Goal: Transaction & Acquisition: Purchase product/service

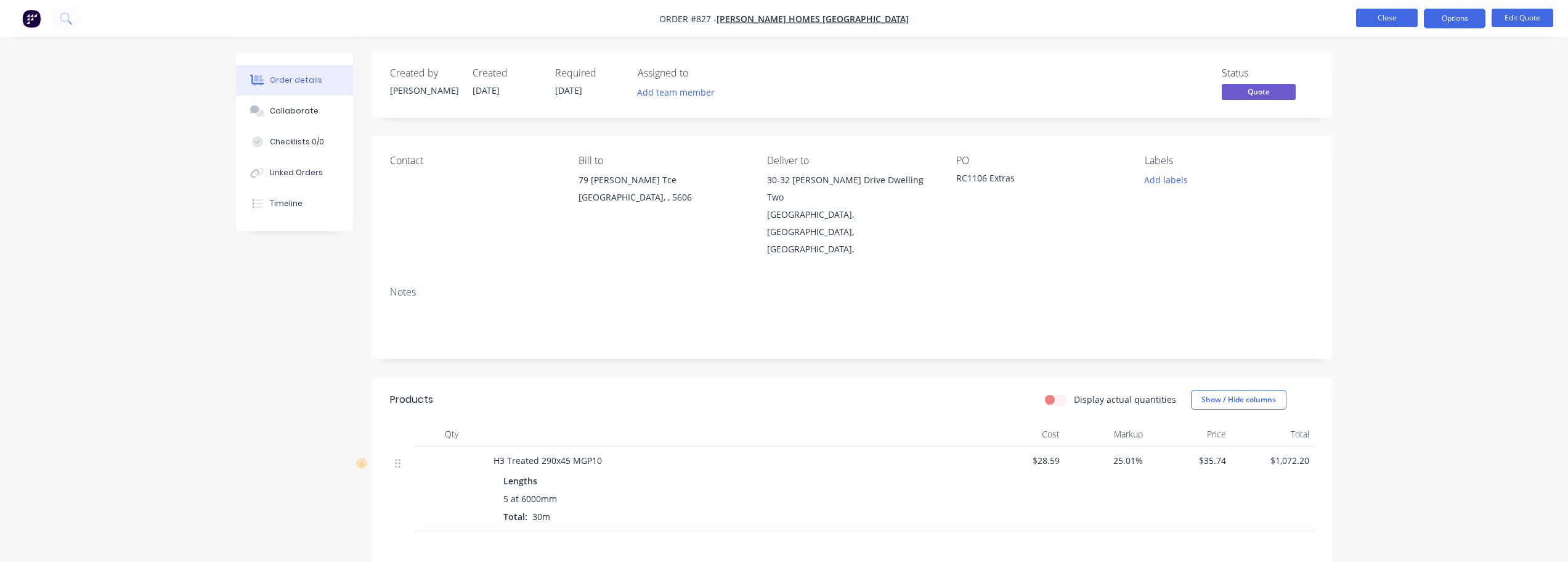
click at [1359, 17] on button "Close" at bounding box center [1386, 18] width 62 height 19
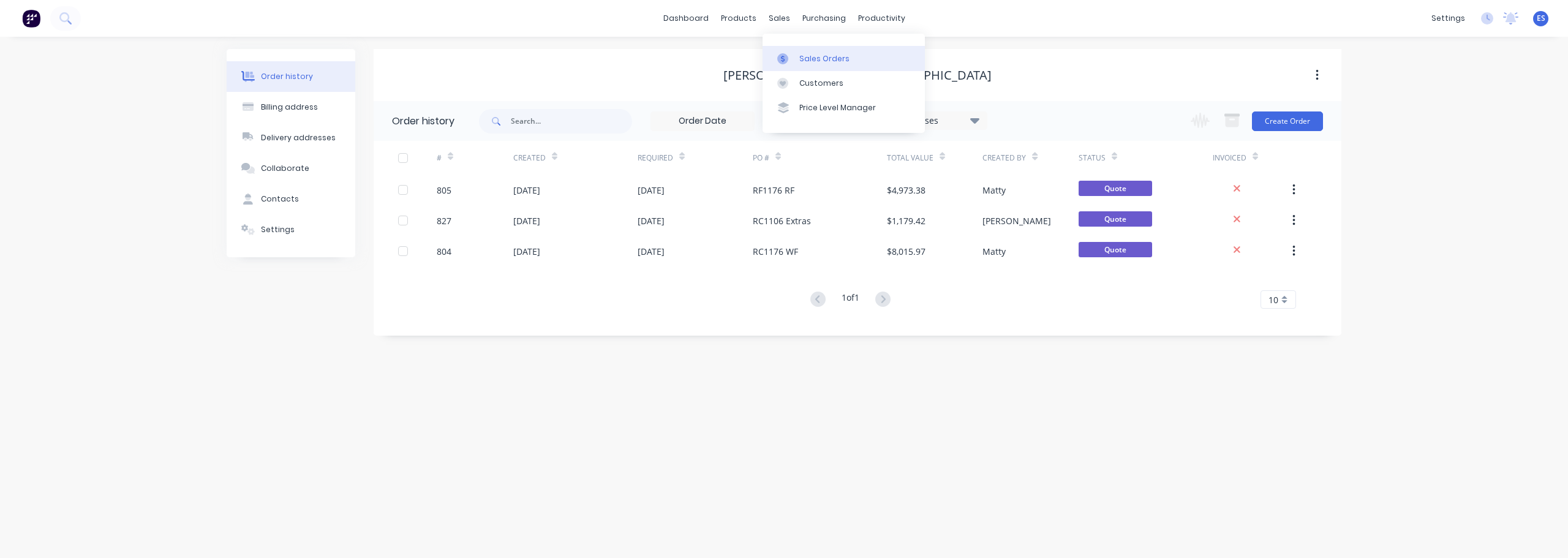
click at [801, 55] on div "Sales Orders" at bounding box center [824, 59] width 51 height 11
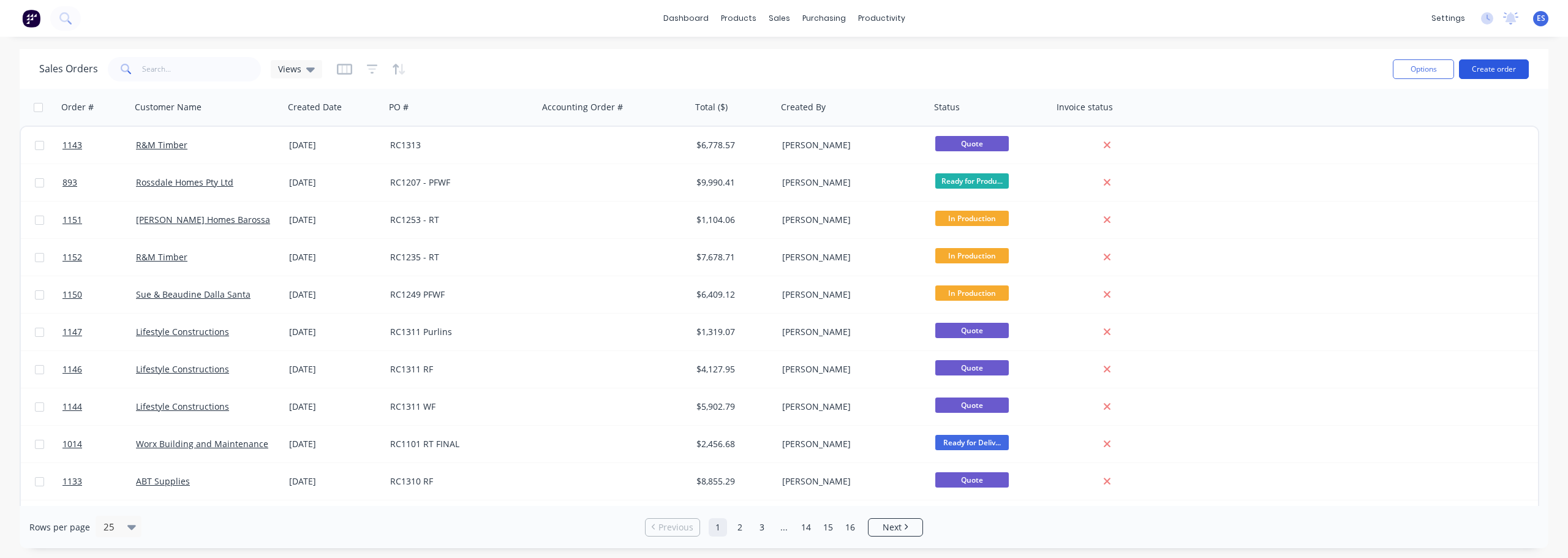
click at [1499, 74] on button "Create order" at bounding box center [1494, 69] width 70 height 20
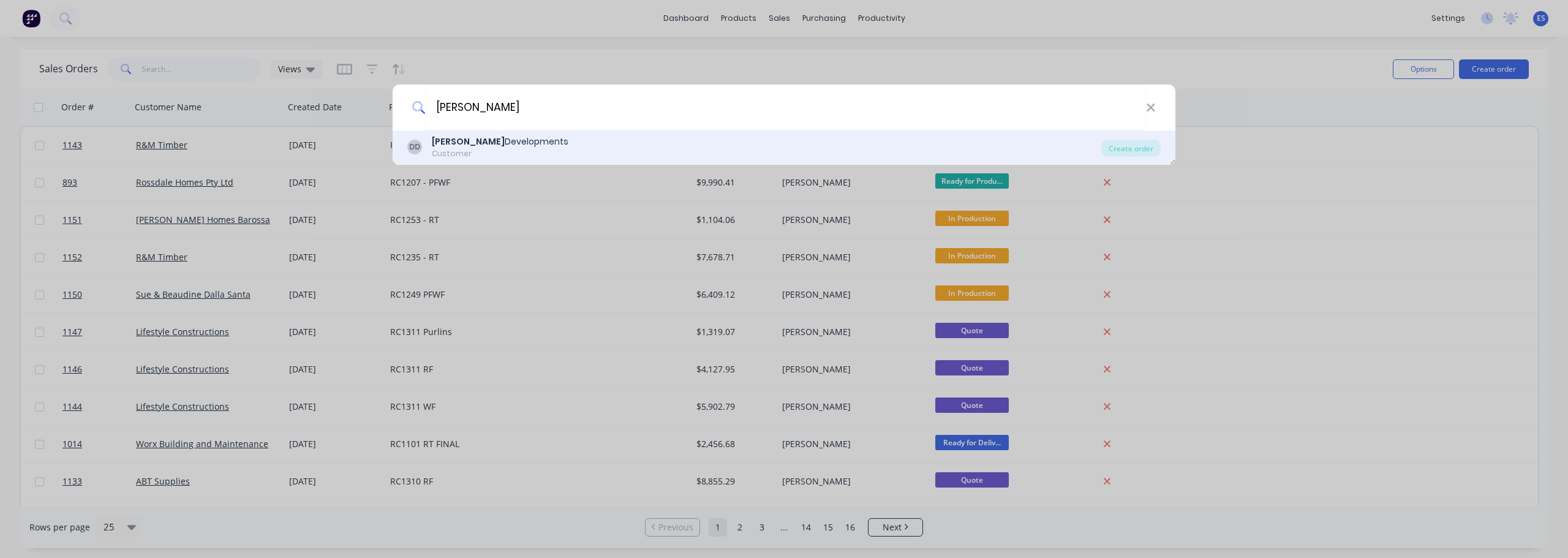
type input "[PERSON_NAME]"
click at [538, 139] on div "[PERSON_NAME] Developments Customer" at bounding box center [754, 147] width 694 height 24
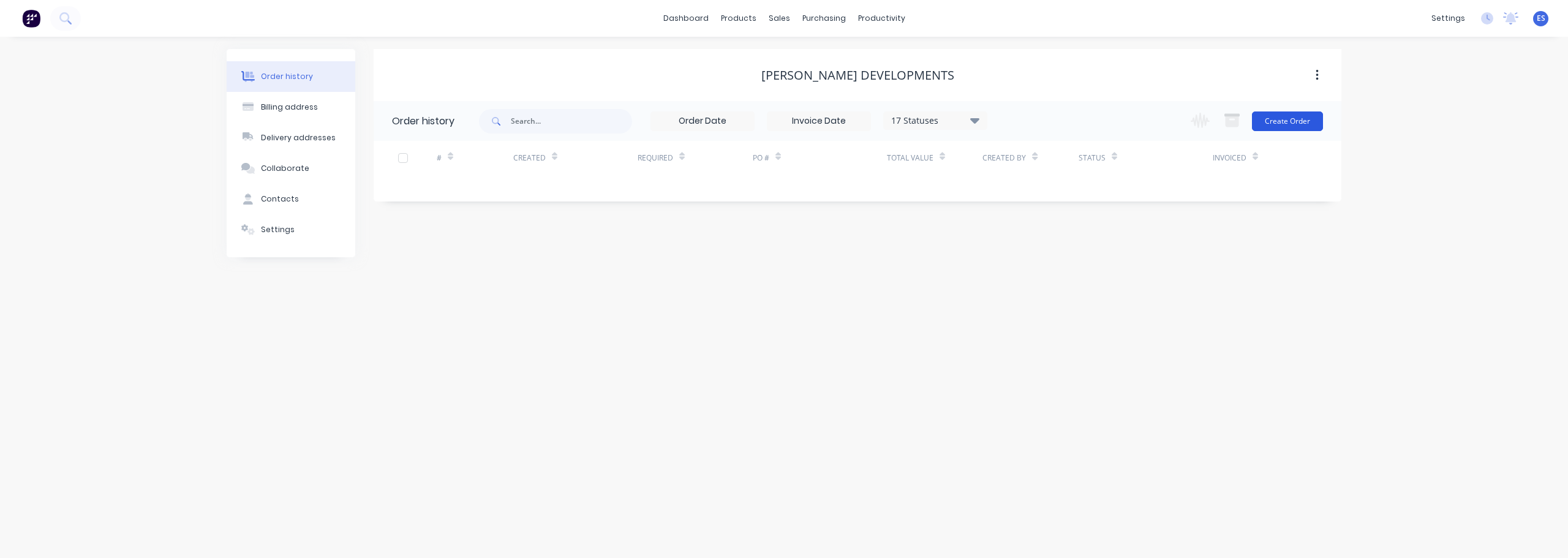
click at [1303, 124] on button "Create Order" at bounding box center [1287, 122] width 71 height 20
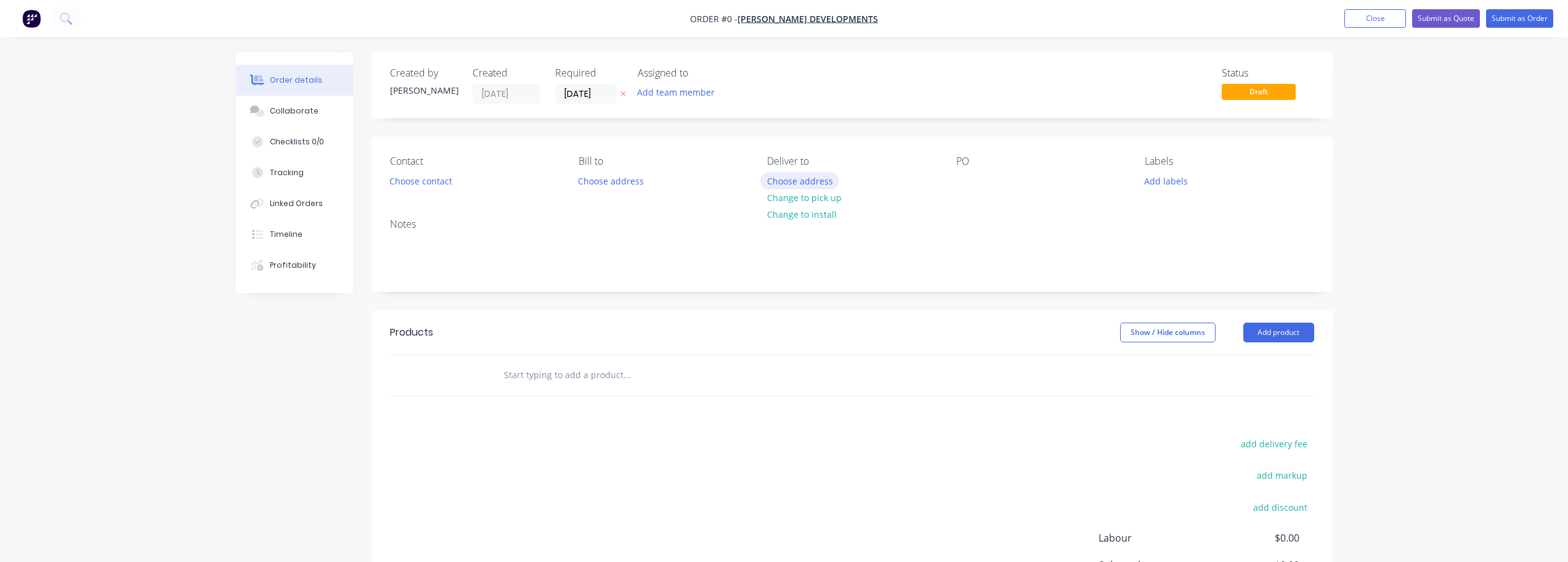
click at [809, 178] on button "Choose address" at bounding box center [800, 180] width 79 height 16
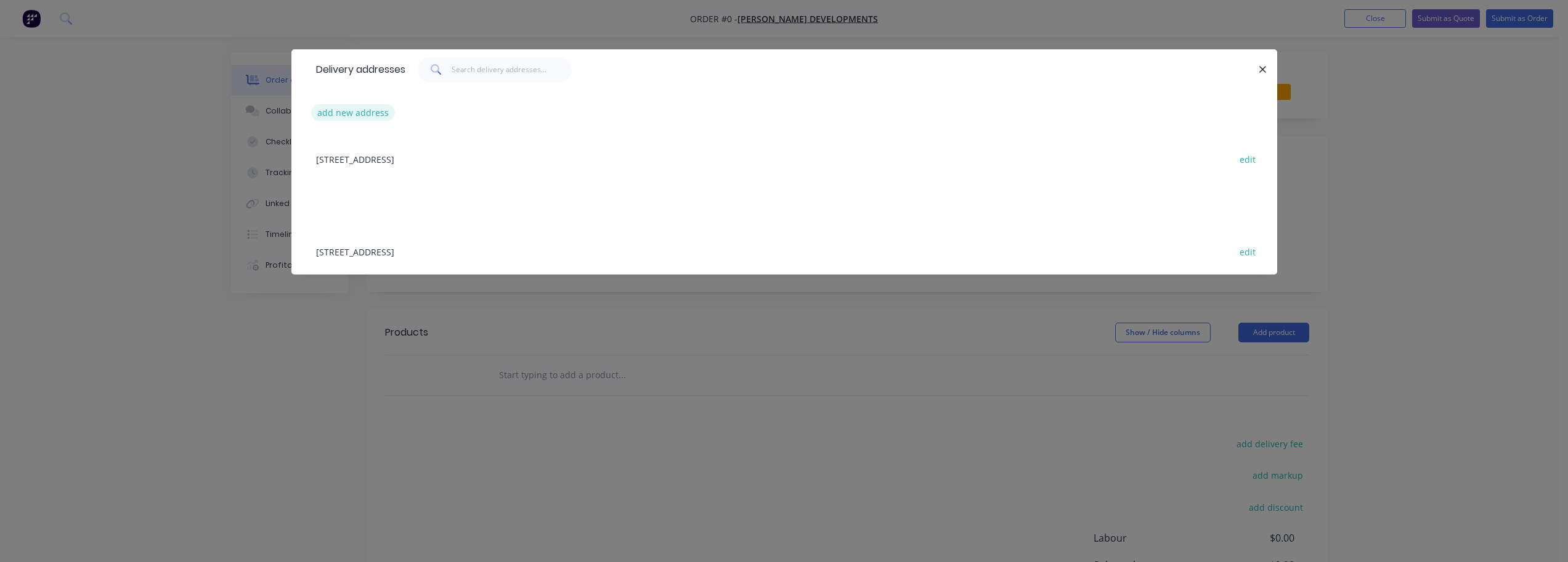
click at [360, 115] on button "add new address" at bounding box center [353, 113] width 85 height 16
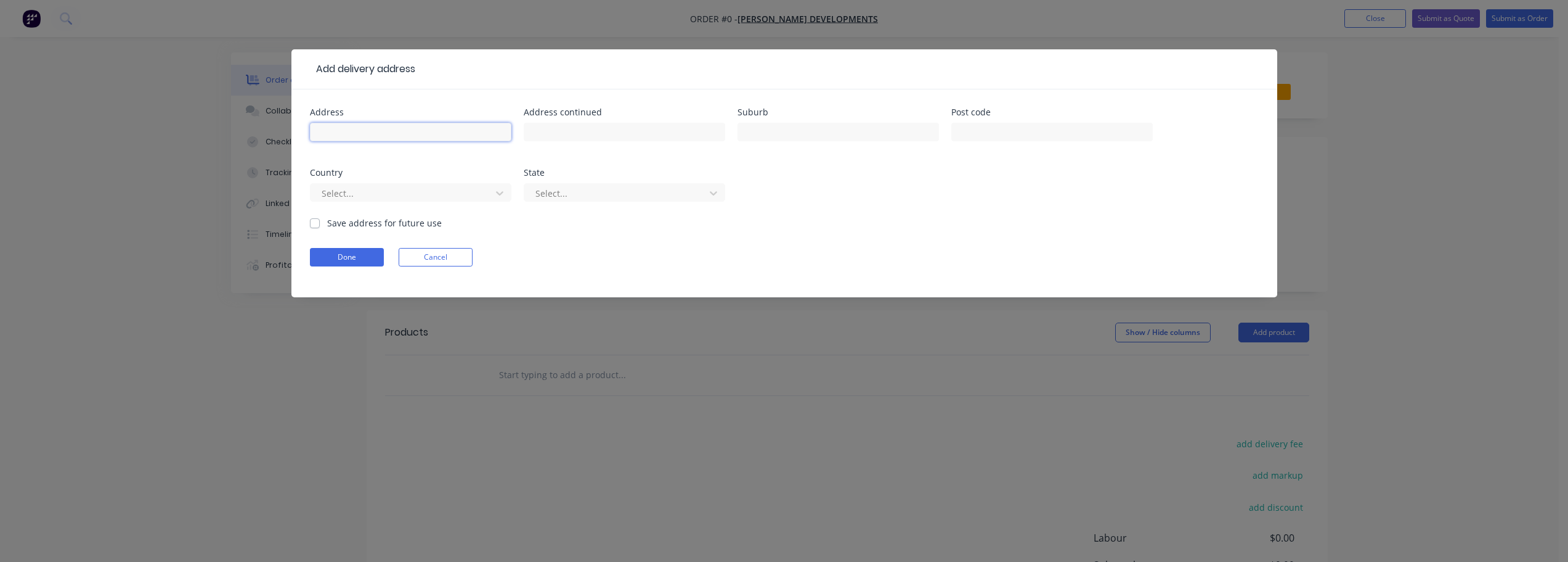
click at [399, 131] on input "text" at bounding box center [410, 131] width 201 height 19
type input "[STREET_ADDRESS]"
type input "[GEOGRAPHIC_DATA]"
click at [378, 191] on div at bounding box center [402, 193] width 164 height 16
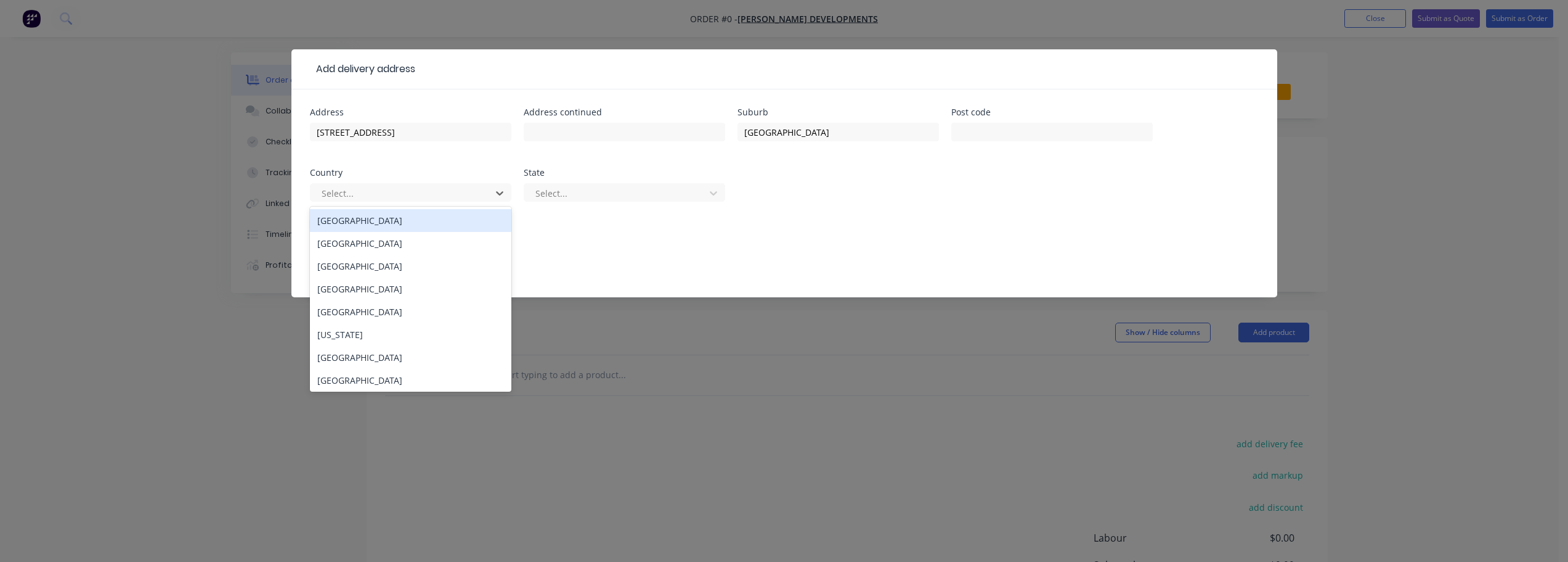
click at [379, 214] on div "[GEOGRAPHIC_DATA]" at bounding box center [410, 220] width 201 height 23
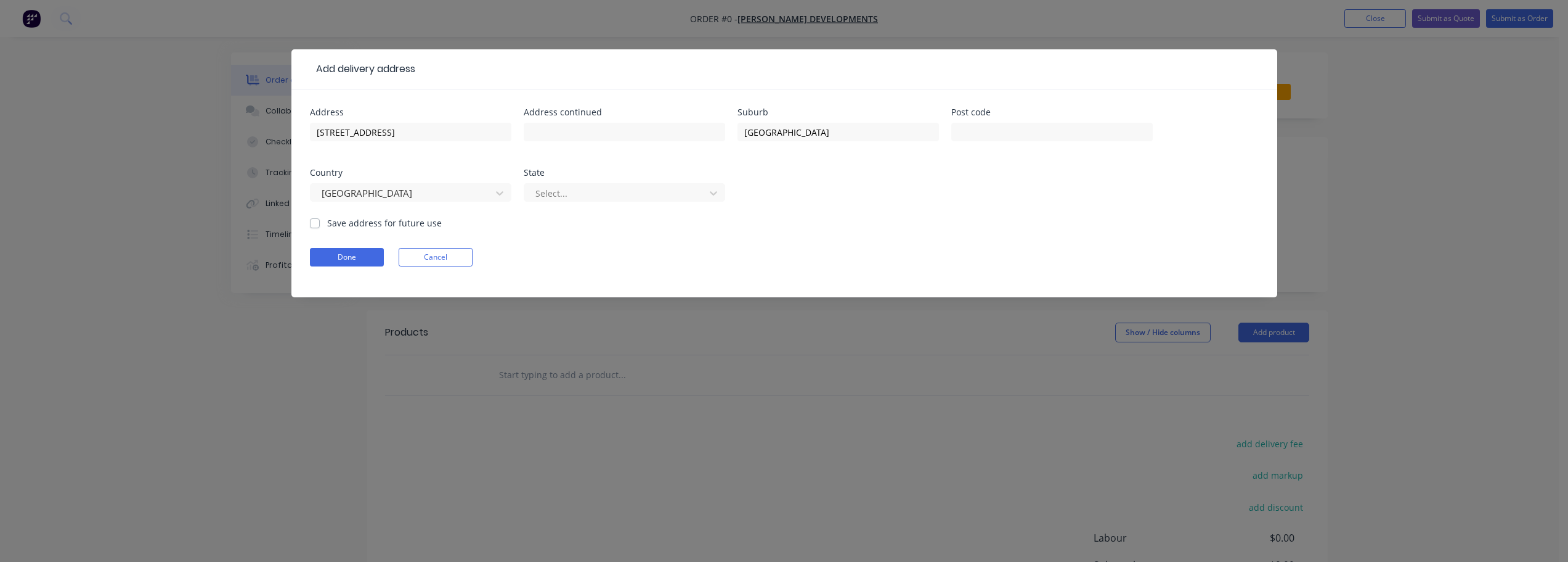
click at [575, 176] on div "State" at bounding box center [624, 173] width 201 height 9
click at [576, 191] on div at bounding box center [617, 193] width 164 height 16
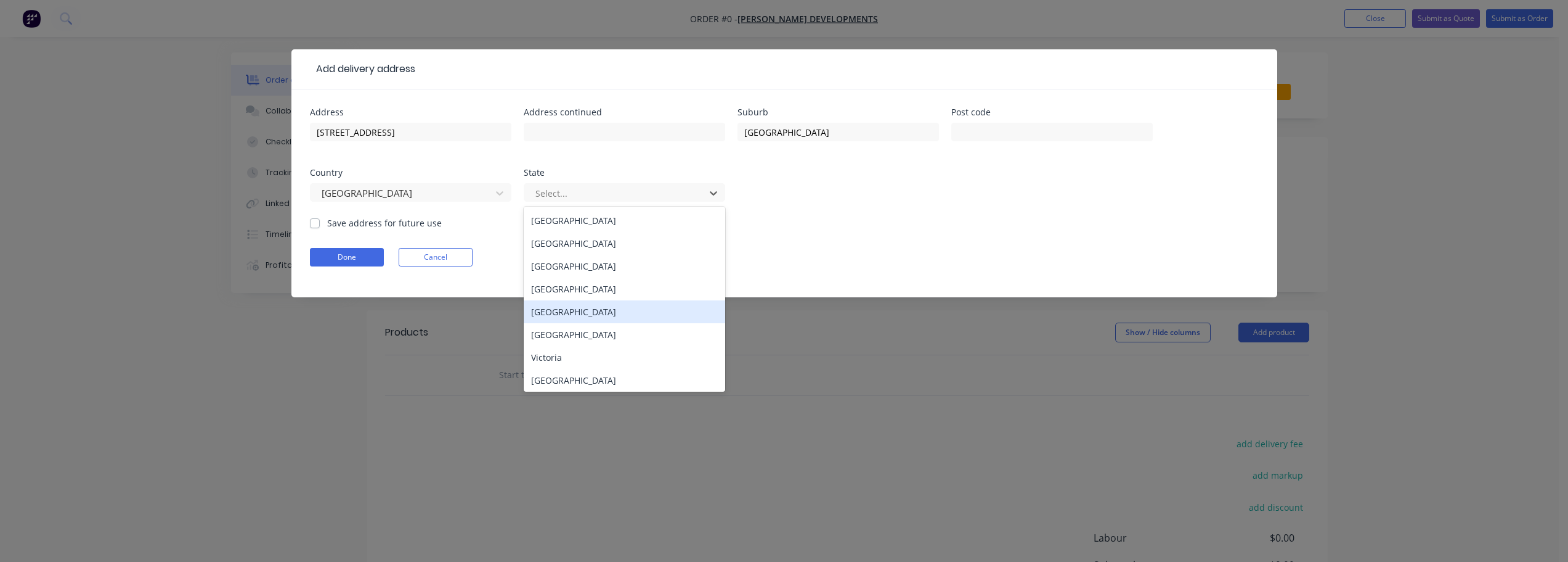
click at [588, 307] on div "[GEOGRAPHIC_DATA]" at bounding box center [624, 311] width 201 height 23
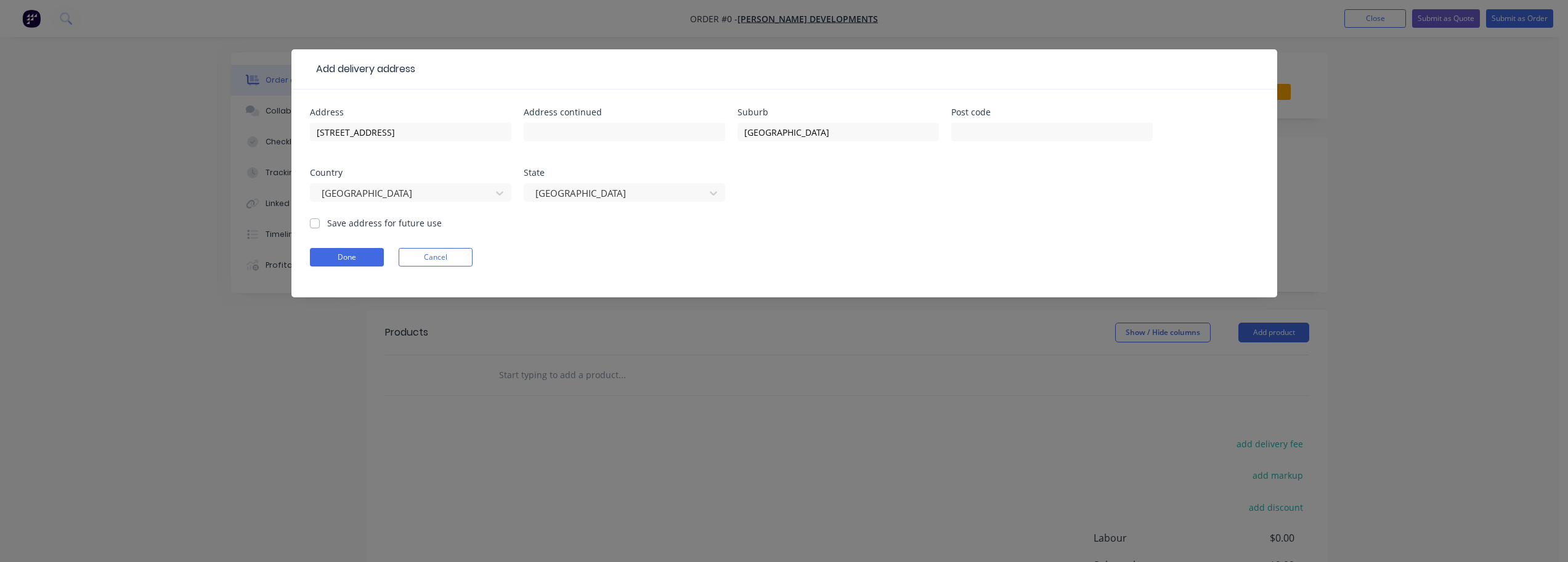
click at [327, 226] on label "Save address for future use" at bounding box center [384, 223] width 115 height 13
click at [314, 226] on input "Save address for future use" at bounding box center [314, 222] width 10 height 12
checkbox input "true"
click at [357, 255] on button "Done" at bounding box center [346, 257] width 74 height 19
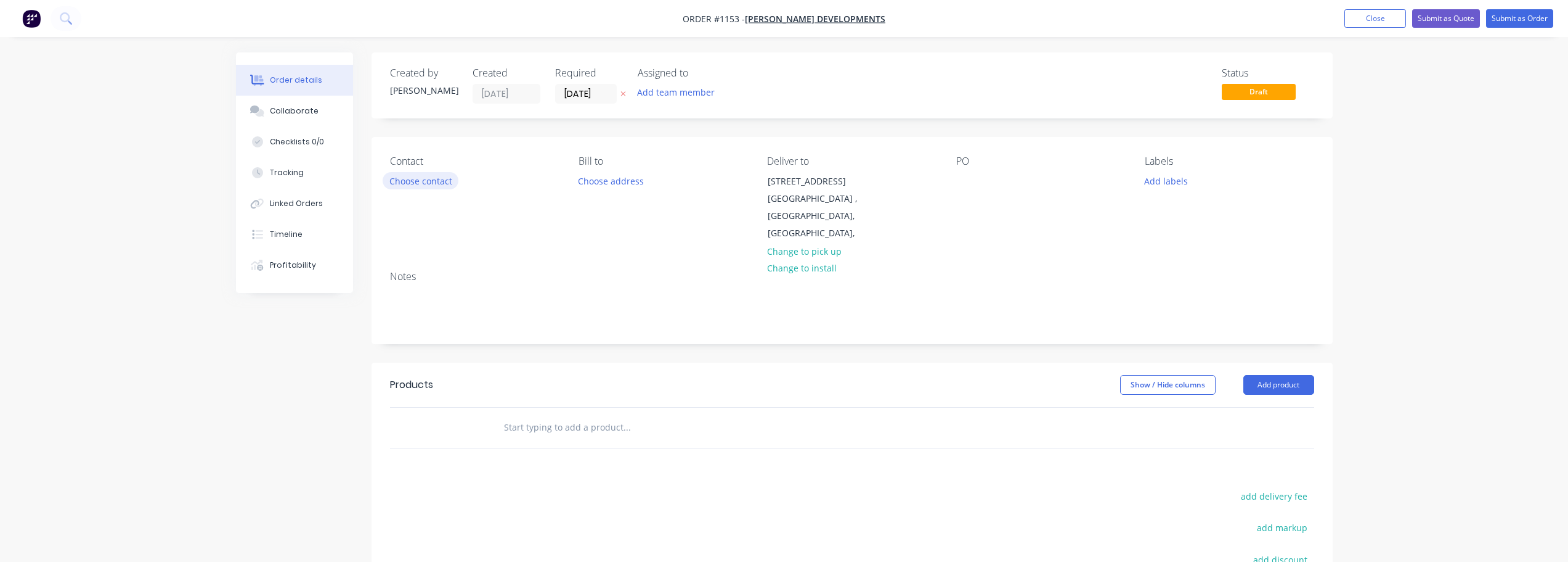
click at [427, 182] on button "Choose contact" at bounding box center [420, 180] width 76 height 16
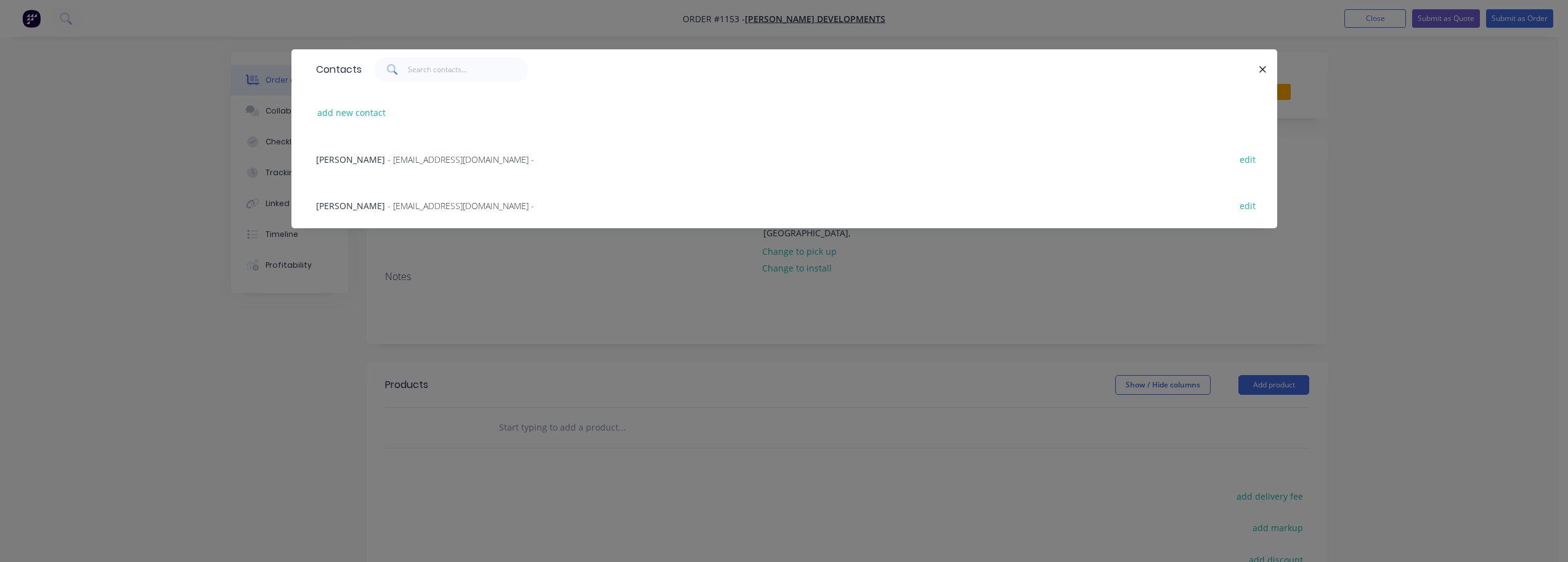
click at [400, 159] on span "- [EMAIL_ADDRESS][DOMAIN_NAME] -" at bounding box center [461, 159] width 147 height 12
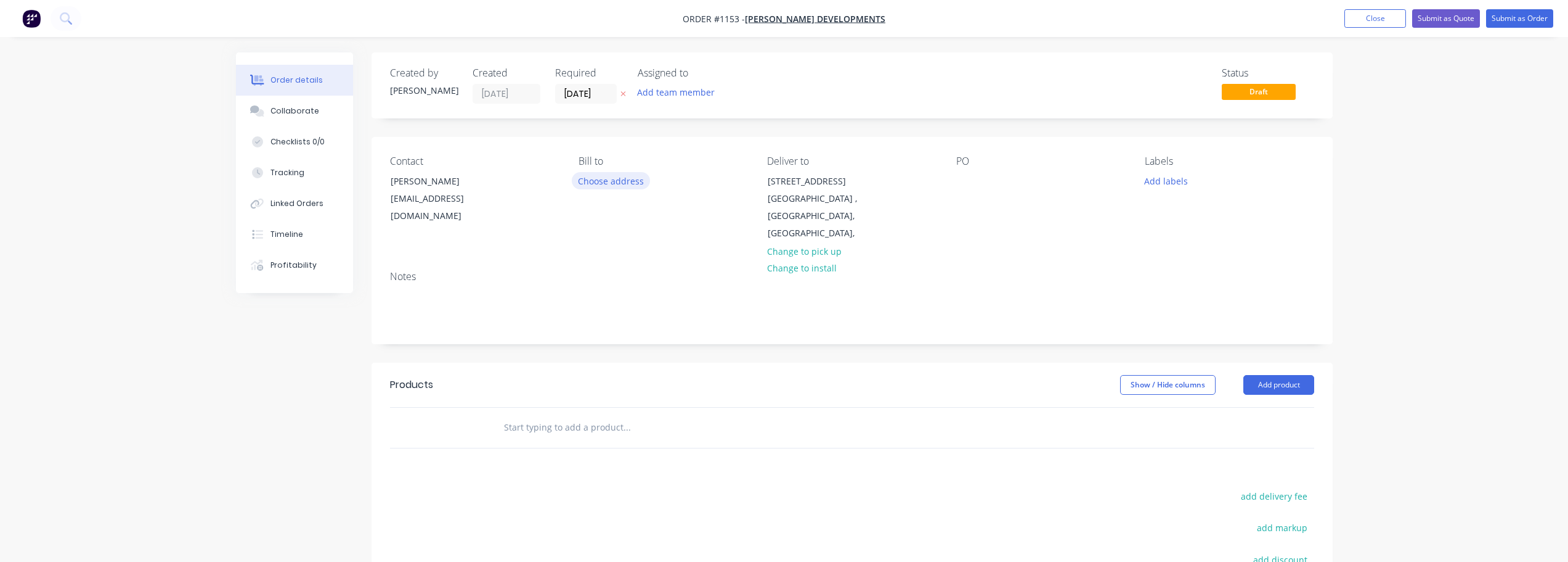
click at [621, 177] on button "Choose address" at bounding box center [611, 180] width 79 height 16
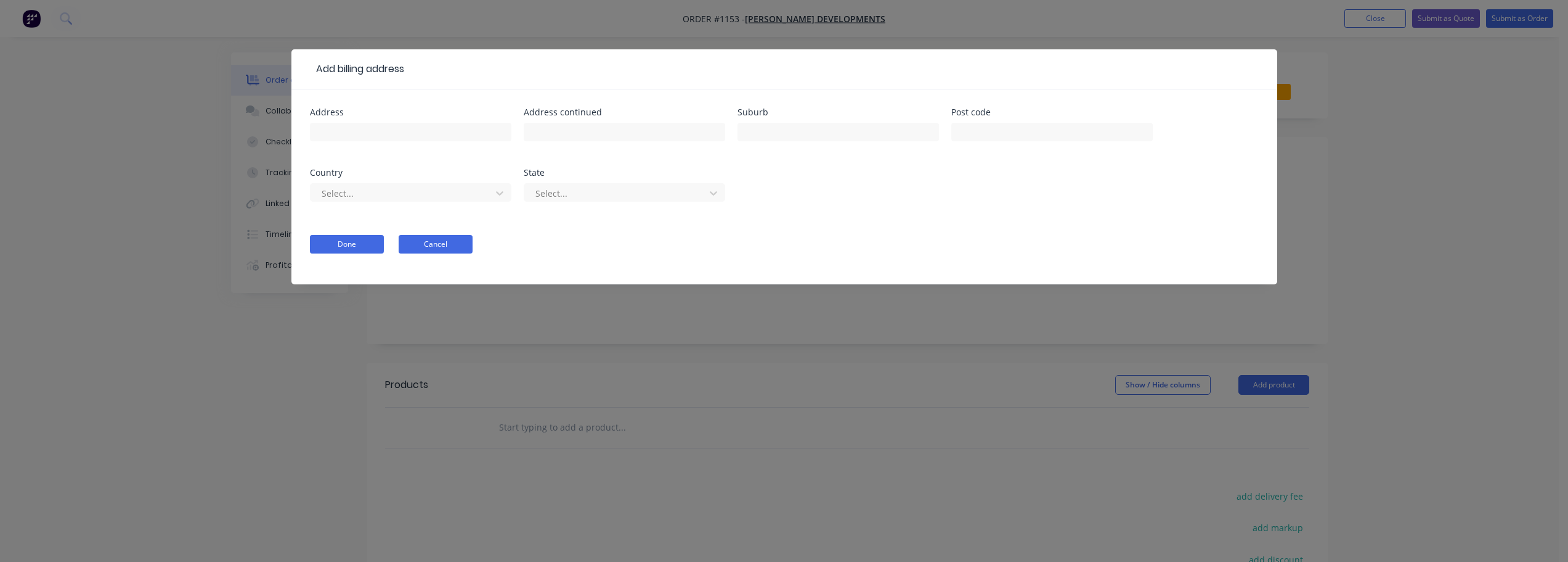
click at [441, 246] on button "Cancel" at bounding box center [435, 244] width 74 height 19
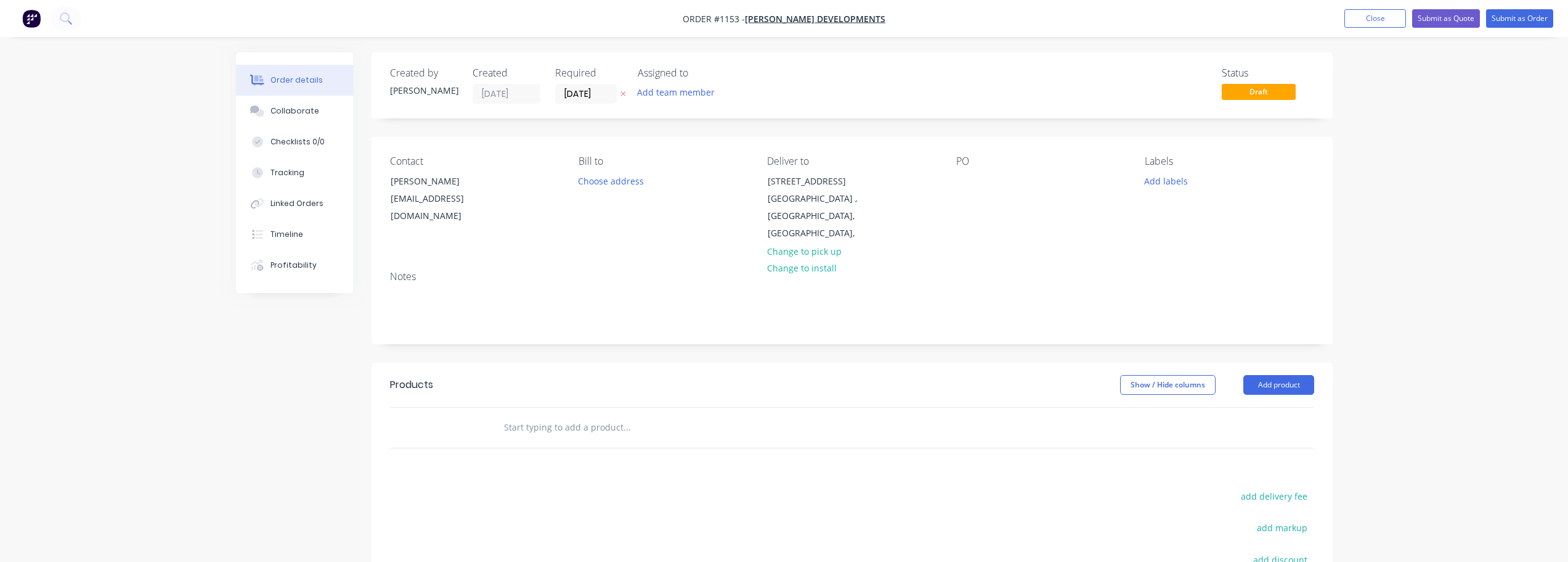
click at [976, 177] on div "PO" at bounding box center [1041, 199] width 169 height 87
click at [971, 177] on div at bounding box center [966, 181] width 20 height 18
click at [1166, 174] on button "Add labels" at bounding box center [1166, 180] width 57 height 16
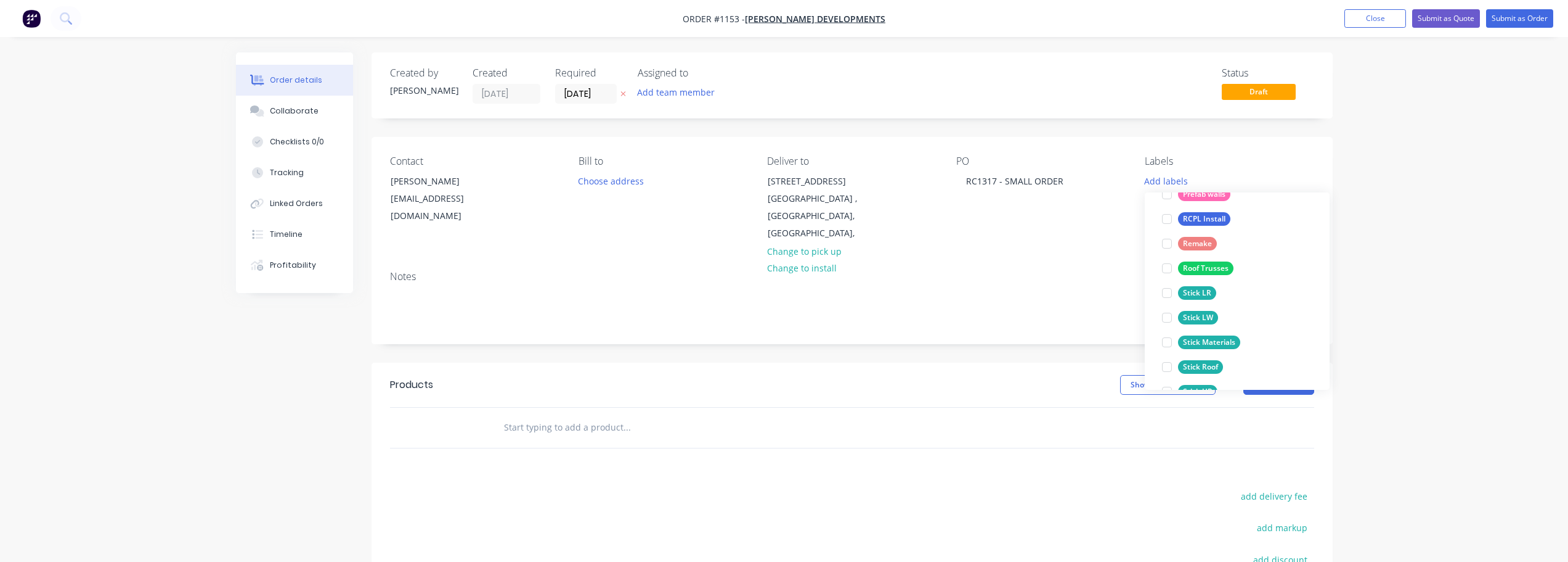
scroll to position [308, 0]
click at [1236, 300] on div "Stick Materials" at bounding box center [1209, 303] width 62 height 14
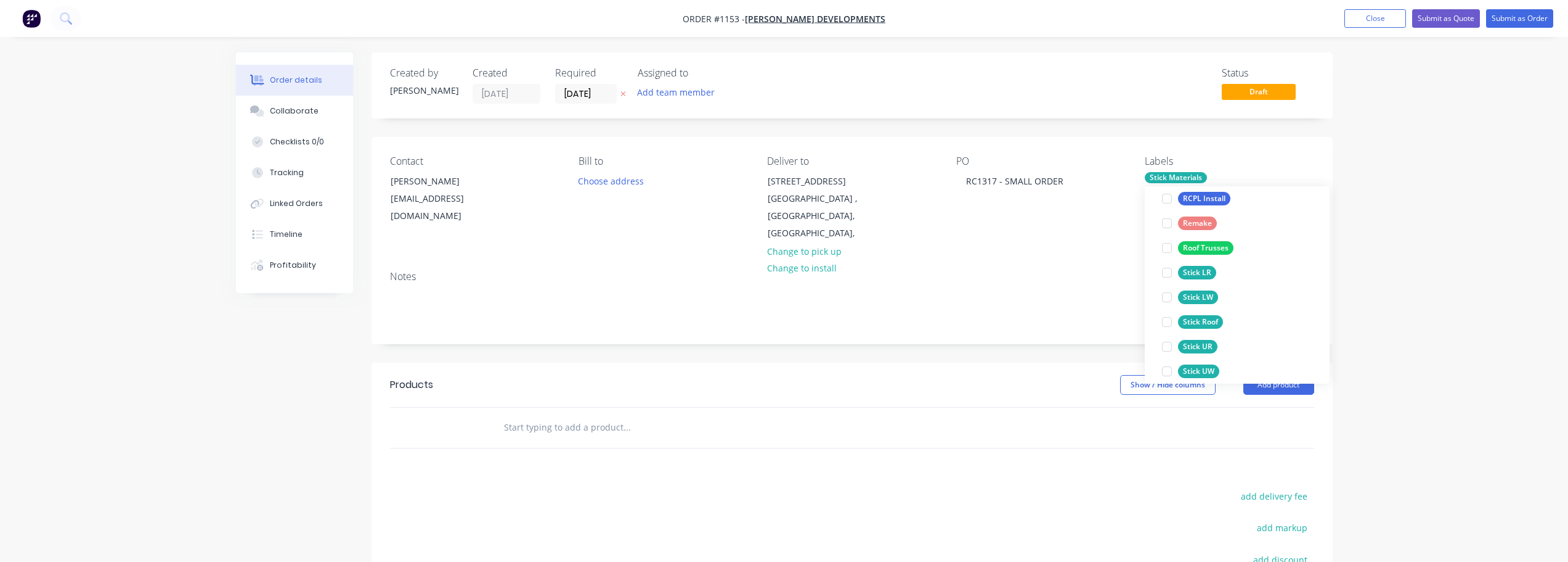
scroll to position [0, 0]
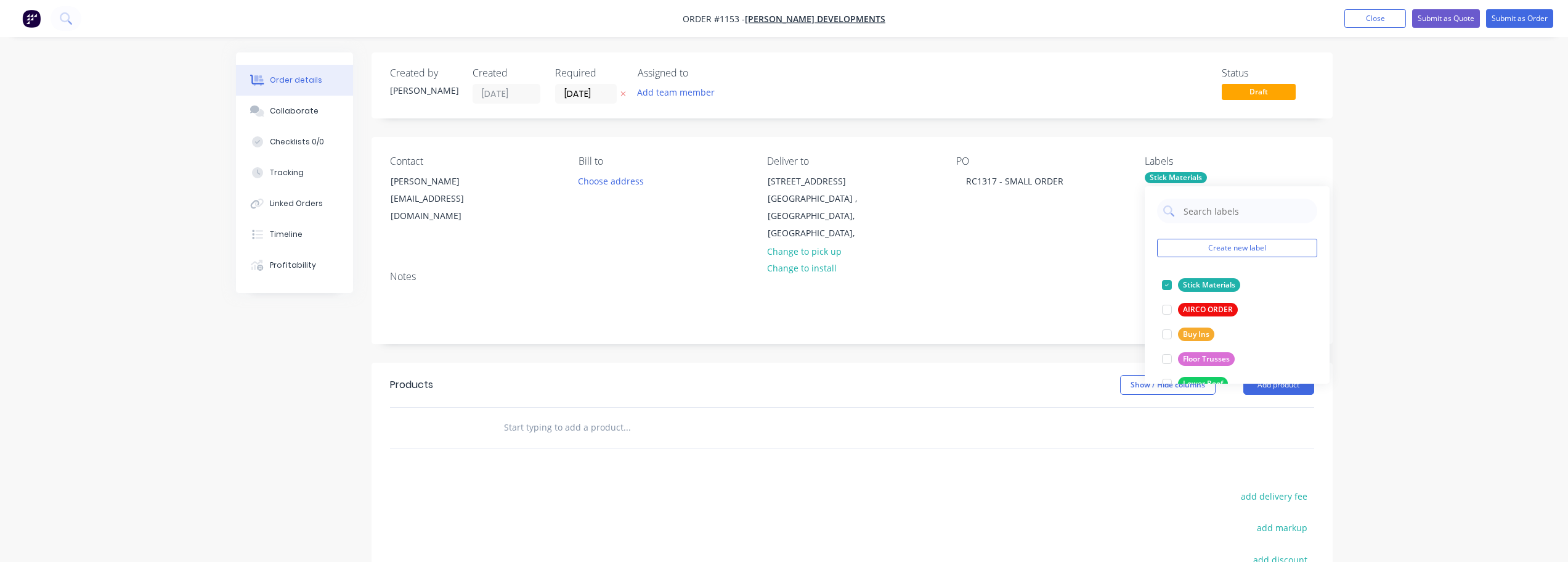
click at [999, 432] on div "Products Show / Hide columns Add product add delivery fee add markup add discou…" at bounding box center [851, 553] width 961 height 381
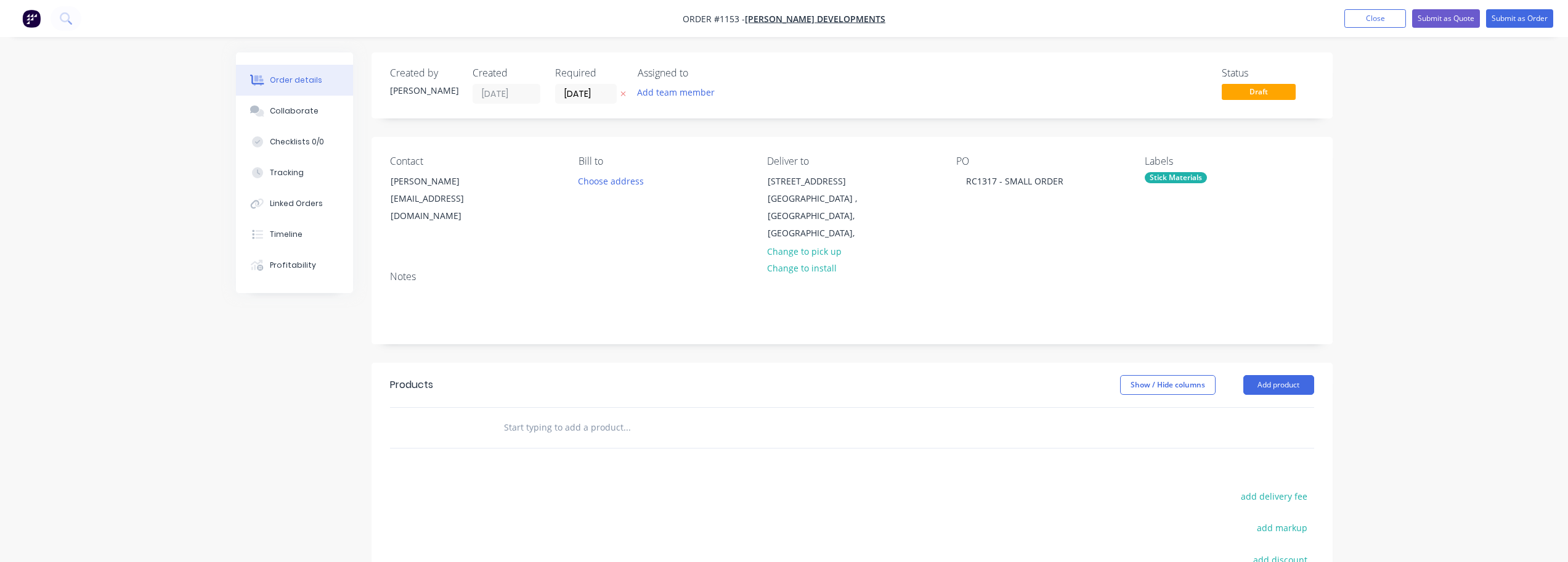
click at [643, 415] on input "text" at bounding box center [626, 427] width 246 height 25
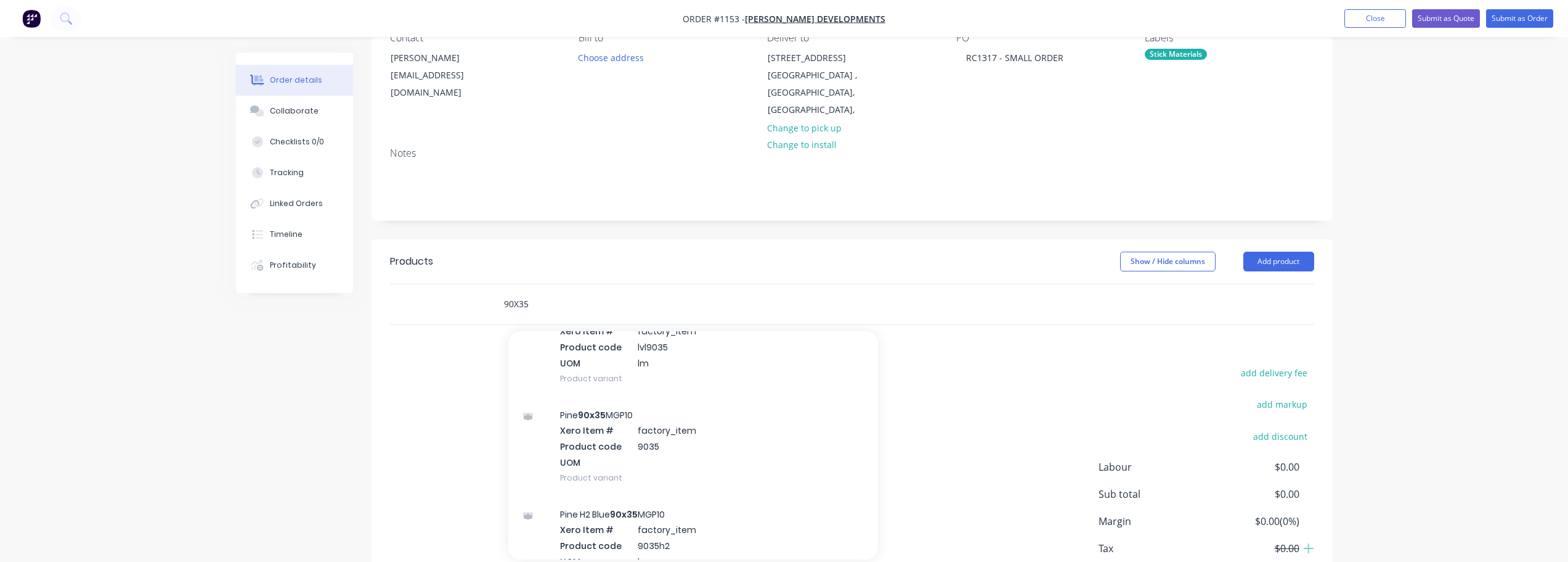
scroll to position [493, 0]
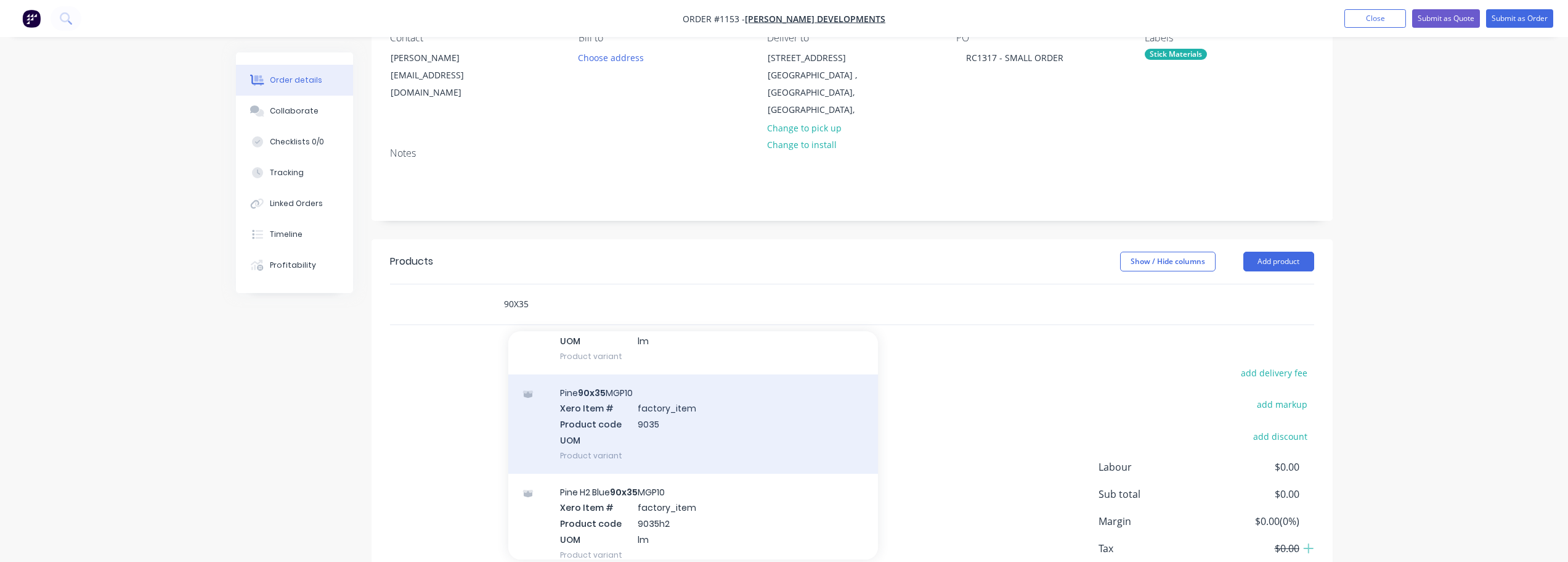
type input "90X35"
click at [602, 406] on div "Pine 90x35 MGP10 Xero Item # factory_item Product code 9035 UOM Product variant" at bounding box center [693, 423] width 369 height 99
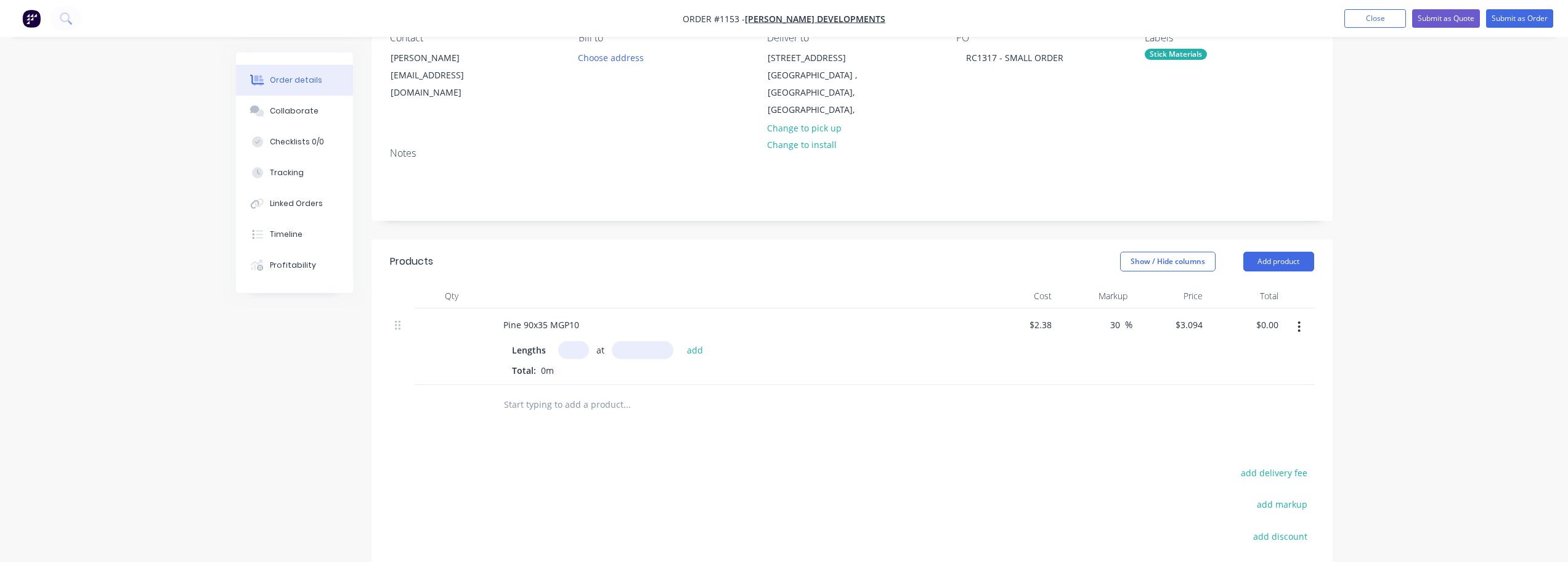
click at [569, 341] on input "text" at bounding box center [574, 350] width 31 height 18
type input "144"
type input "2700"
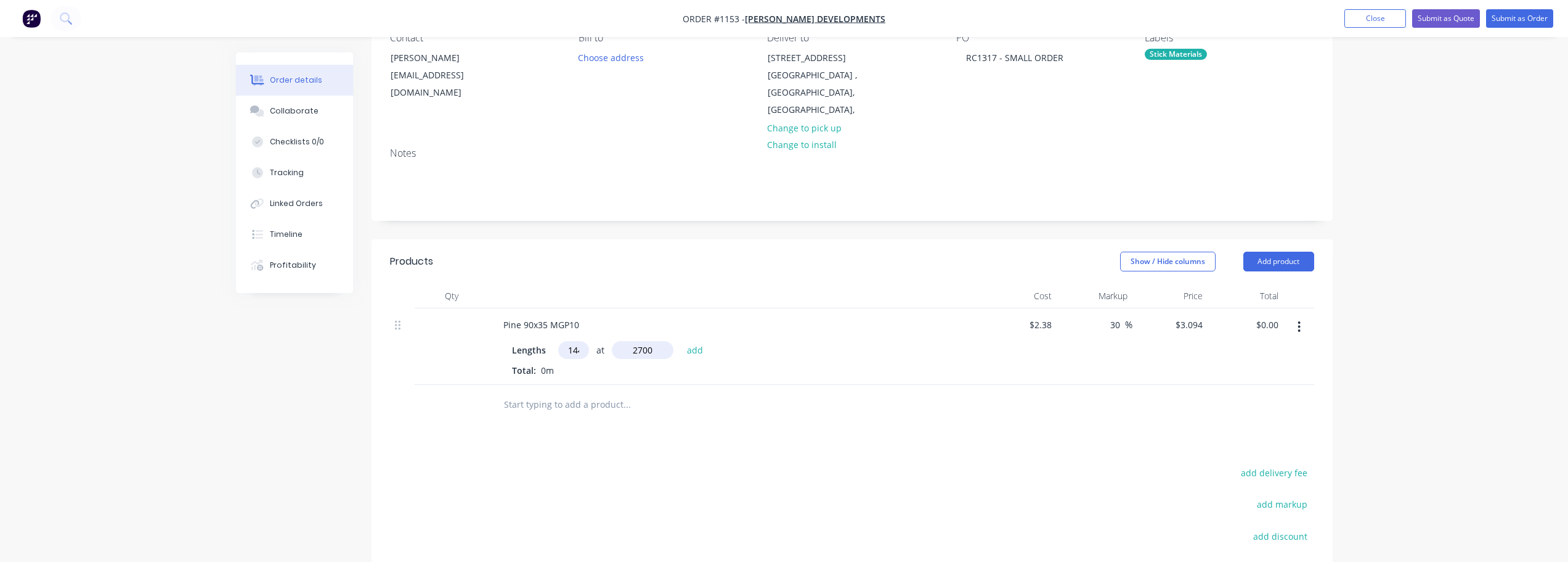
click at [681, 341] on button "add" at bounding box center [695, 349] width 29 height 16
type input "$1,202.95"
click at [587, 316] on div "Pine 90x35 MGP10" at bounding box center [541, 325] width 95 height 18
drag, startPoint x: 924, startPoint y: 503, endPoint x: 624, endPoint y: 458, distance: 303.4
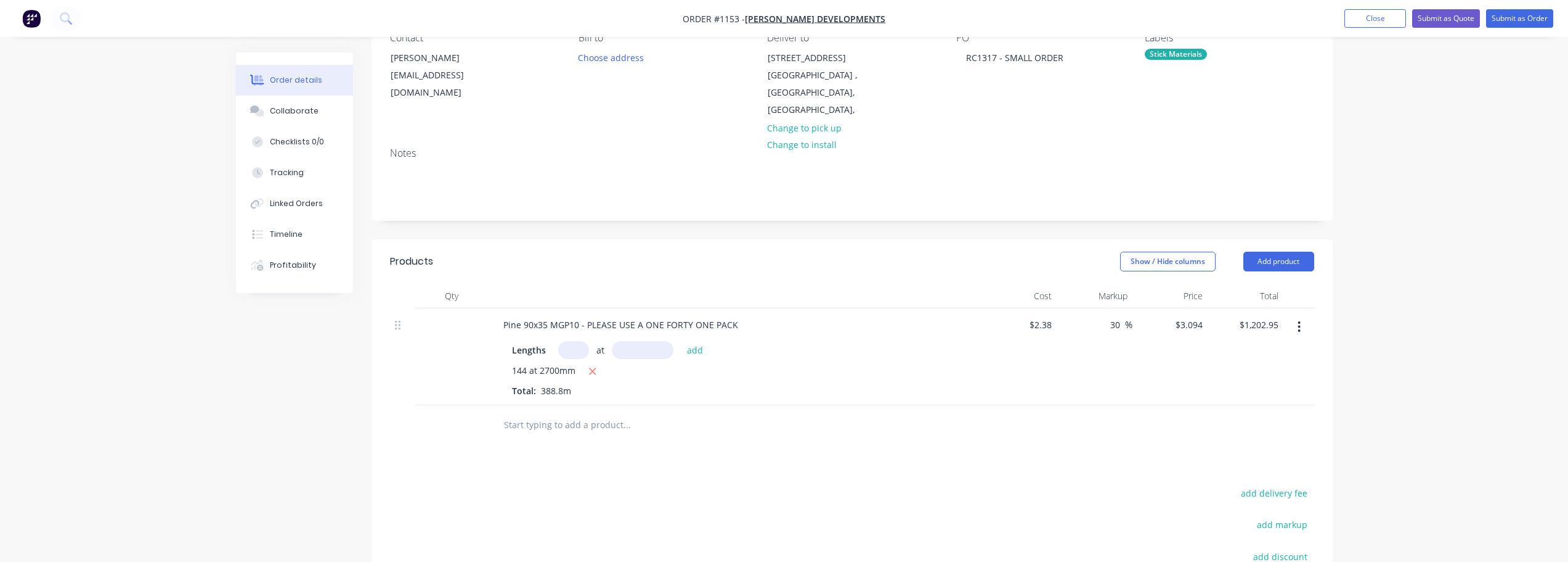
click at [576, 412] on input "text" at bounding box center [626, 425] width 246 height 25
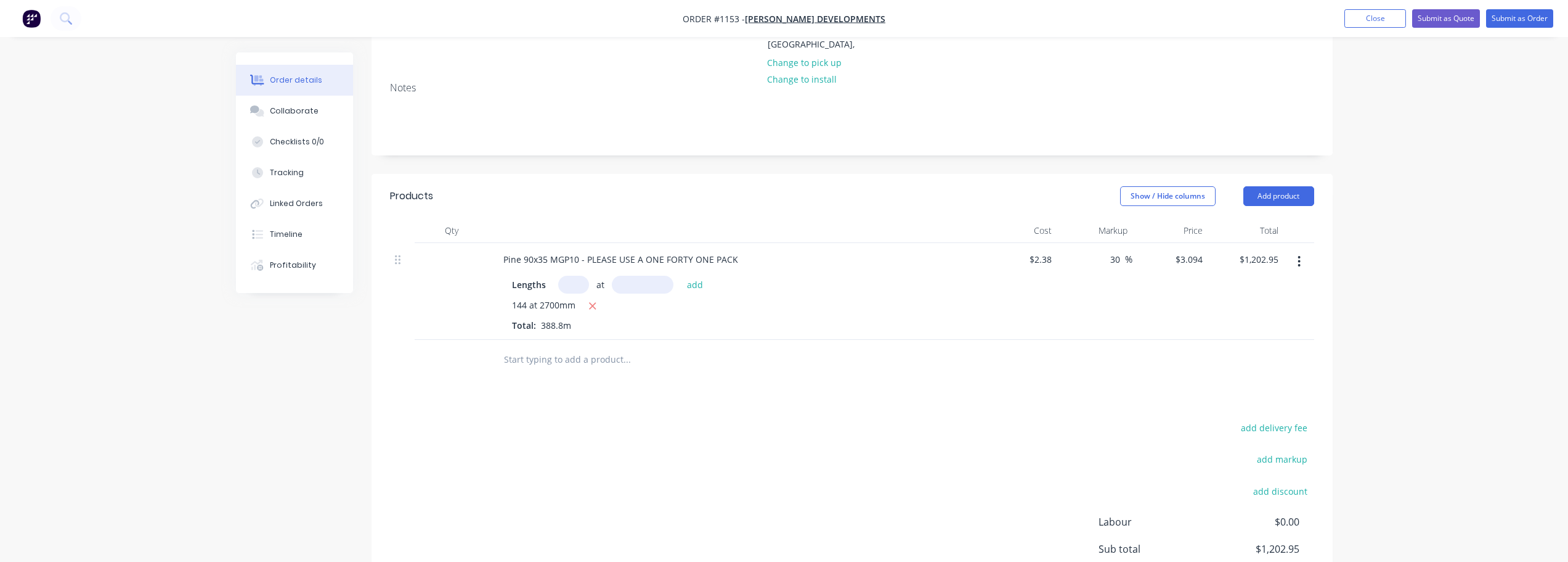
scroll to position [246, 0]
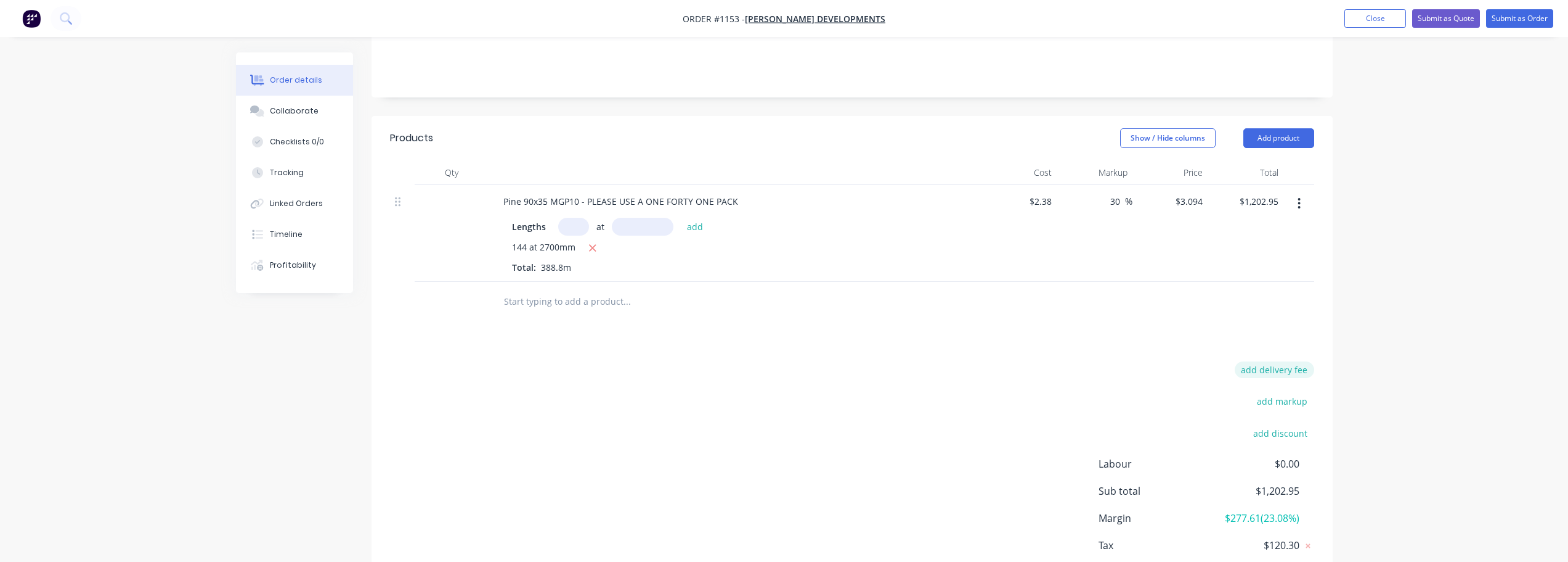
click at [1287, 362] on button "add delivery fee" at bounding box center [1274, 370] width 80 height 16
type input "50"
click at [1485, 329] on div "Order details Collaborate Checklists 0/0 Tracking Linked Orders Timeline Profit…" at bounding box center [784, 193] width 1568 height 879
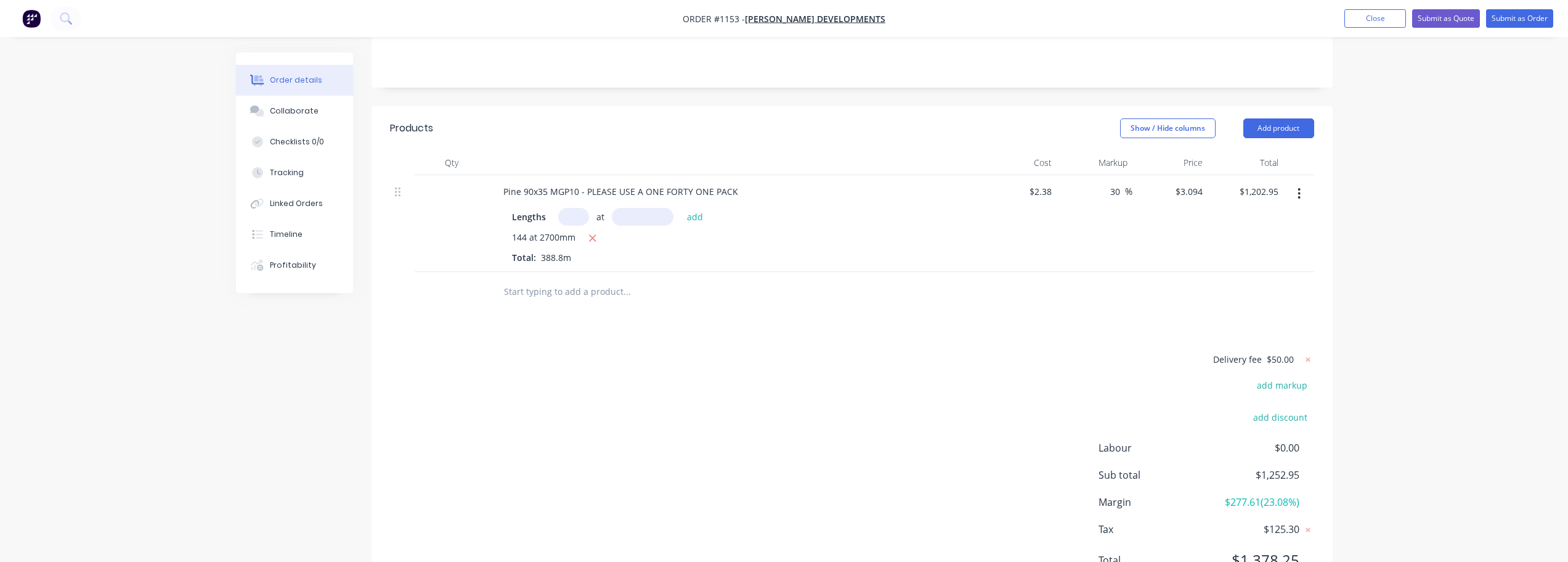
scroll to position [236, 0]
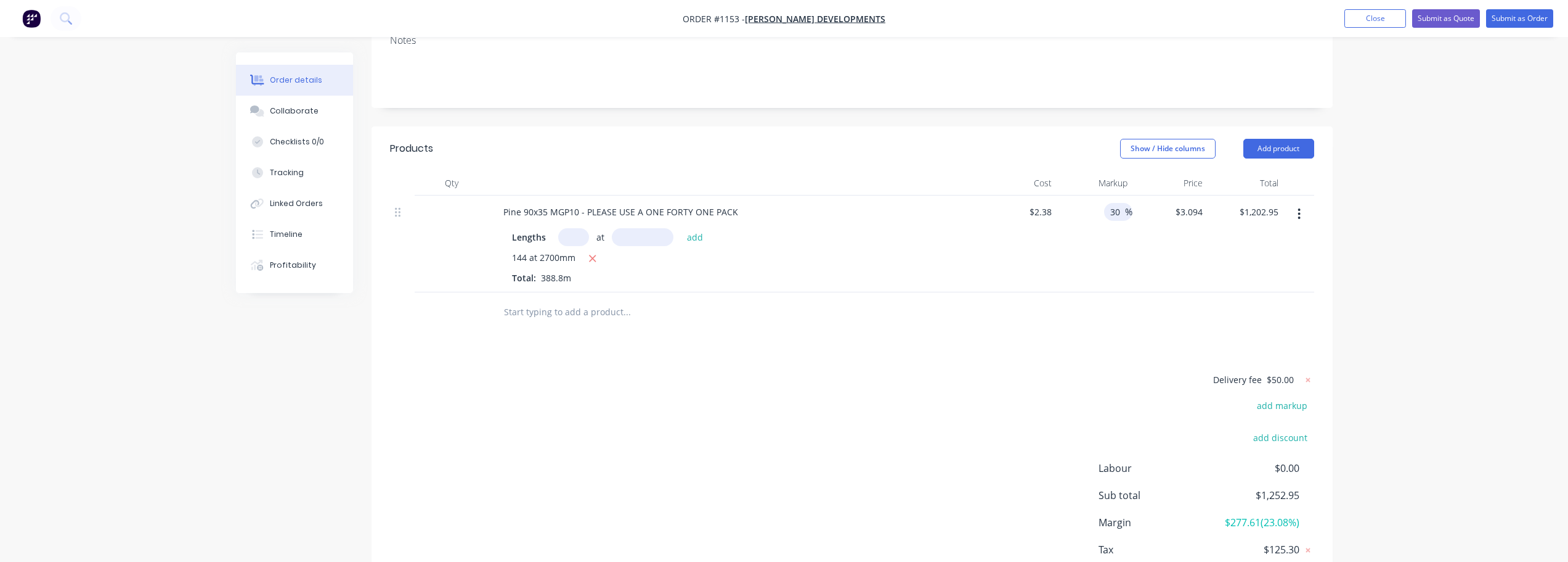
click at [1120, 203] on input "30" at bounding box center [1117, 212] width 16 height 18
type input "3"
type input "20"
type input "$2.856"
type input "$1,110.41"
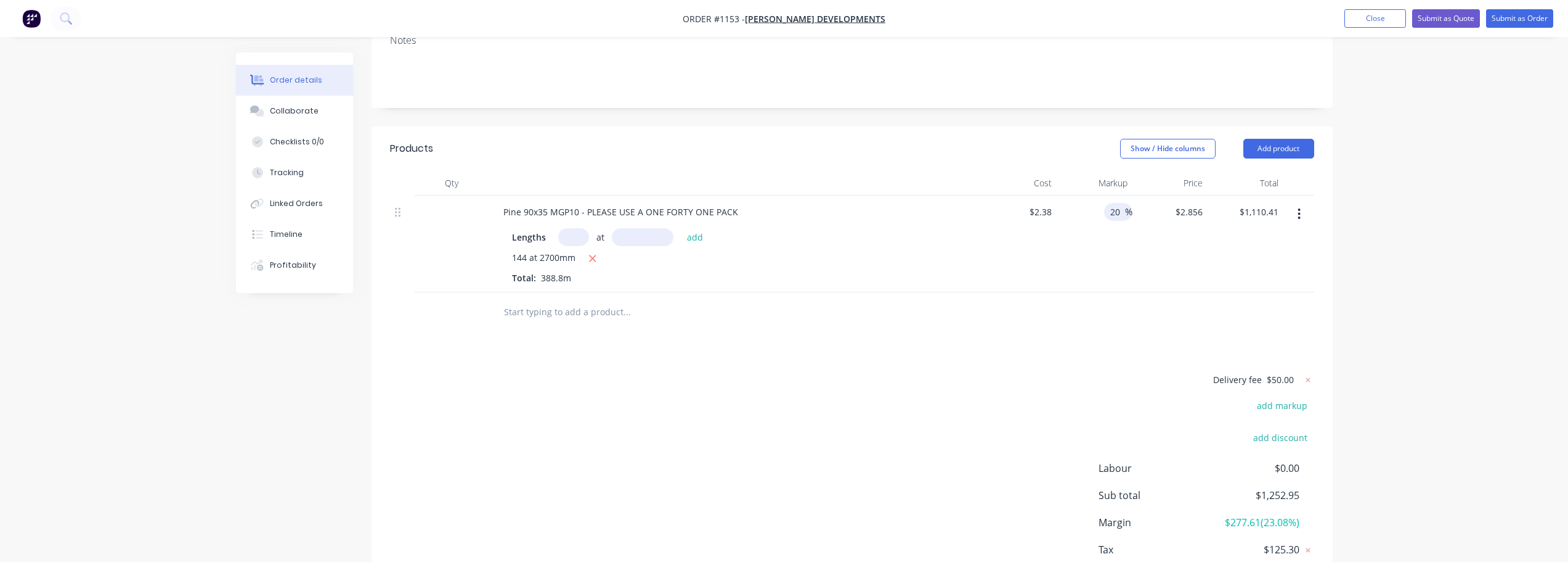
click at [1388, 250] on div "Order details Collaborate Checklists 0/0 Tracking Linked Orders Timeline Profit…" at bounding box center [784, 202] width 1568 height 877
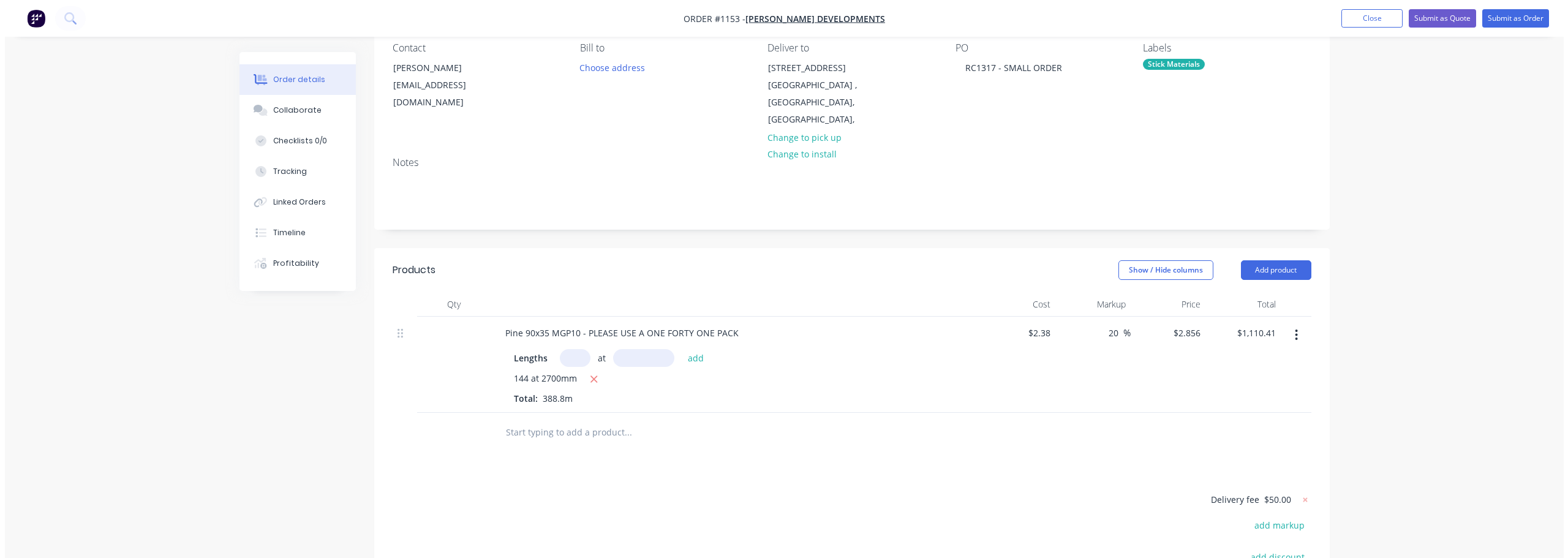
scroll to position [0, 0]
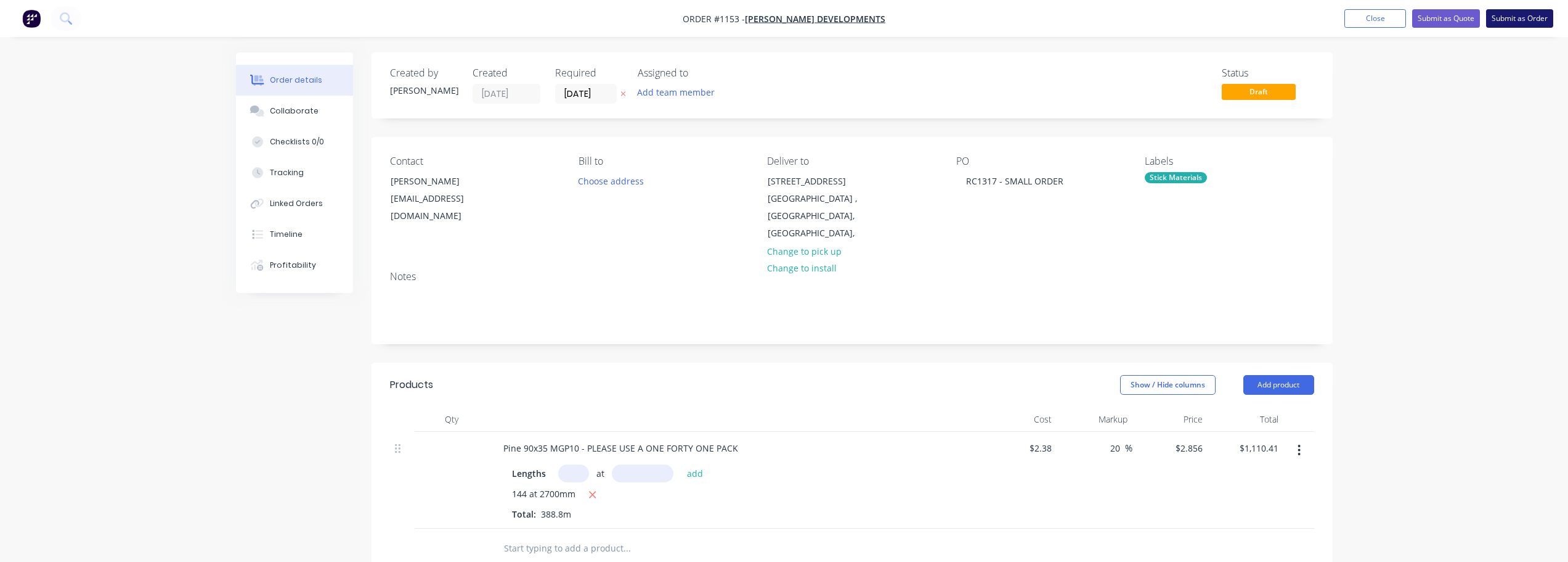
click at [1505, 14] on button "Submit as Order" at bounding box center [1520, 18] width 67 height 19
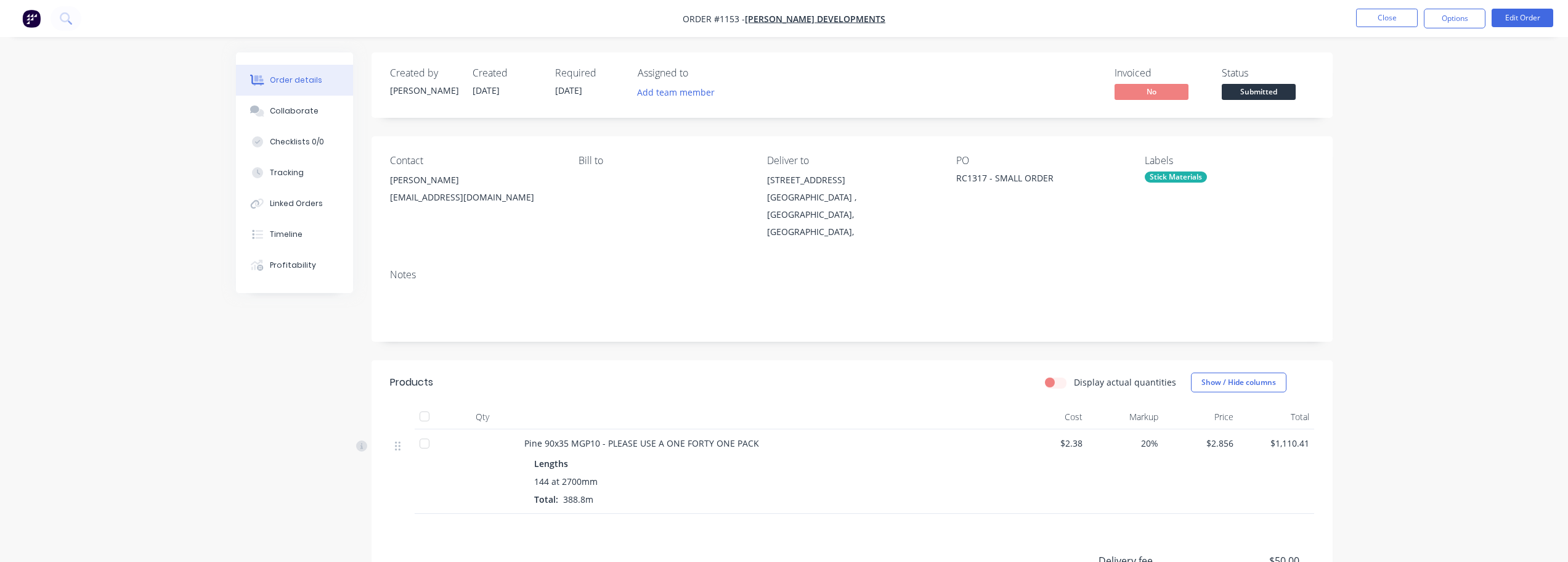
click at [1285, 91] on span "Submitted" at bounding box center [1259, 91] width 74 height 16
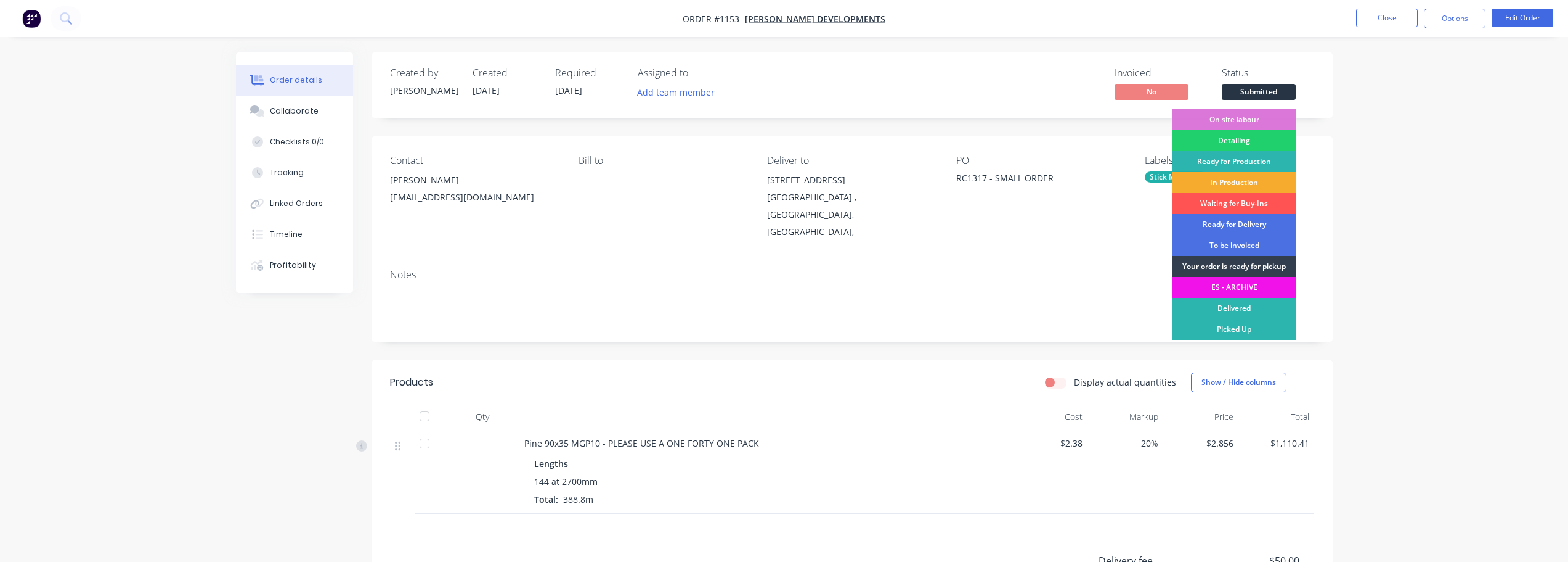
click at [1254, 180] on div "In Production" at bounding box center [1234, 182] width 123 height 21
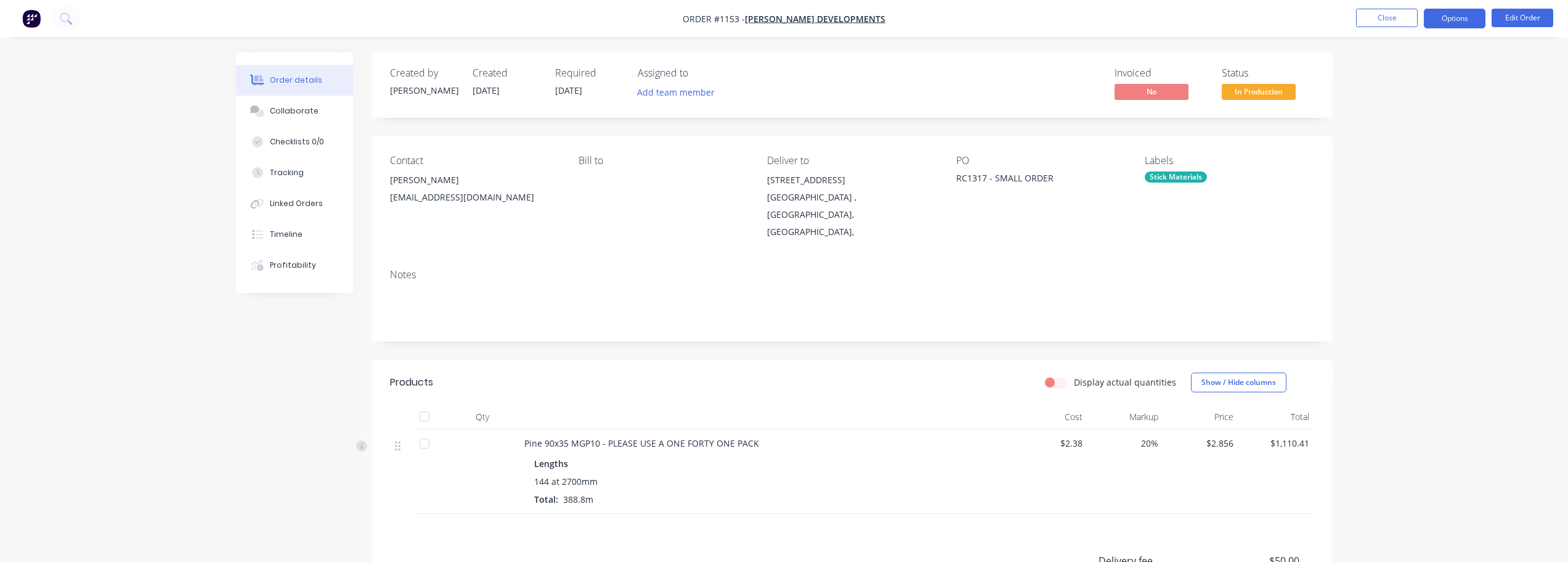
click at [1457, 21] on button "Options" at bounding box center [1454, 19] width 62 height 20
click at [1418, 145] on div "Work Order" at bounding box center [1417, 149] width 113 height 18
click at [1422, 127] on div "Without pricing" at bounding box center [1417, 124] width 113 height 18
click at [1405, 14] on button "Close" at bounding box center [1386, 18] width 62 height 19
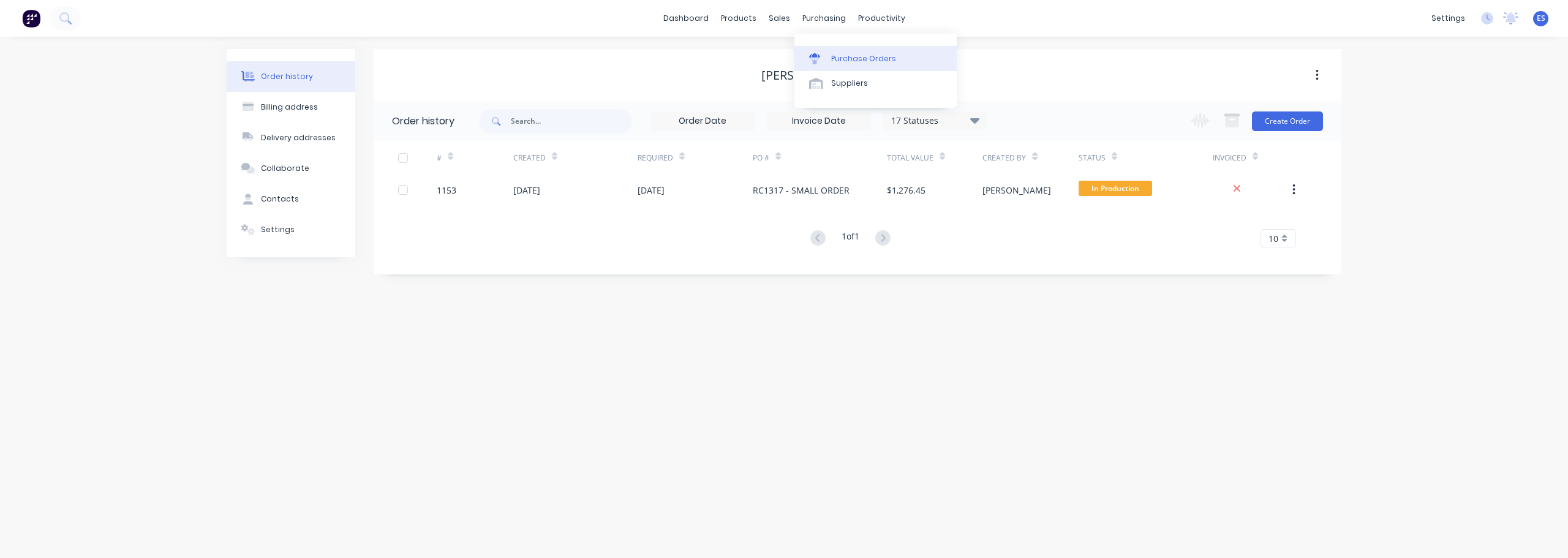
click at [846, 53] on div "Purchase Orders" at bounding box center [864, 59] width 65 height 11
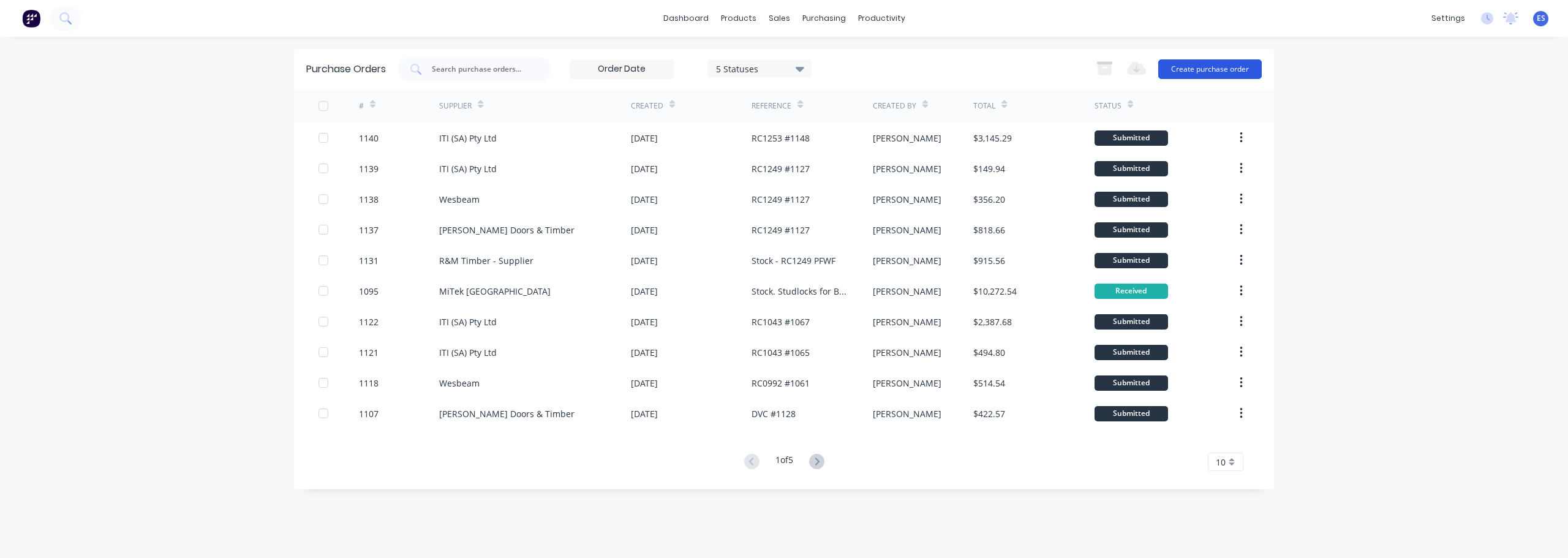
click at [1234, 65] on button "Create purchase order" at bounding box center [1210, 69] width 104 height 20
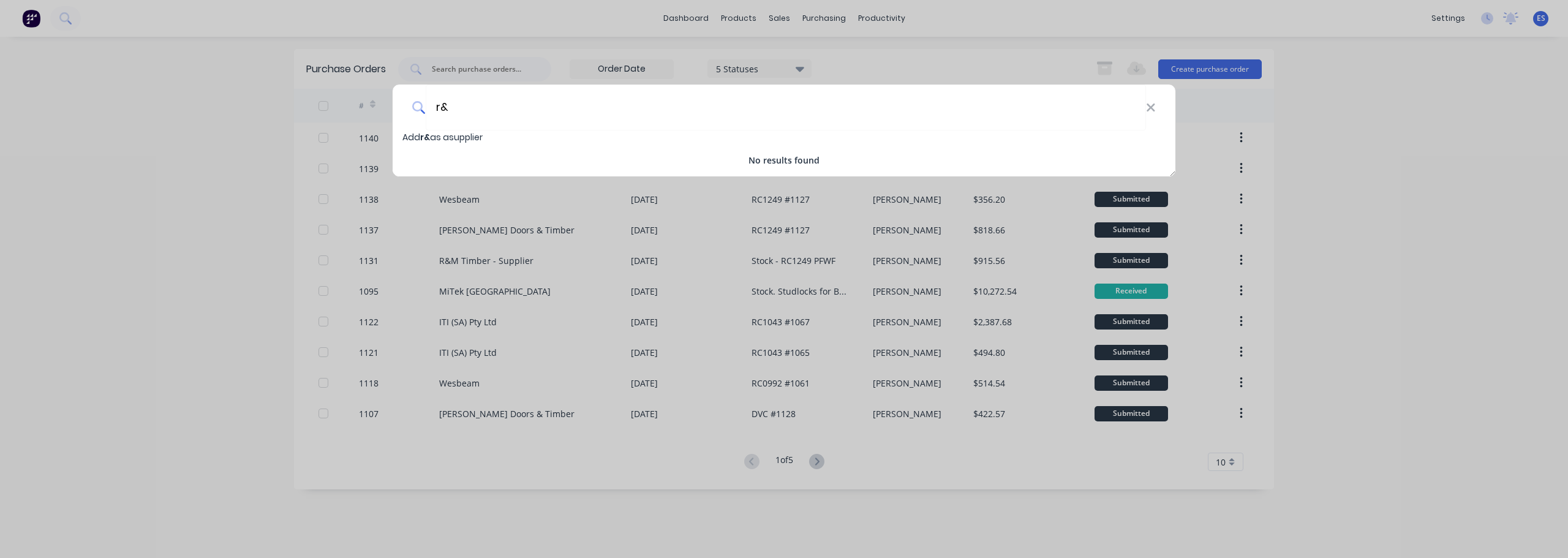
type input "r"
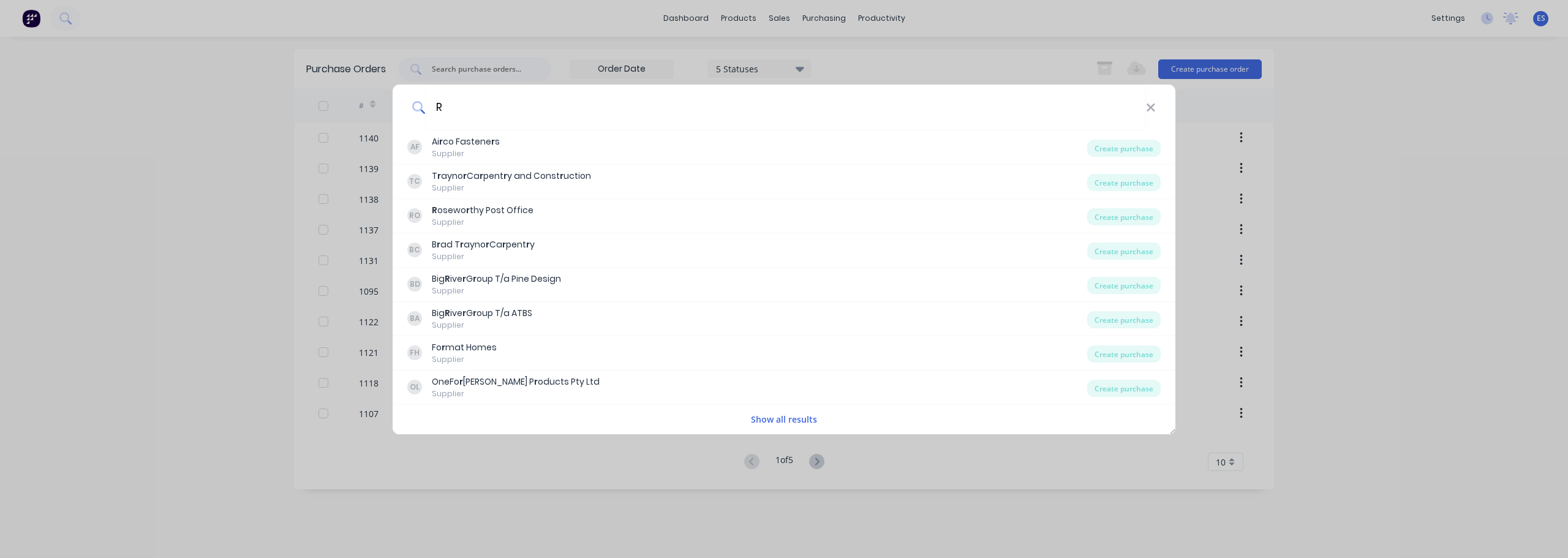
type input "R"
click at [766, 420] on button "Show all results" at bounding box center [784, 418] width 73 height 14
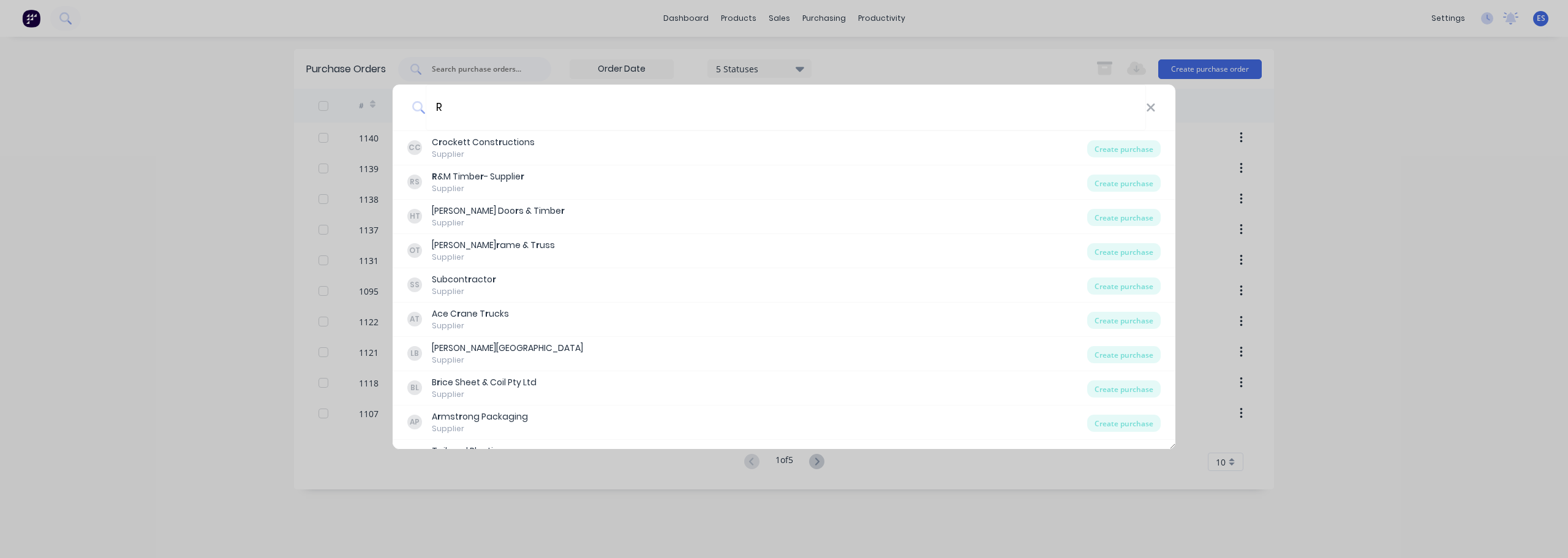
scroll to position [489, 0]
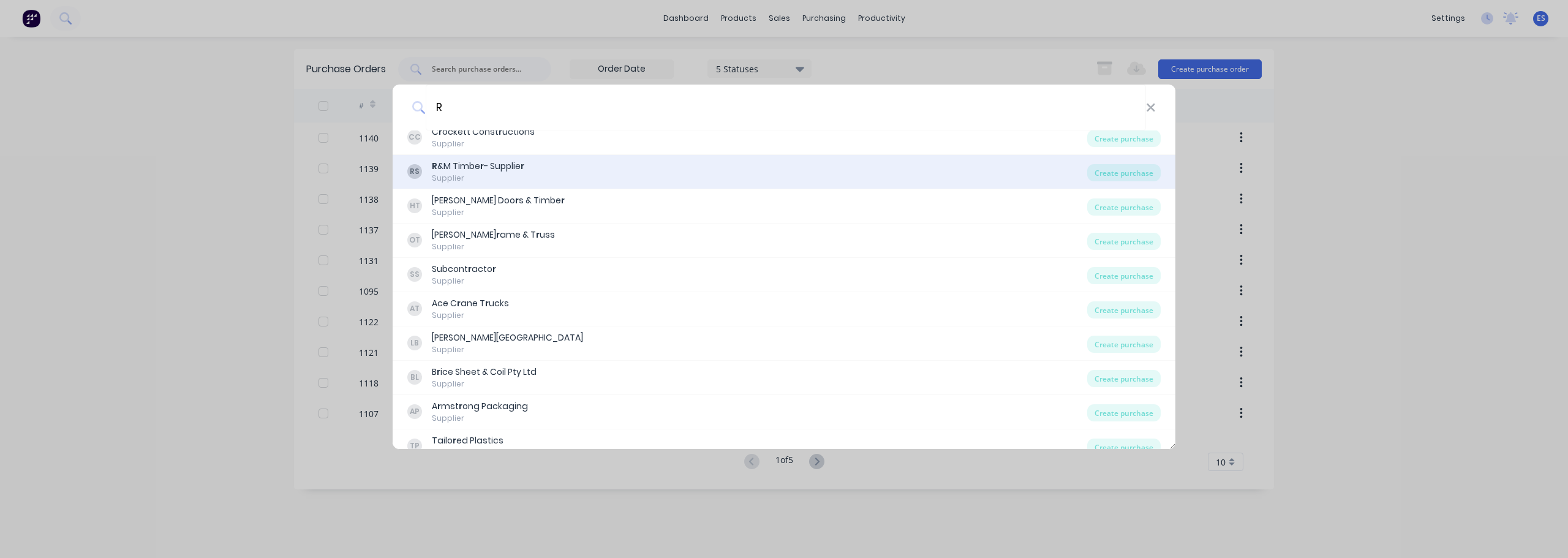
click at [485, 175] on div "Supplier" at bounding box center [478, 179] width 92 height 11
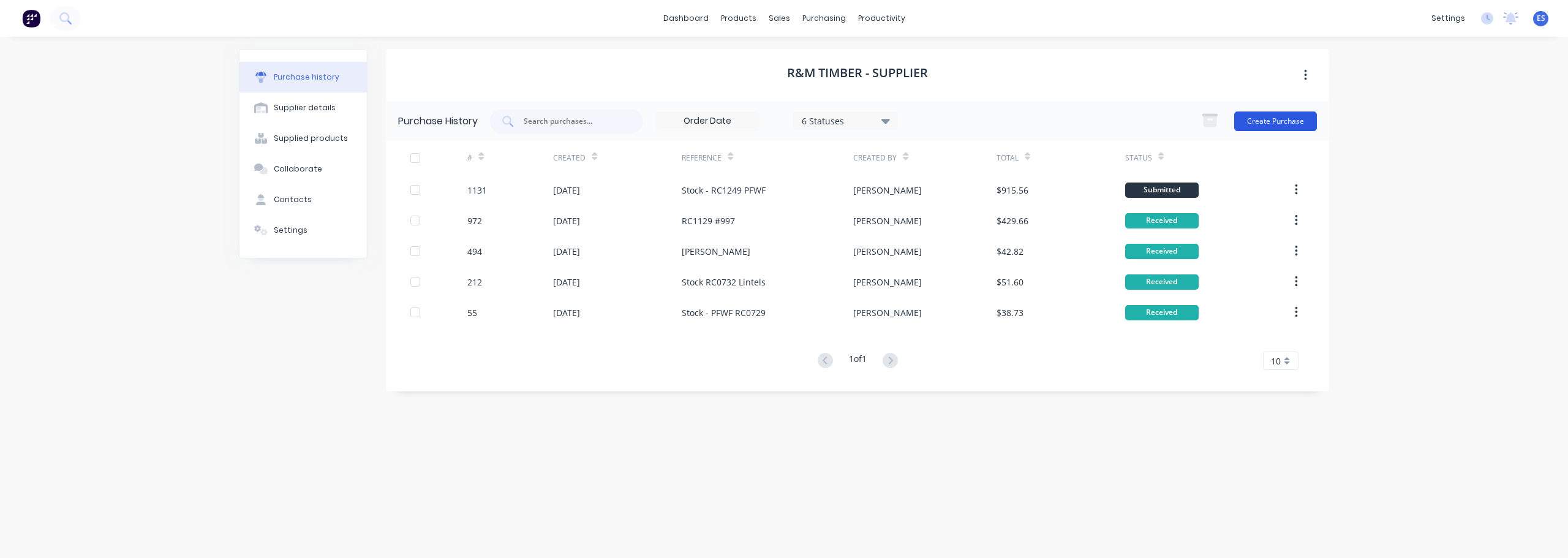
click at [1266, 119] on button "Create Purchase" at bounding box center [1275, 122] width 82 height 20
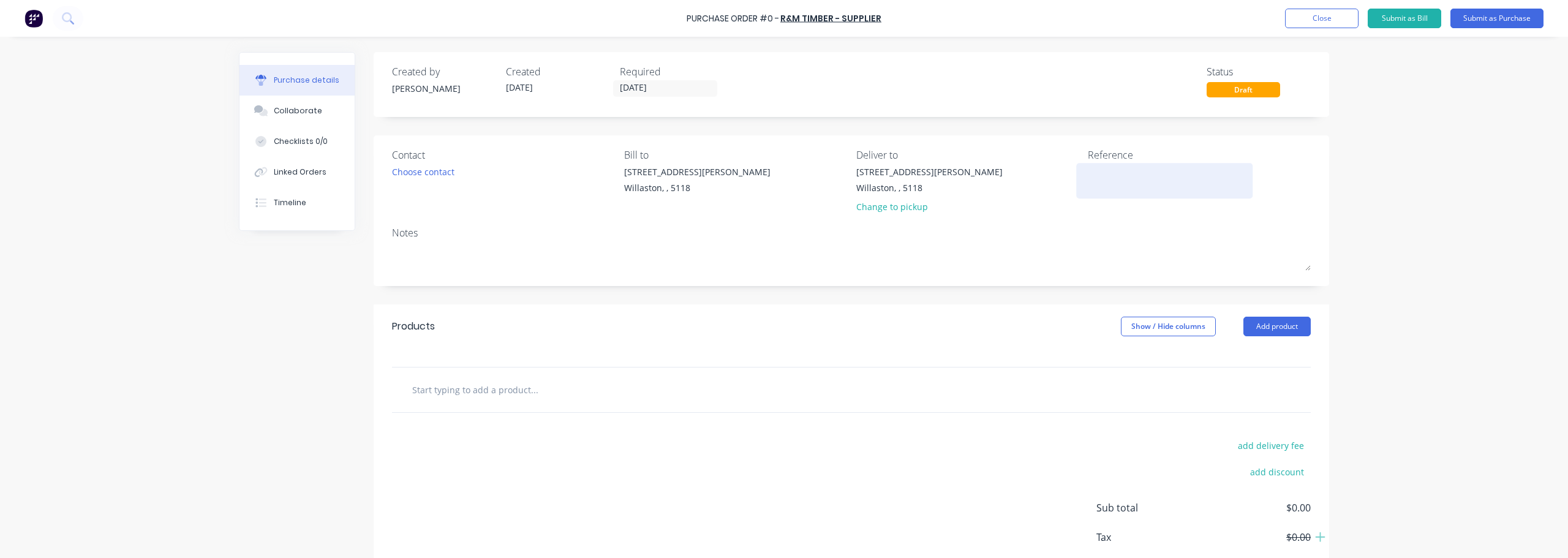
click at [1095, 174] on textarea at bounding box center [1165, 179] width 153 height 28
type textarea "RC1249 - F"
type textarea "x"
type textarea "RC1249 -"
type textarea "x"
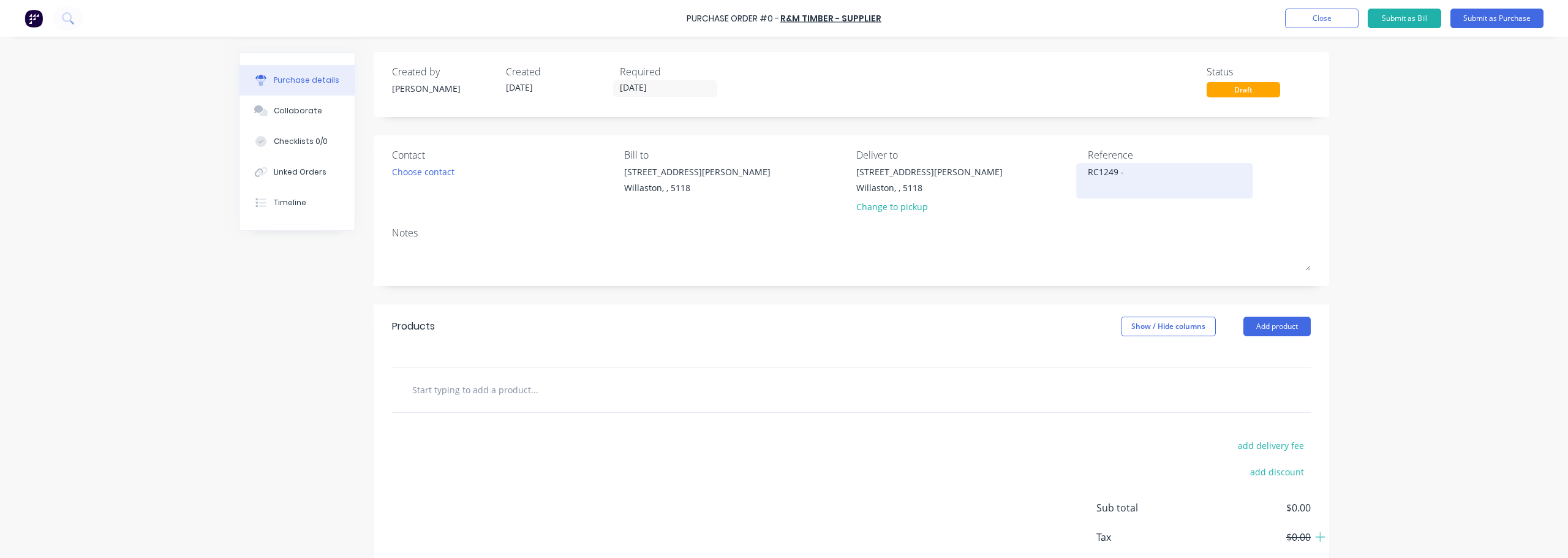
type textarea "RC1249 - P"
type textarea "x"
type textarea "RC1249 - PF"
type textarea "x"
type textarea "RC1249 - PFW"
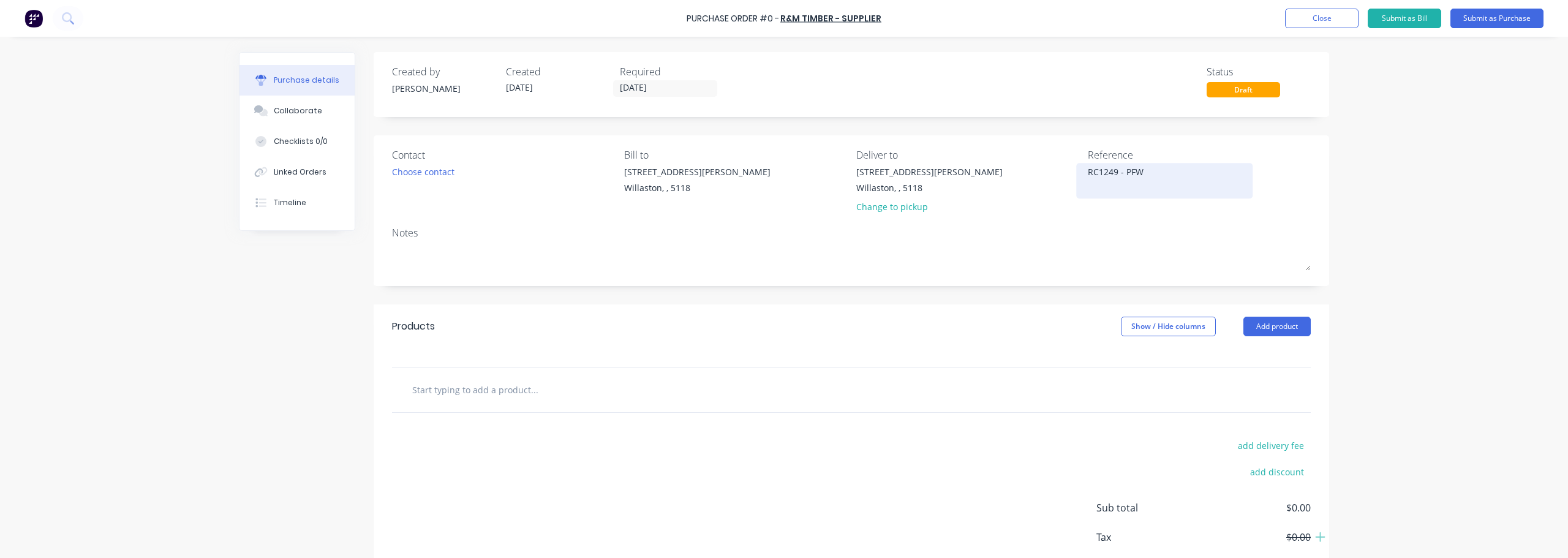
type textarea "x"
type textarea "RC1249 - PFWF"
type textarea "x"
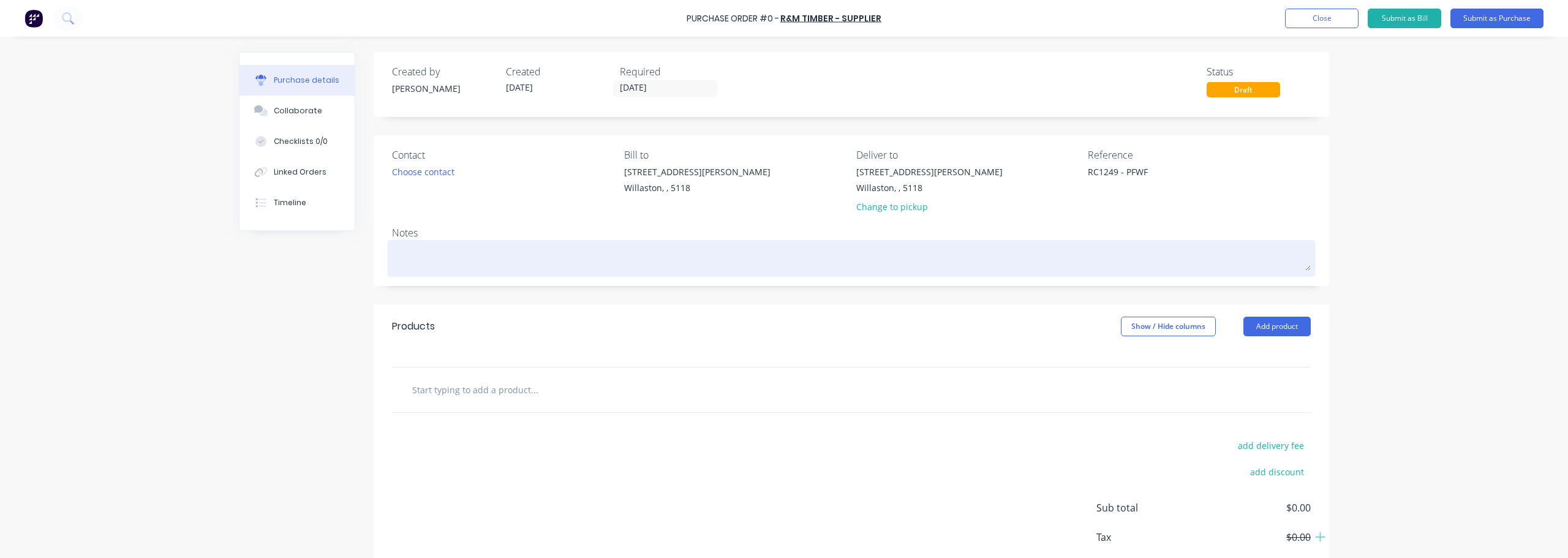
type textarea "RC1249 - PFWF"
type textarea "x"
type textarea "RC1249 - PFWF"
click at [592, 255] on textarea at bounding box center [851, 257] width 918 height 28
type textarea "x"
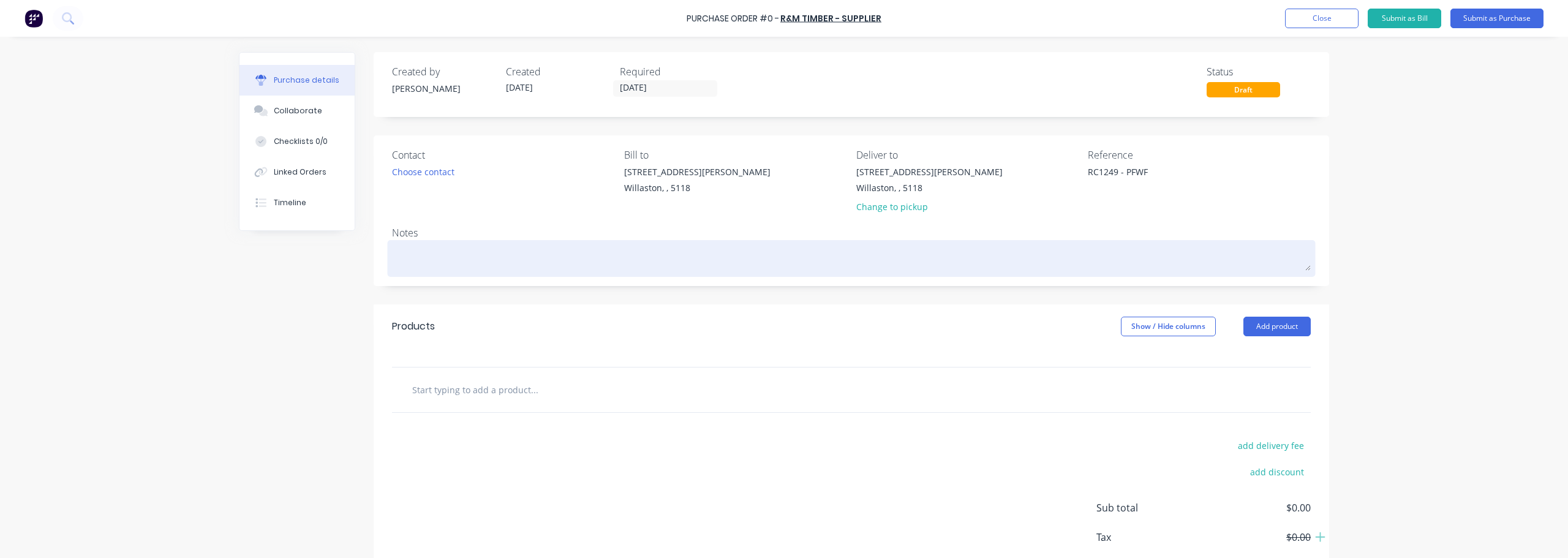
type textarea "A"
type textarea "x"
type textarea "AD"
type textarea "x"
type textarea "ADA"
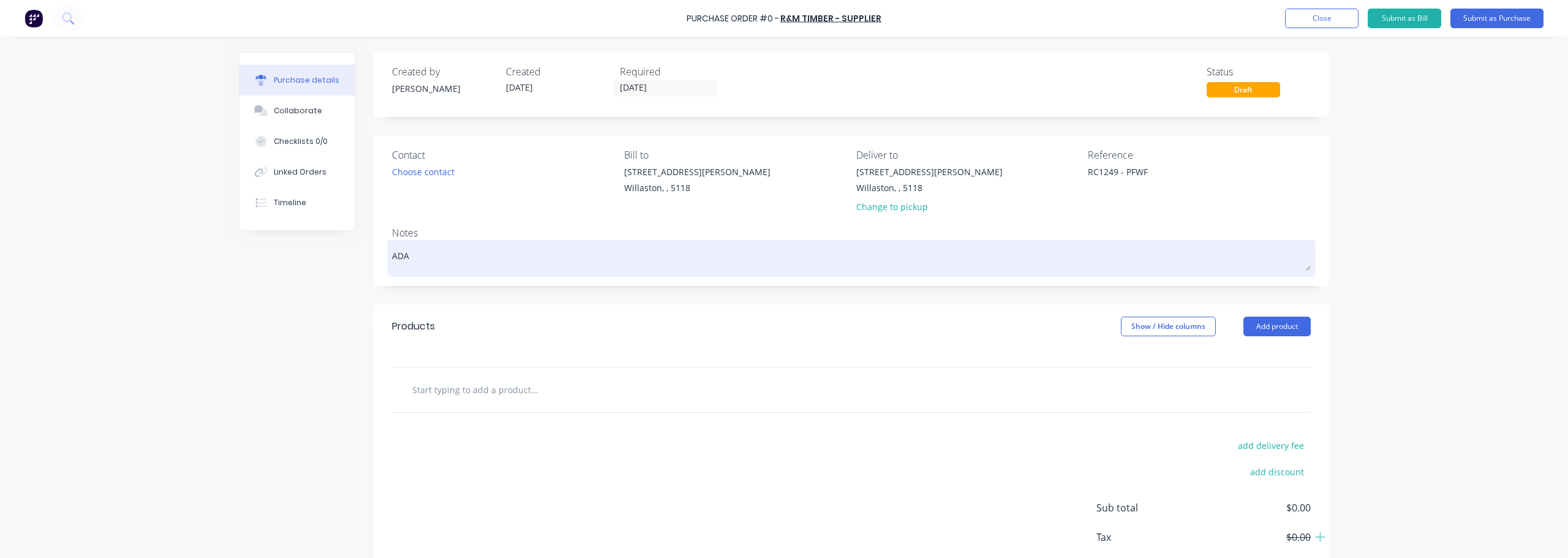
type textarea "x"
type textarea "[PERSON_NAME]"
type textarea "x"
type textarea "[PERSON_NAME]"
type textarea "x"
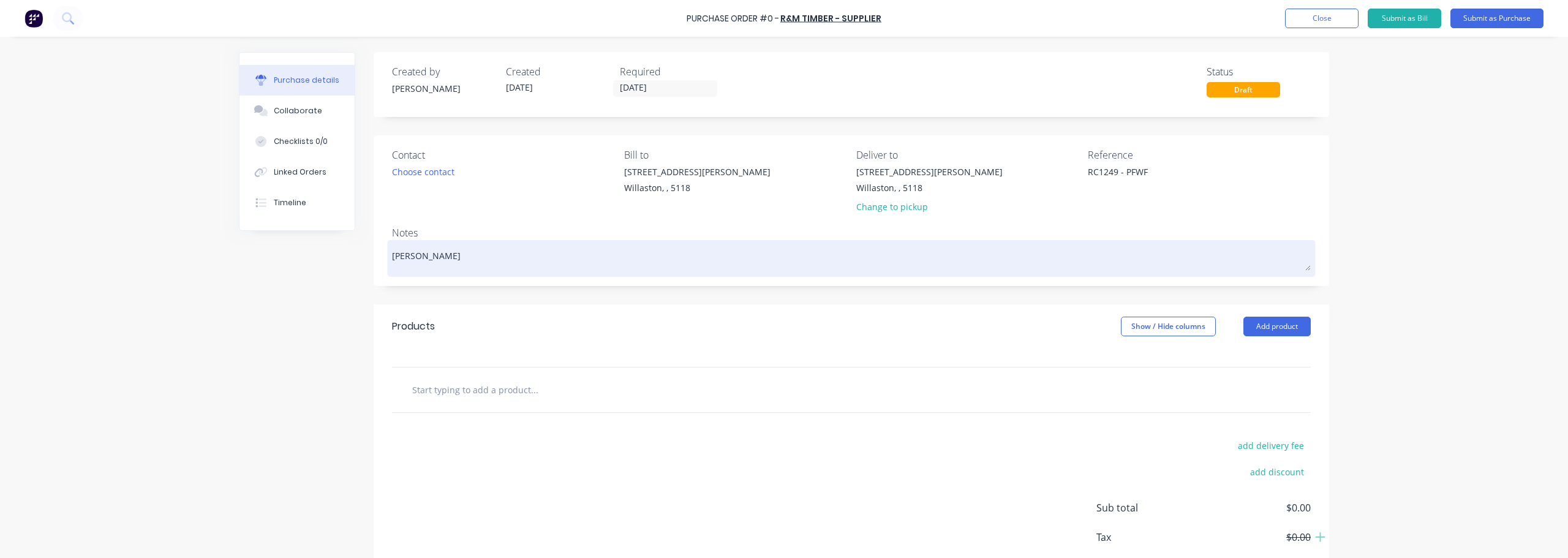
type textarea "[PERSON_NAME]"
type textarea "x"
type textarea "ADA"
type textarea "x"
type textarea "AD"
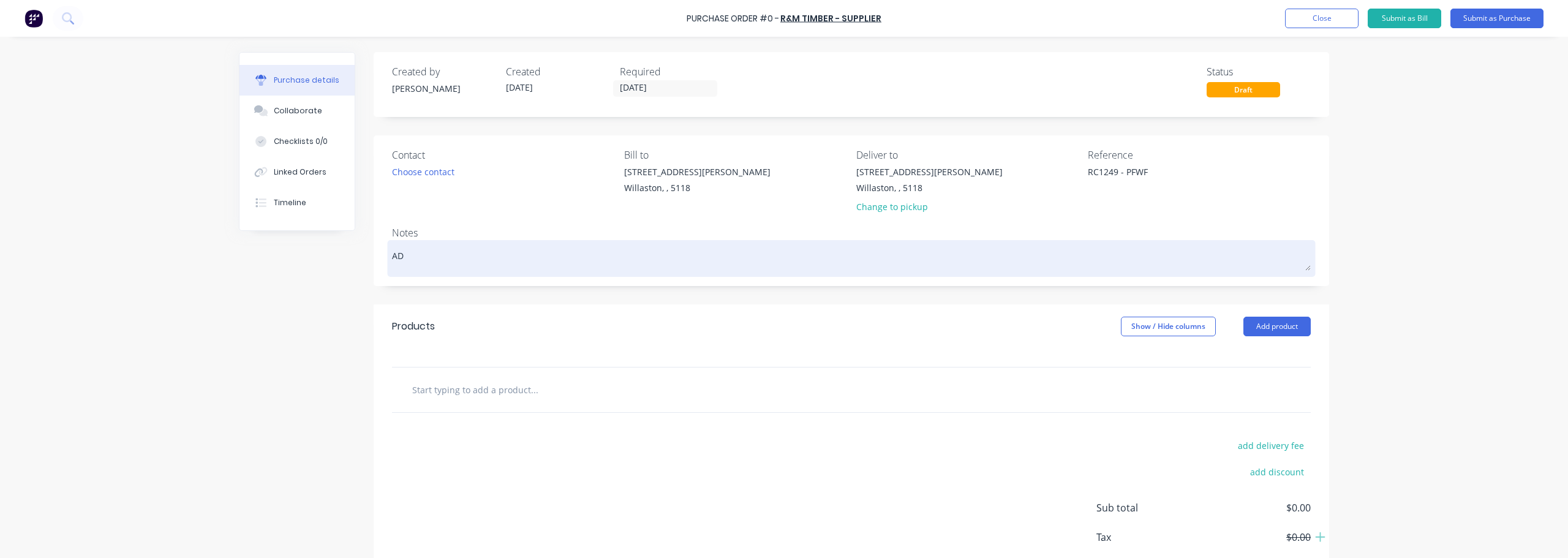
type textarea "x"
type textarea "A"
type textarea "x"
type textarea "Ad"
type textarea "x"
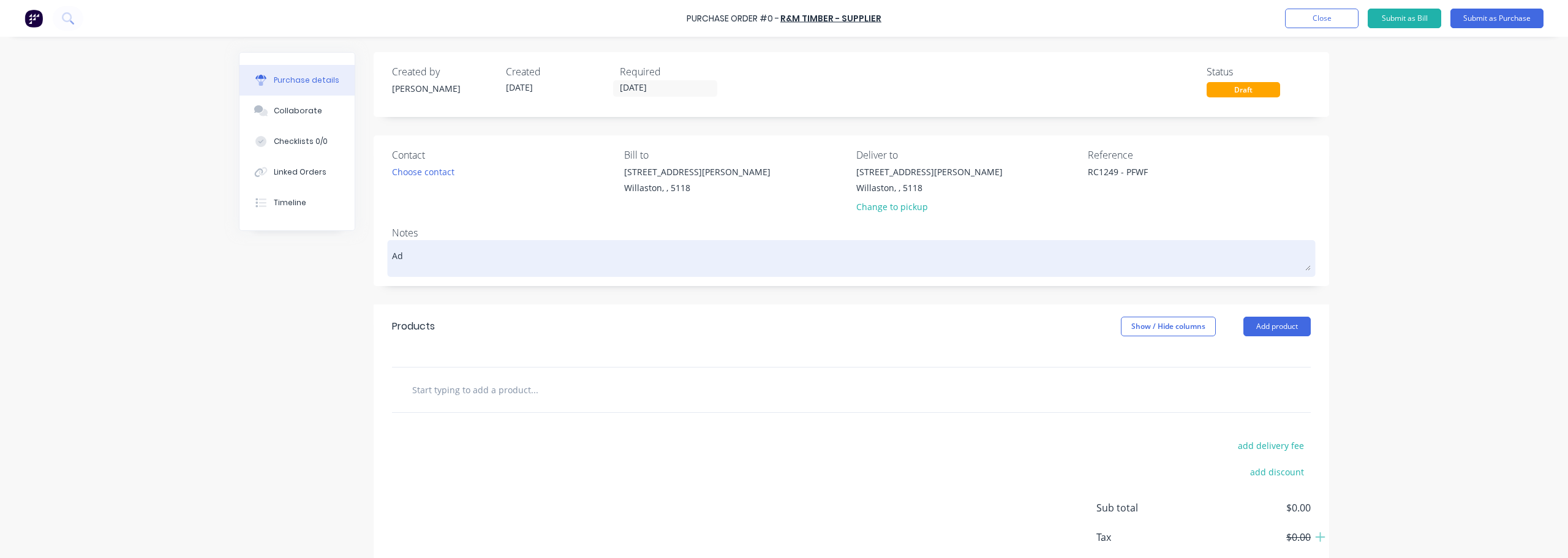
type textarea "Ada"
type textarea "x"
type textarea "[PERSON_NAME]"
type textarea "x"
type textarea "[PERSON_NAME]"
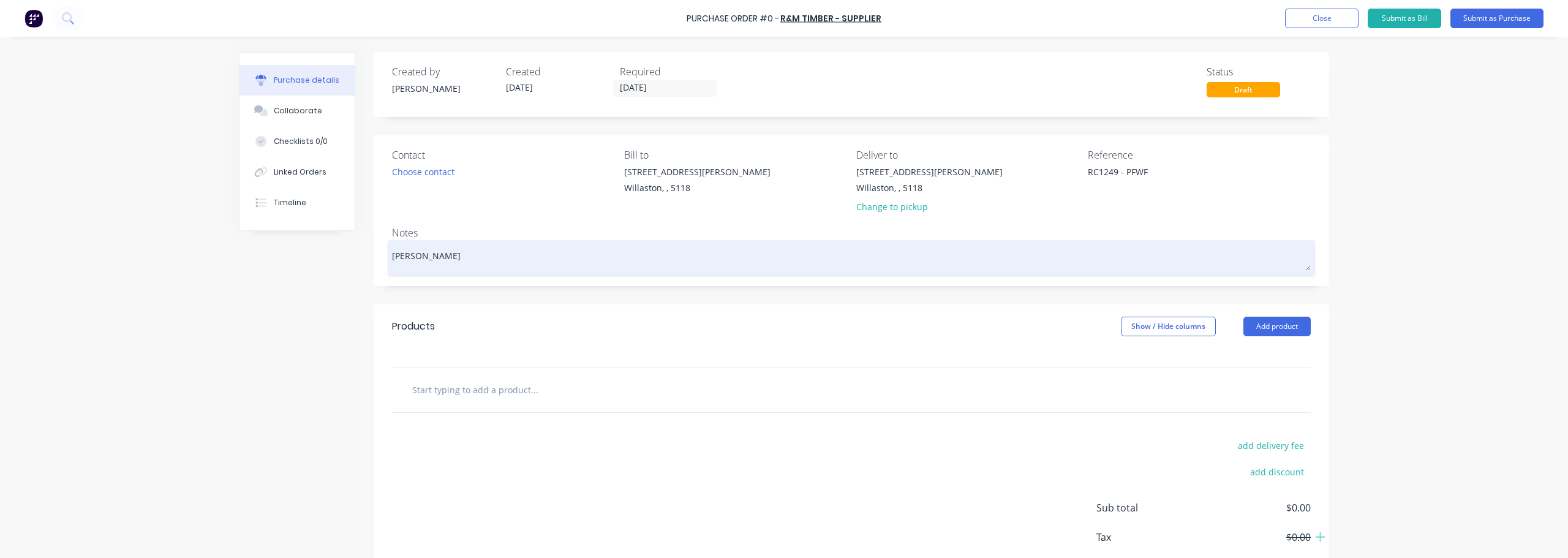
type textarea "x"
type textarea "[PERSON_NAME]"
type textarea "x"
type textarea "[PERSON_NAME] cu"
type textarea "x"
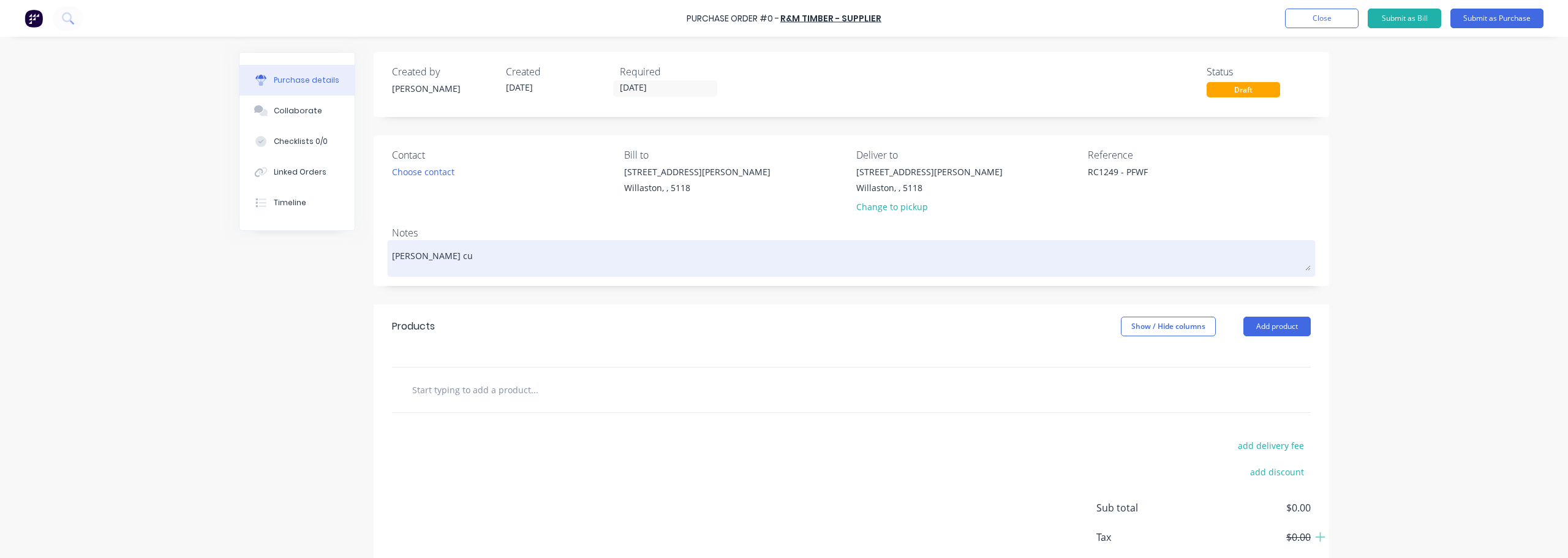
type textarea "[PERSON_NAME] cut"
type textarea "x"
type textarea "[PERSON_NAME] cut"
type textarea "x"
type textarea "[PERSON_NAME] cut l"
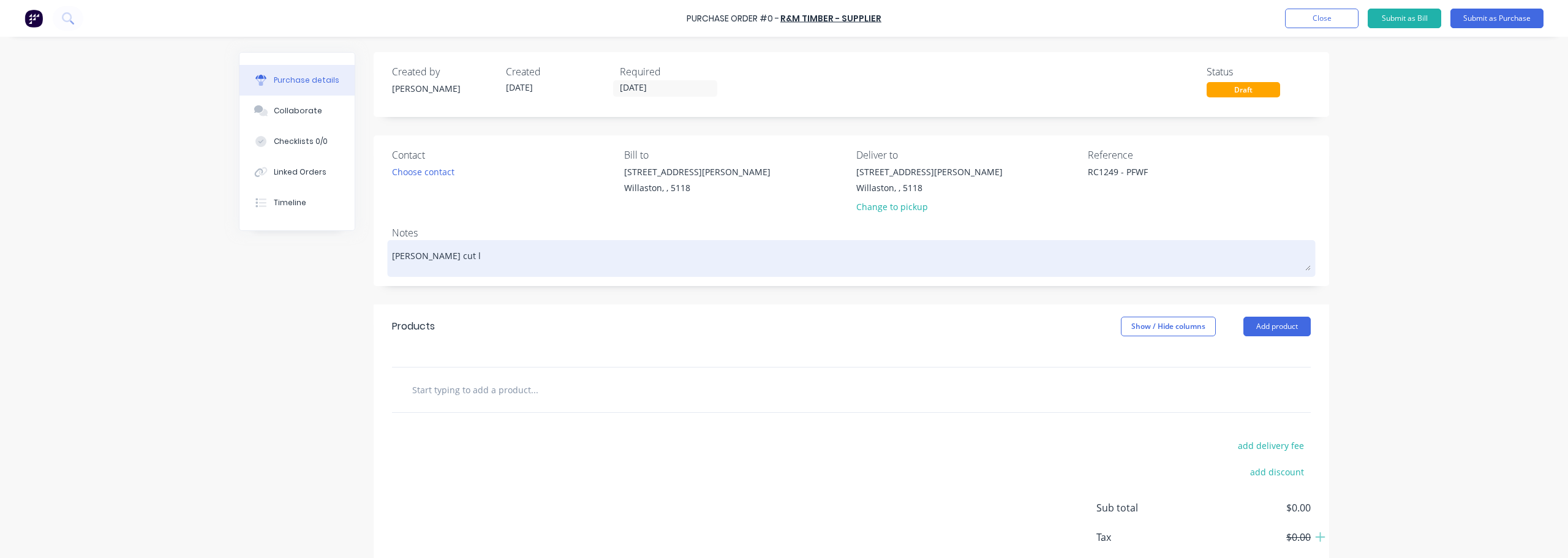
type textarea "x"
type textarea "[PERSON_NAME] cut li"
type textarea "x"
type textarea "[PERSON_NAME] cut [PERSON_NAME]"
type textarea "x"
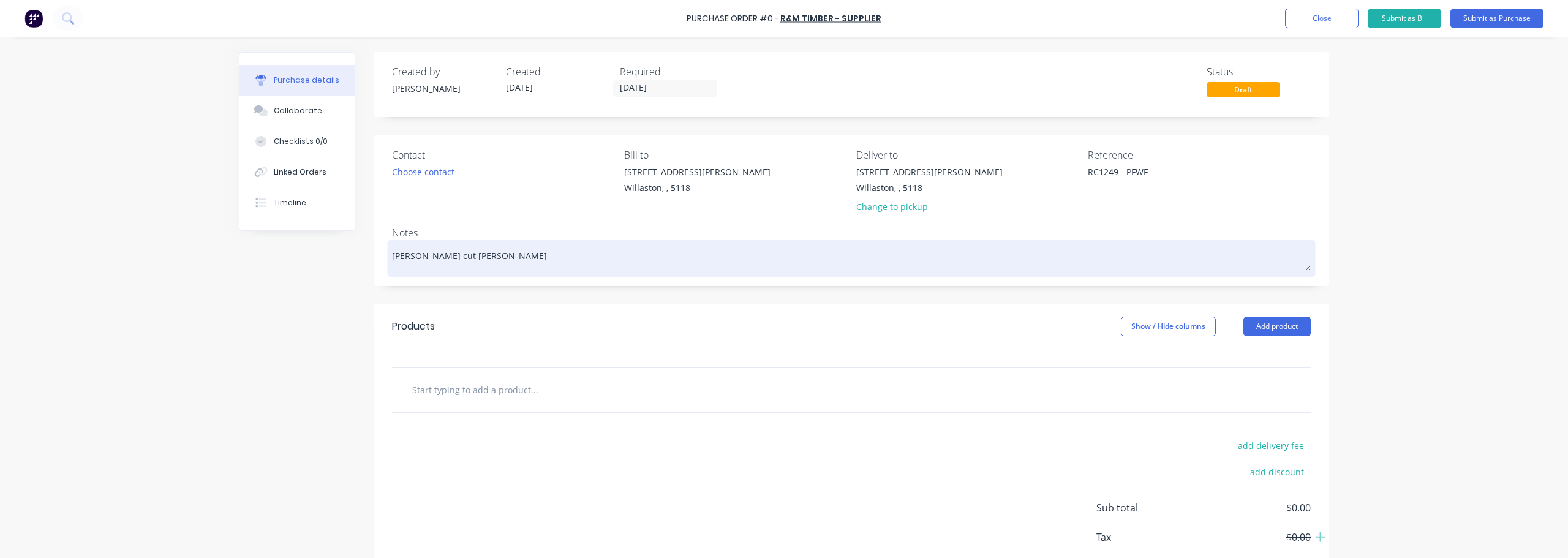
type textarea "[PERSON_NAME] cut lint"
type textarea "x"
type textarea "[PERSON_NAME] cut linte"
type textarea "x"
type textarea "[PERSON_NAME] cut lintel"
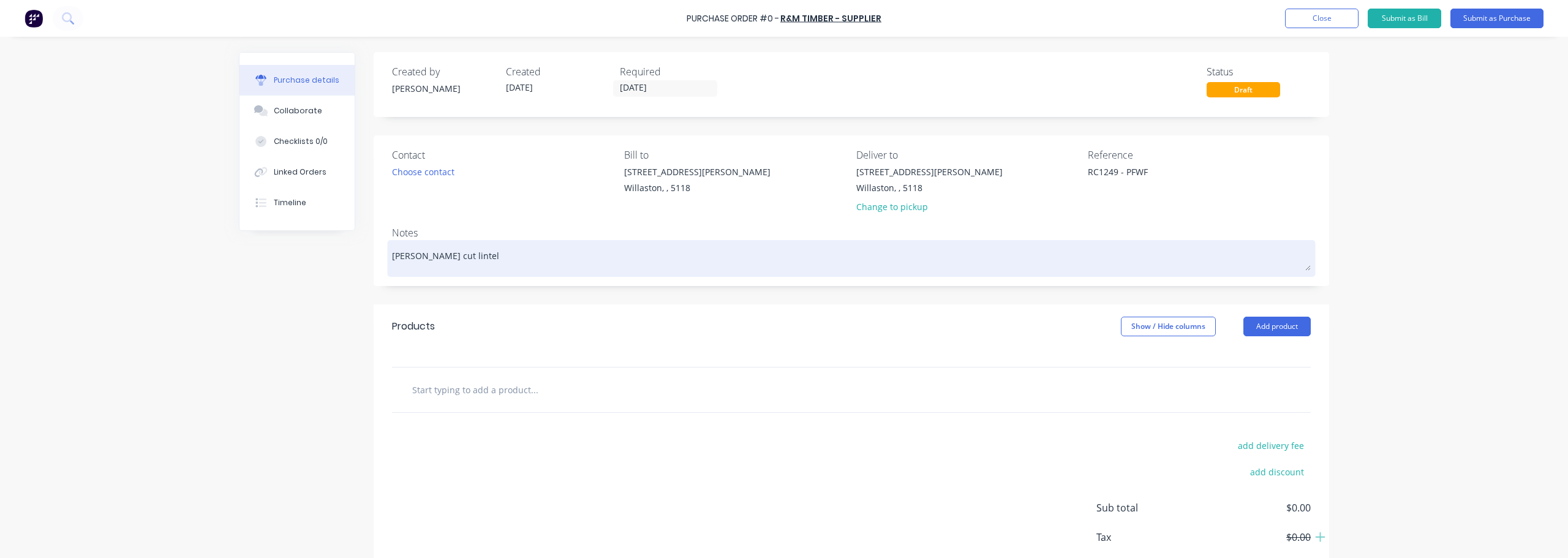
type textarea "x"
type textarea "[PERSON_NAME] cut lintel"
type textarea "x"
type textarea "[PERSON_NAME] cut lintel w"
type textarea "x"
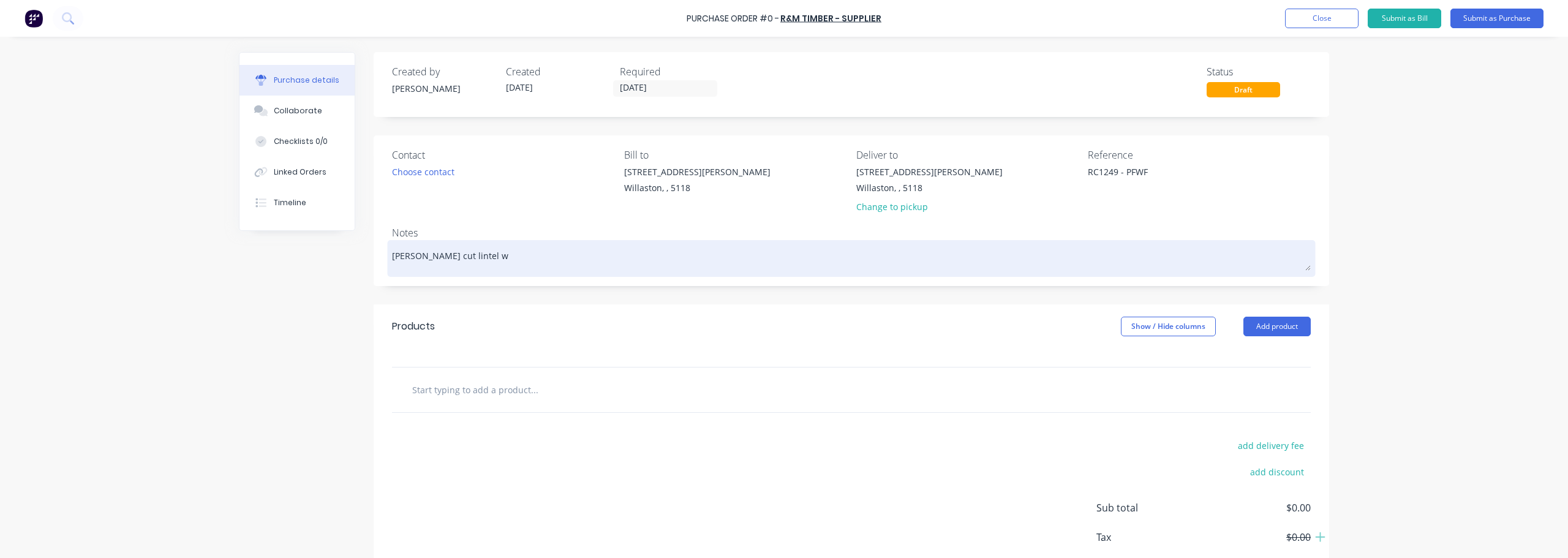
type textarea "[PERSON_NAME] cut [PERSON_NAME]"
type textarea "x"
type textarea "[PERSON_NAME] cut lintel wro"
type textarea "x"
type textarea "[PERSON_NAME] cut lintel wron"
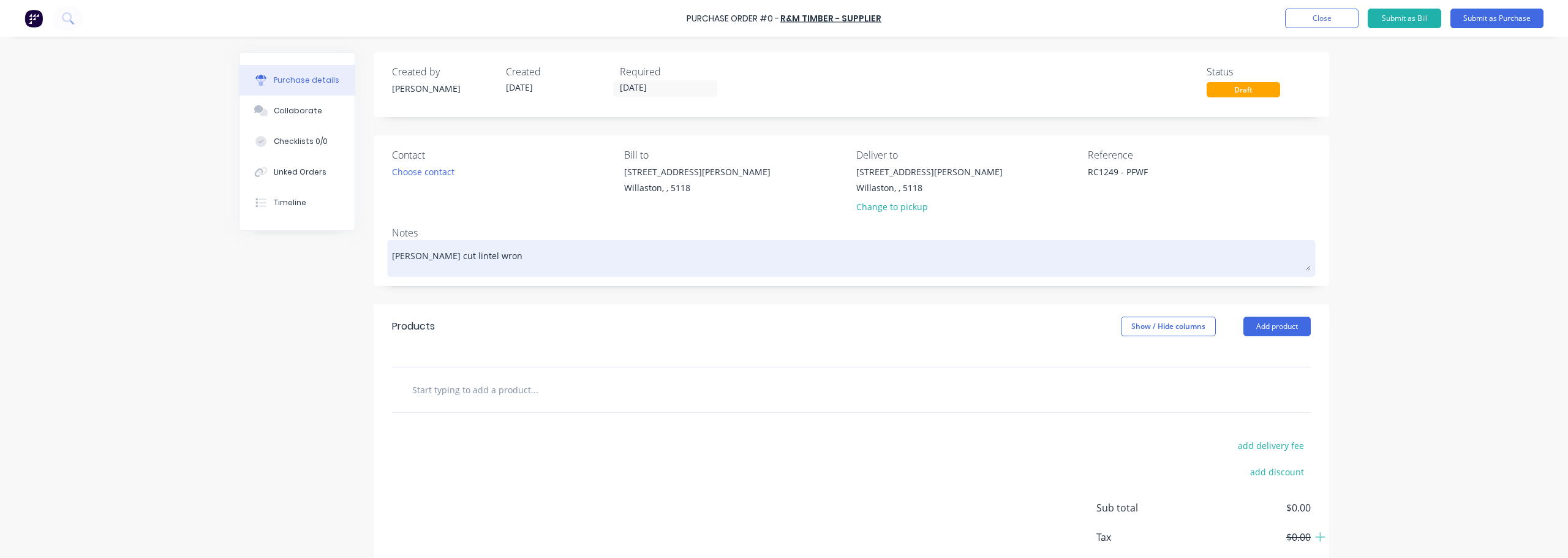
type textarea "x"
type textarea "[PERSON_NAME] cut lintel wrong"
type textarea "x"
type textarea "[PERSON_NAME] cut lintel wrong"
type textarea "x"
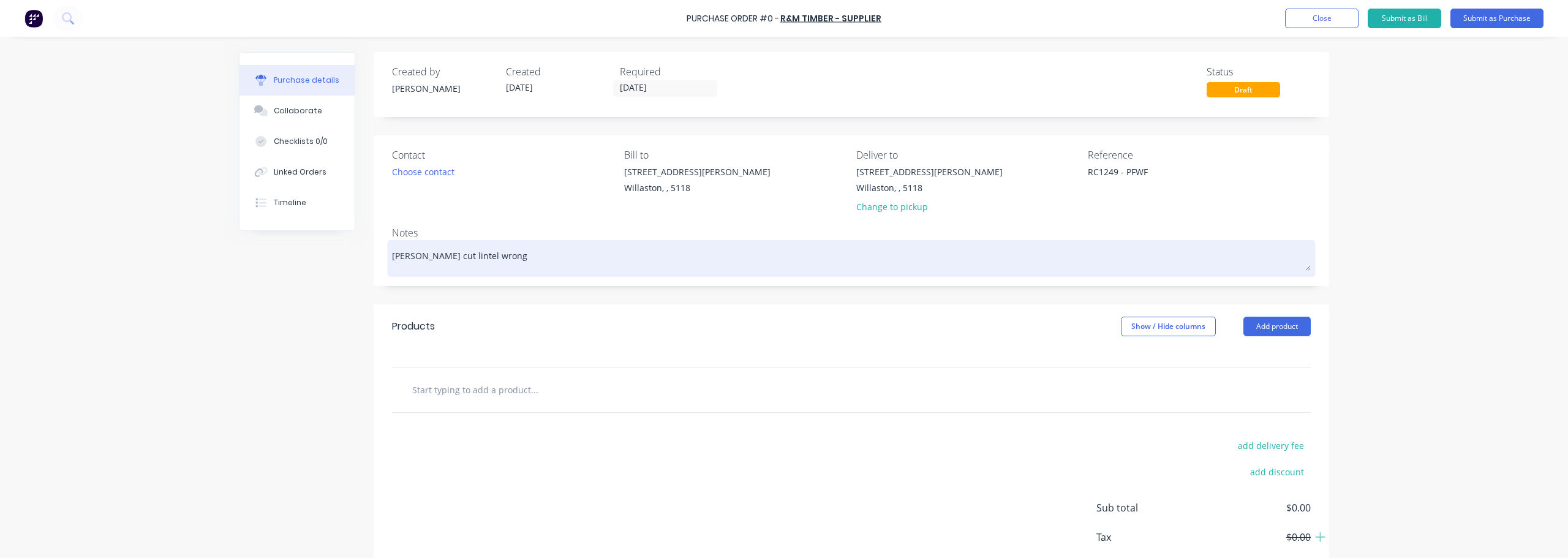
type textarea "[PERSON_NAME] cut lintel wrong s"
type textarea "x"
type textarea "[PERSON_NAME] cut lintel wrong si"
type textarea "x"
type textarea "[PERSON_NAME] cut lintel wrong siz"
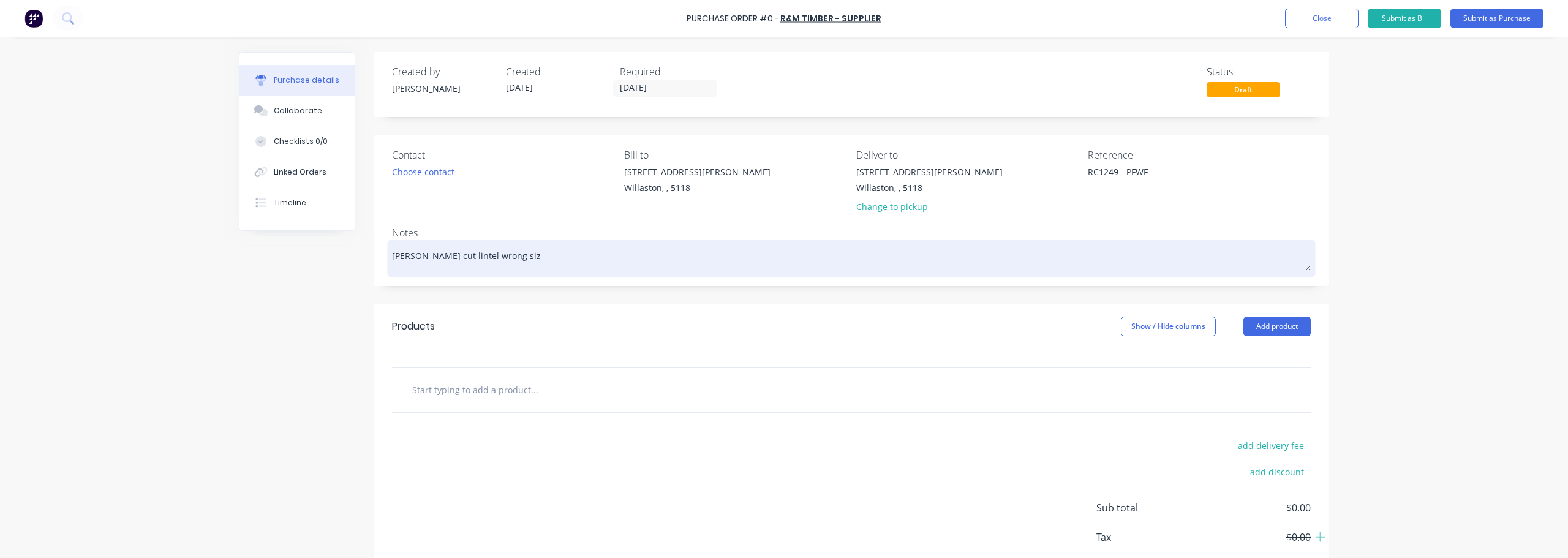
type textarea "x"
type textarea "[PERSON_NAME] cut lintel wrong size"
type textarea "x"
type textarea "[PERSON_NAME] cut lintel wrong size"
type textarea "x"
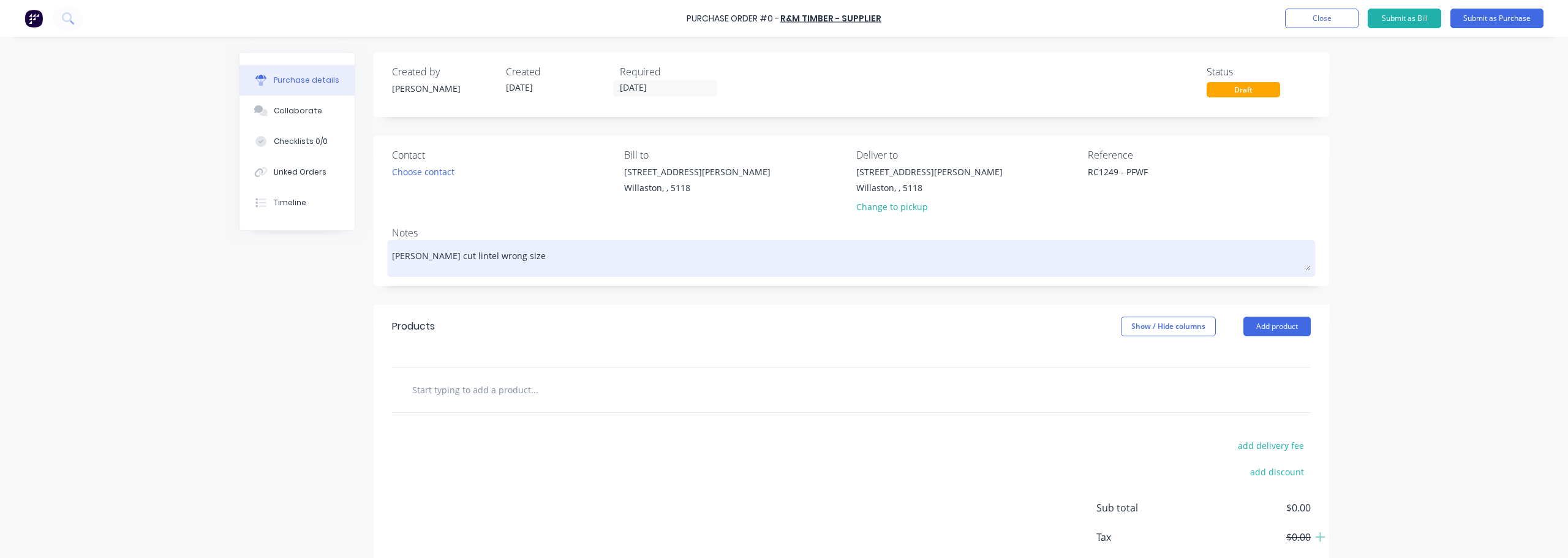
type textarea "[PERSON_NAME] cut lintel wrong size 2"
type textarea "x"
type textarea "[PERSON_NAME] cut lintel wrong size 25"
type textarea "x"
type textarea "[PERSON_NAME] cut lintel wrong size 25m"
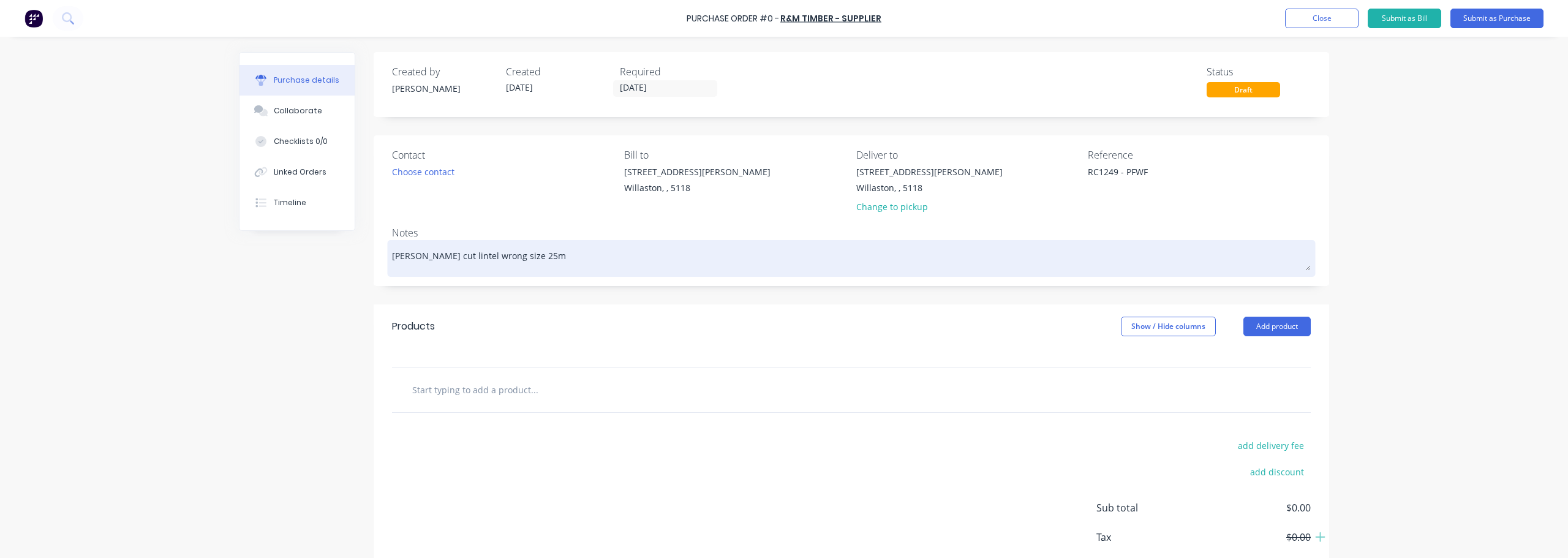
type textarea "x"
type textarea "[PERSON_NAME] cut lintel wrong size 25mm"
type textarea "x"
type textarea "[PERSON_NAME] cut lintel wrong size 25mm"
type textarea "x"
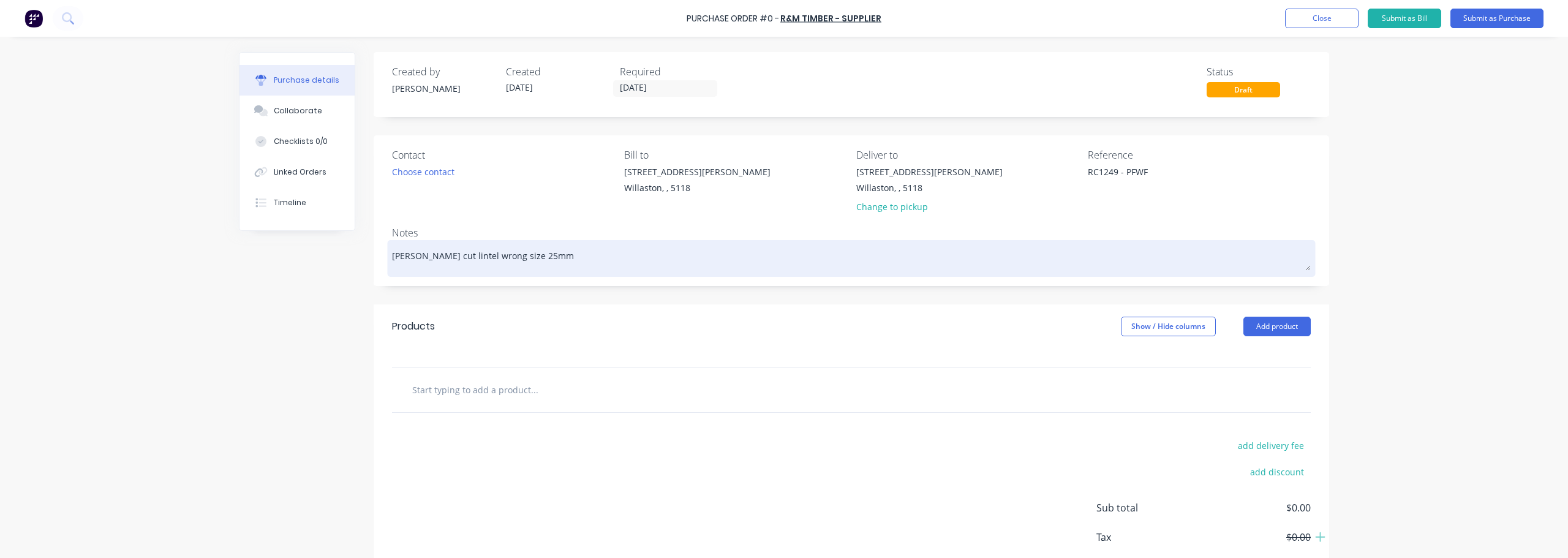
type textarea "[PERSON_NAME] cut lintel wrong size 25mm t"
type textarea "x"
type textarea "[PERSON_NAME] cut lintel wrong size 25mm to"
type textarea "x"
type textarea "[PERSON_NAME] cut lintel wrong size 25mm to"
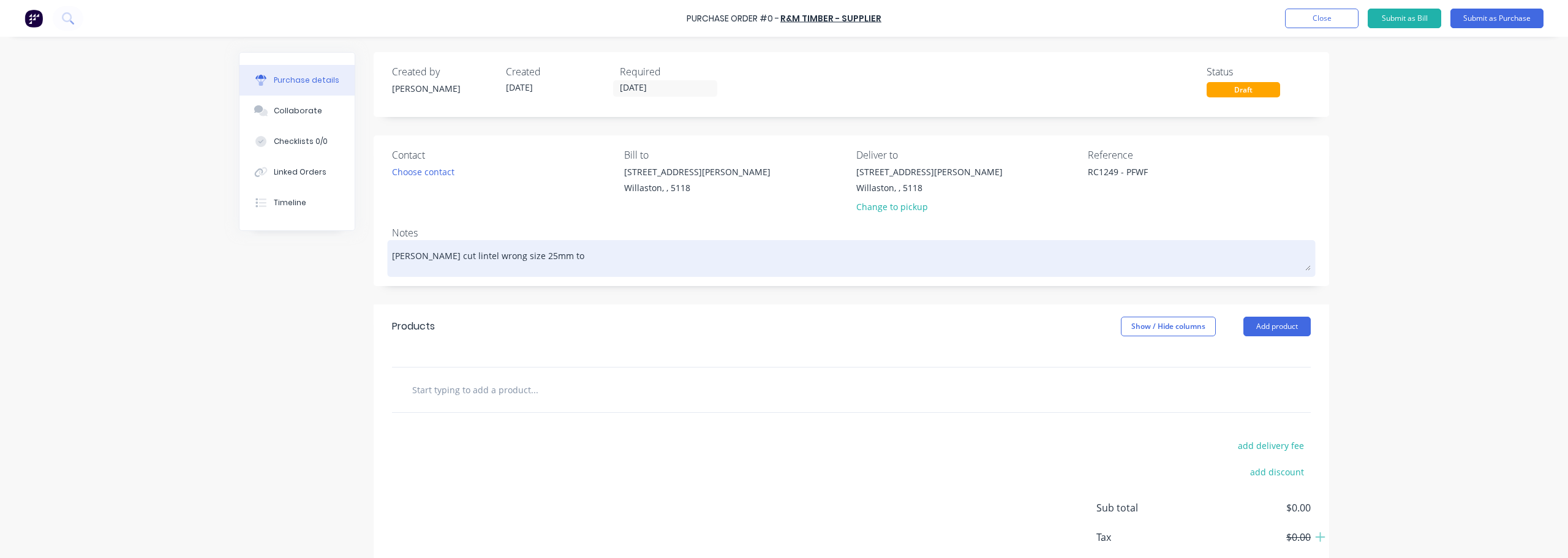
type textarea "x"
type textarea "[PERSON_NAME] cut lintel wrong size 25mm to s"
type textarea "x"
type textarea "[PERSON_NAME] cut lintel wrong size 25mm to sh"
type textarea "x"
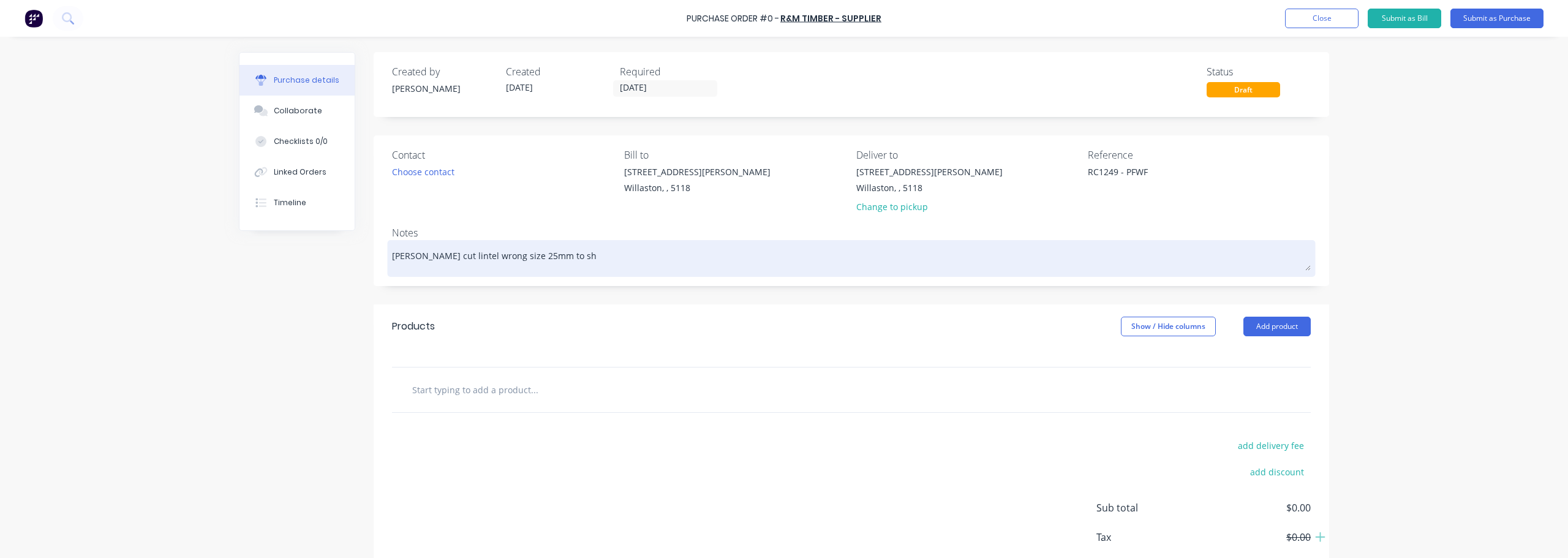
type textarea "[PERSON_NAME] cut lintel wrong size 25mm to sho"
type textarea "x"
type textarea "[PERSON_NAME] cut lintel wrong size 25mm to shor"
type textarea "x"
type textarea "[PERSON_NAME] cut lintel wrong size 25mm to short"
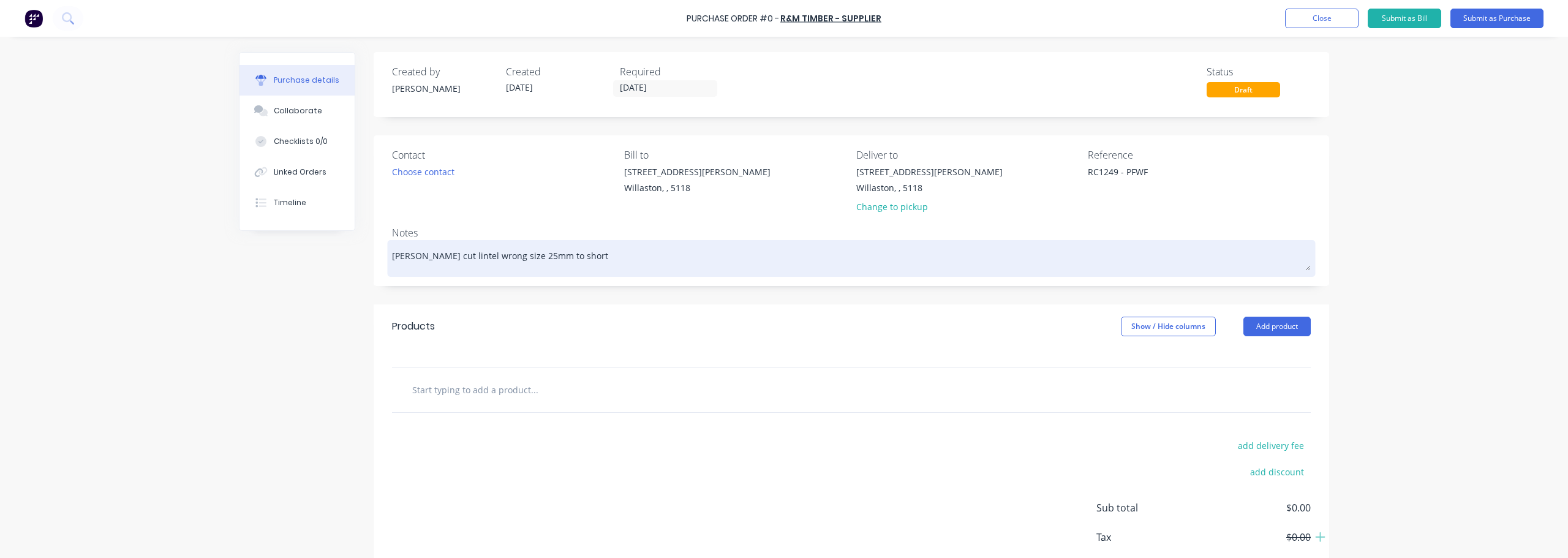
type textarea "x"
type textarea "[PERSON_NAME] cut lintel wrong size 25mm to short"
type textarea "x"
type textarea "[PERSON_NAME] cut lintel wrong size 25mm to short h"
type textarea "x"
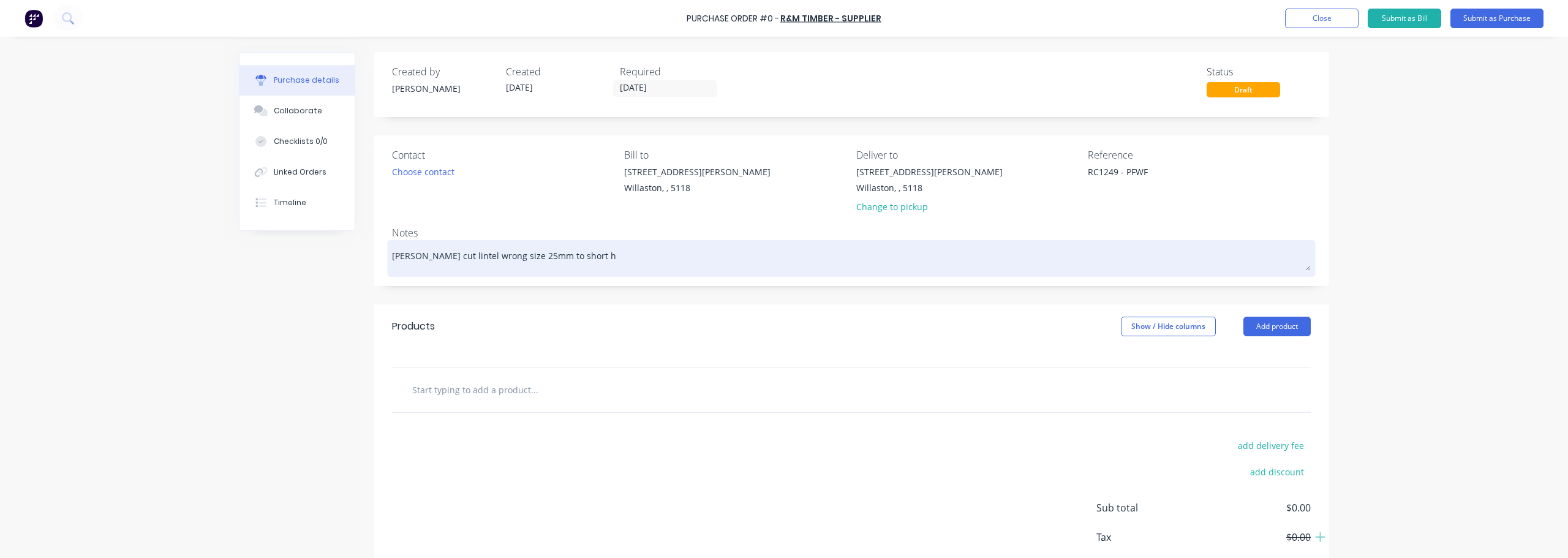
type textarea "[PERSON_NAME] cut lintel wrong size 25mm to short ha"
type textarea "x"
type textarea "[PERSON_NAME] cut lintel wrong size 25mm to short has"
type textarea "x"
type textarea "[PERSON_NAME] cut lintel wrong size 25mm to short has"
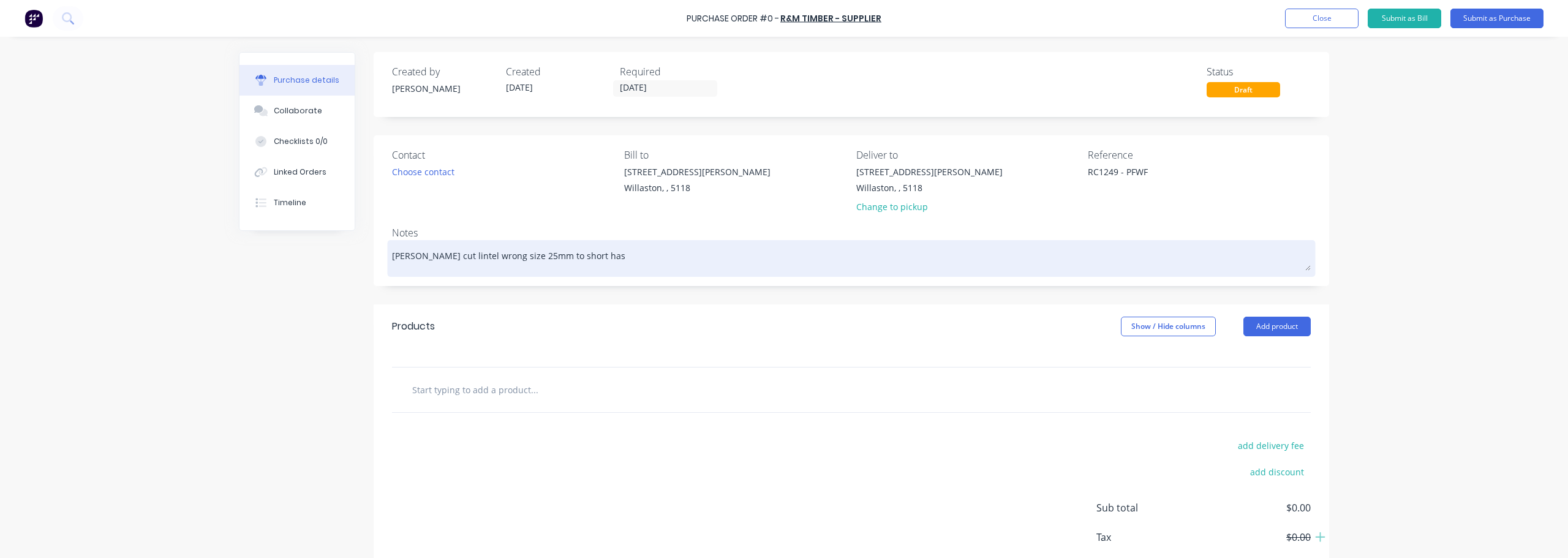
type textarea "x"
type textarea "[PERSON_NAME] cut lintel wrong size 25mm to short has t"
type textarea "x"
type textarea "[PERSON_NAME] cut lintel wrong size 25mm to short has"
type textarea "x"
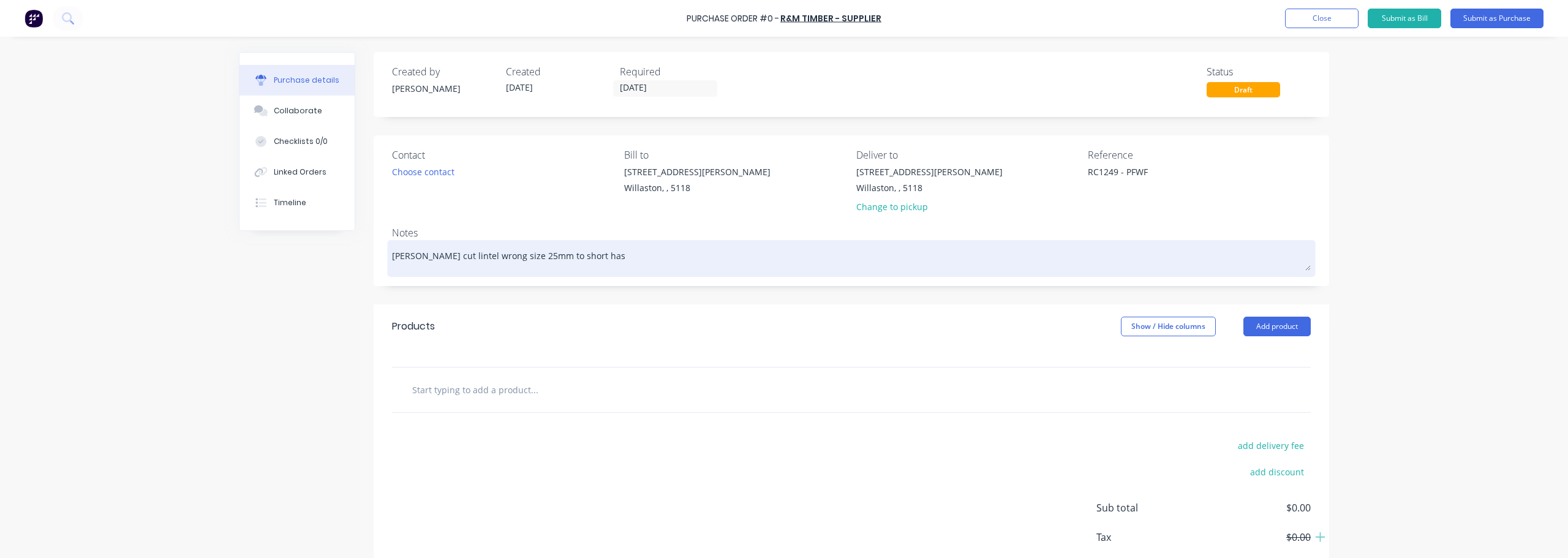
type textarea "[PERSON_NAME] cut lintel wrong size 25mm to short has"
type textarea "x"
type textarea "[PERSON_NAME] cut lintel wrong size 25mm to short ha"
type textarea "x"
type textarea "[PERSON_NAME] cut lintel wrong size 25mm to short had"
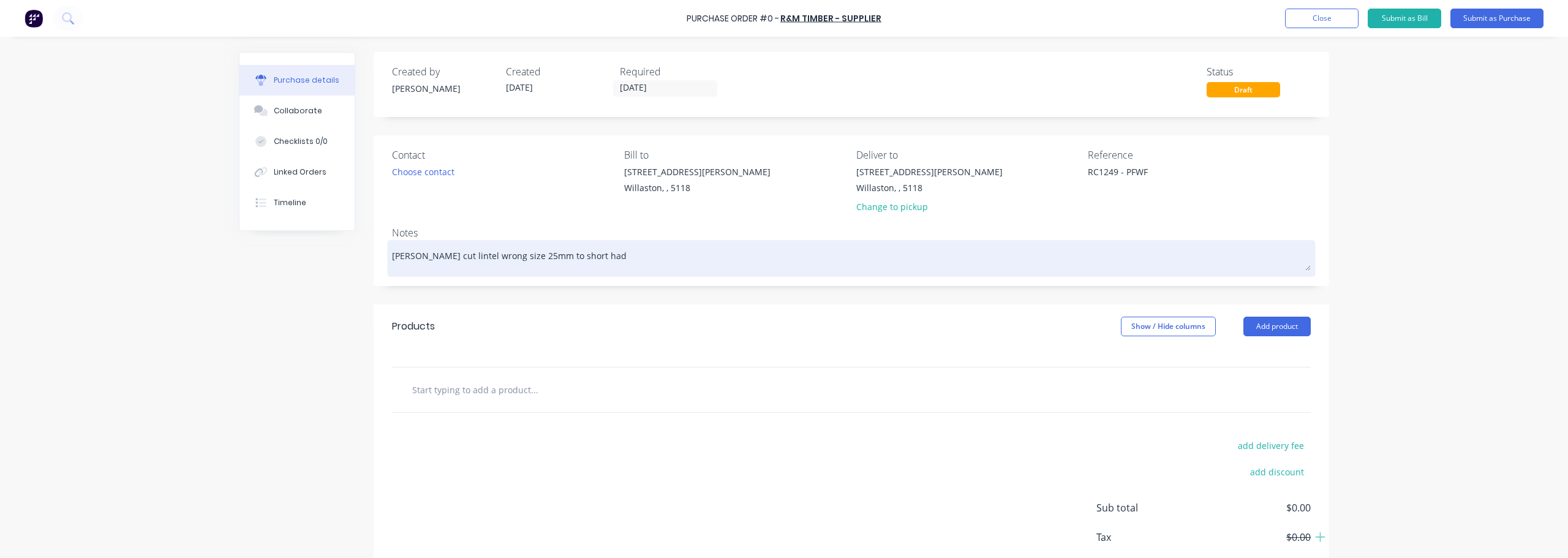
type textarea "x"
type textarea "[PERSON_NAME] cut lintel wrong size 25mm to short had"
type textarea "x"
type textarea "[PERSON_NAME] cut lintel wrong size 25mm to short had t"
type textarea "x"
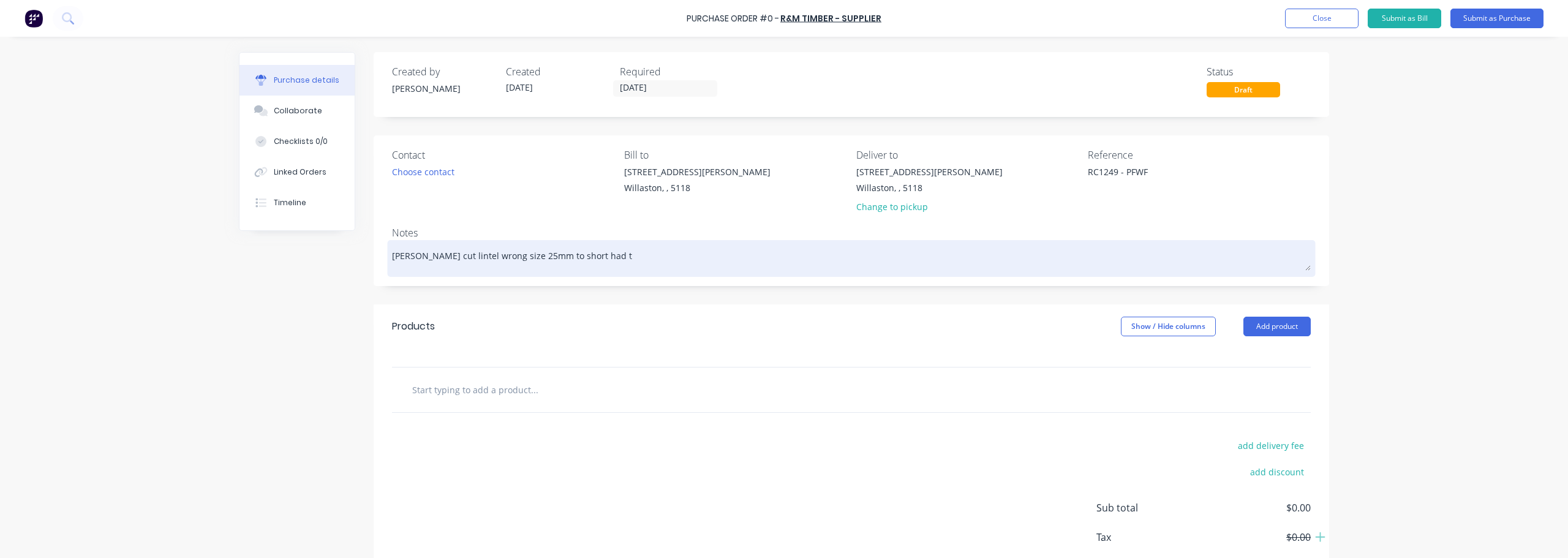
type textarea "[PERSON_NAME] cut lintel wrong size 25mm to short had to"
type textarea "x"
type textarea "[PERSON_NAME] cut lintel wrong size 25mm to short had to"
type textarea "x"
type textarea "[PERSON_NAME] cut lintel wrong size 25mm to short had to r"
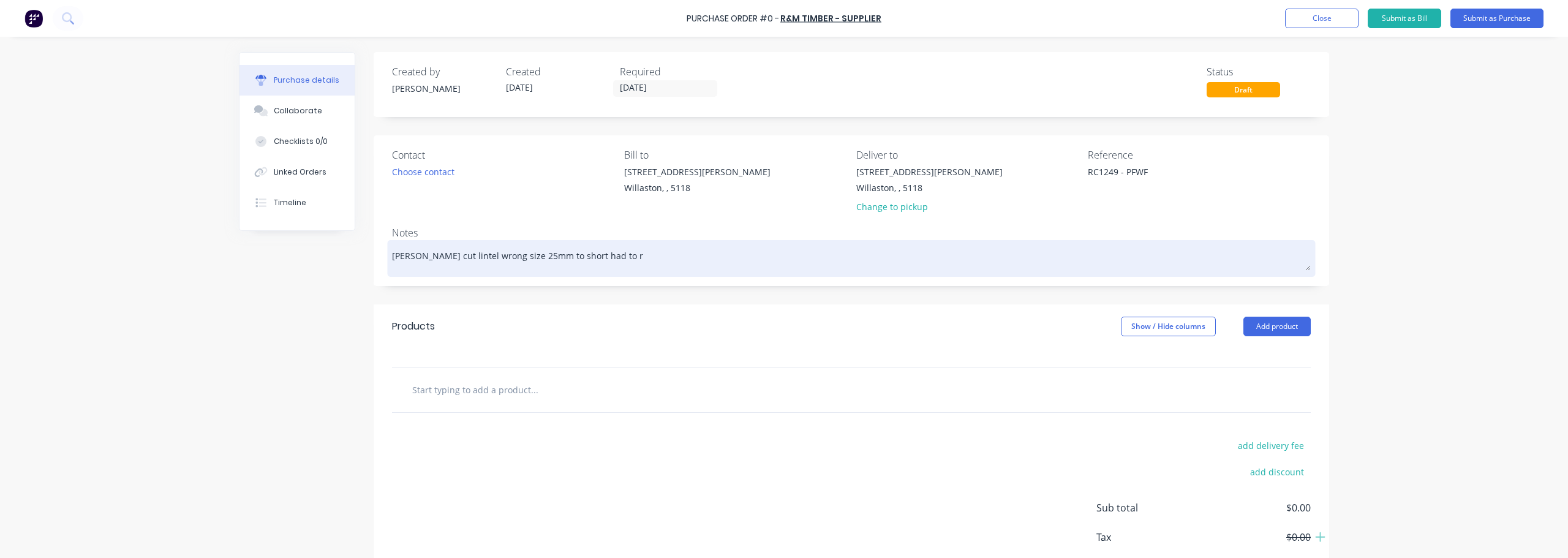
type textarea "x"
type textarea "[PERSON_NAME] cut lintel wrong size 25mm to short had to re"
type textarea "x"
type textarea "[PERSON_NAME] cut lintel wrong size 25mm to short had to re"
type textarea "x"
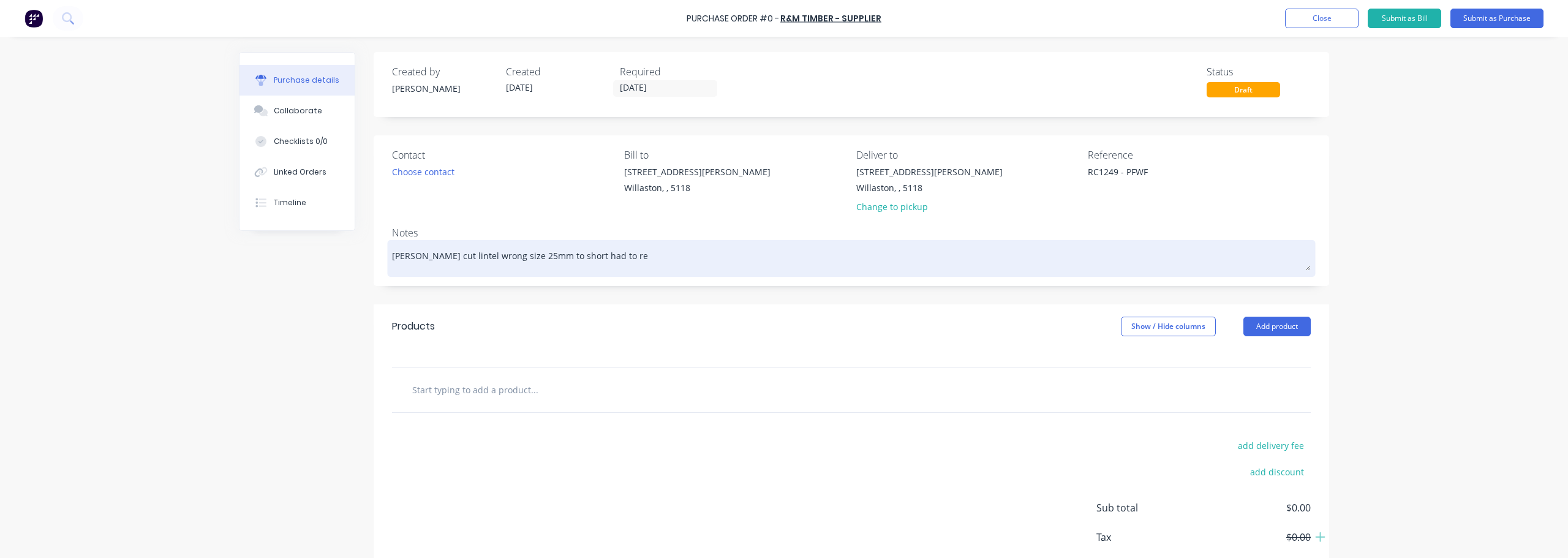
type textarea "[PERSON_NAME] cut lintel wrong size 25mm to short had to re o"
type textarea "x"
type textarea "[PERSON_NAME] cut lintel wrong size 25mm to short had to re or"
type textarea "x"
type textarea "[PERSON_NAME] cut lintel wrong size 25mm to short had to re ord"
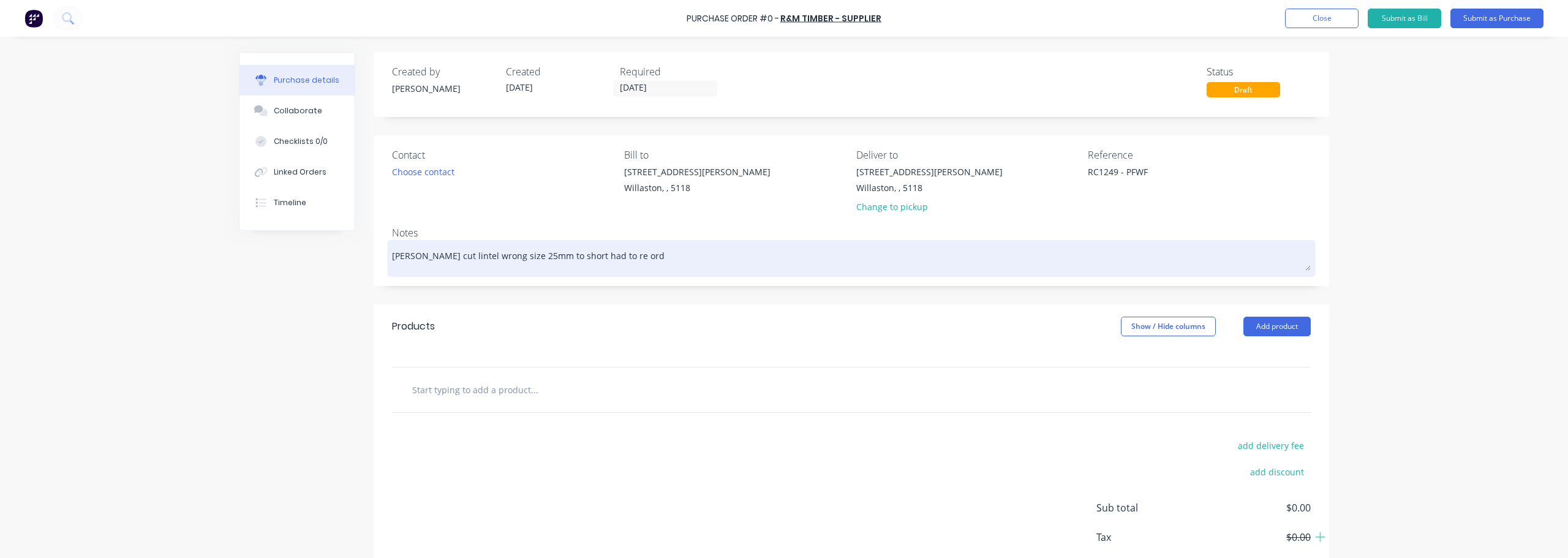
type textarea "x"
type textarea "[PERSON_NAME] cut lintel wrong size 25mm to short had to re orde"
type textarea "x"
type textarea "[PERSON_NAME] cut lintel wrong size 25mm to short had to re order"
type textarea "x"
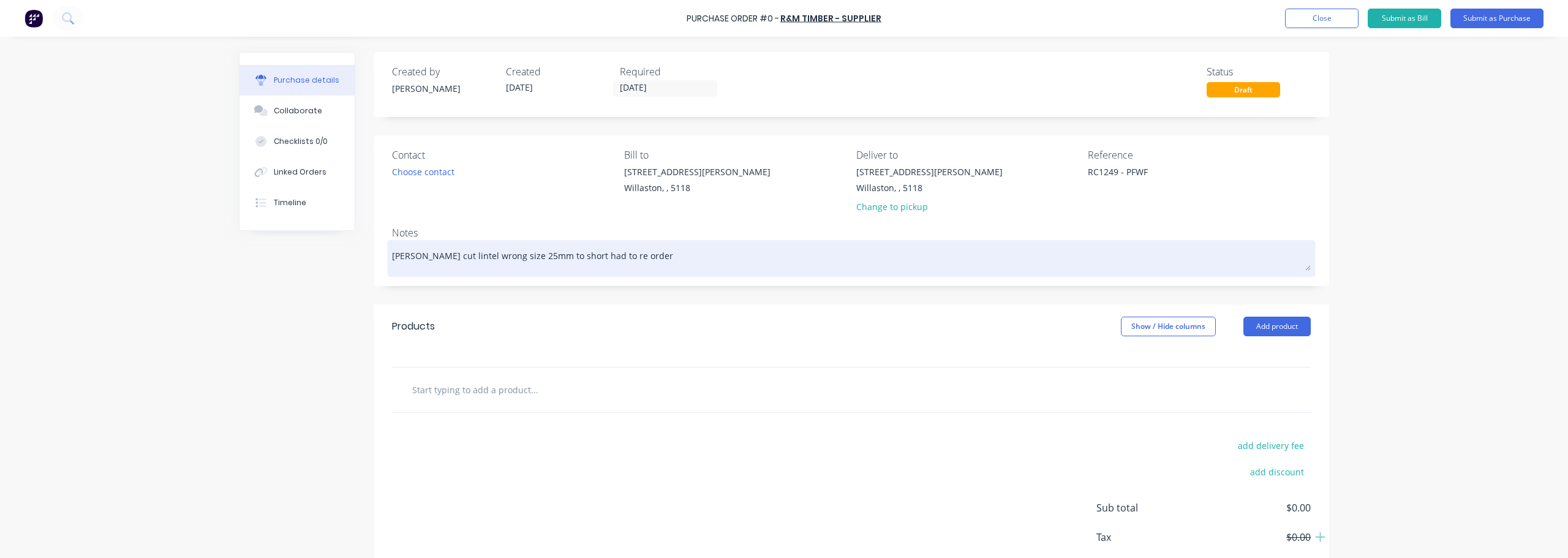
type textarea "[PERSON_NAME] cut lintel wrong size 25mm to short had to re order"
click at [427, 256] on textarea "[PERSON_NAME] cut lintel wrong size 25mm to short had to re order" at bounding box center [851, 257] width 918 height 28
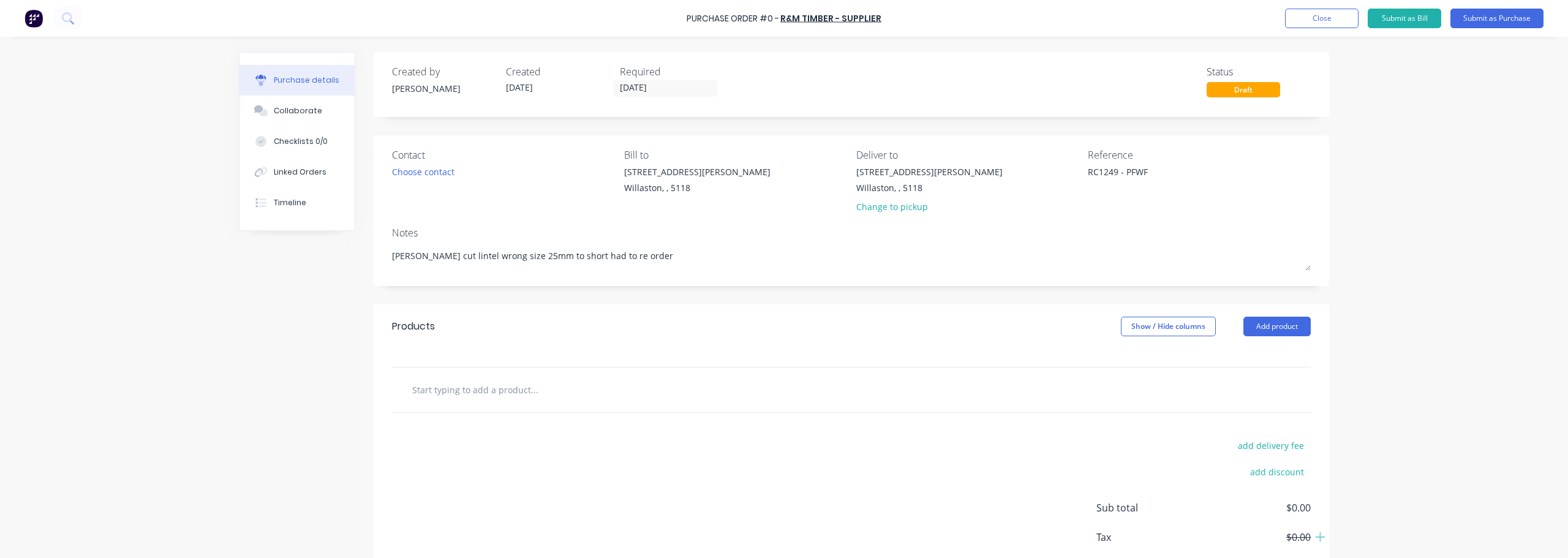
type textarea "x"
type textarea "[PERSON_NAME] cut 2lintel wrong size 25mm to short had to re order"
type textarea "x"
type textarea "[PERSON_NAME] cut 2xlintel wrong size 25mm to short had to re order"
type textarea "x"
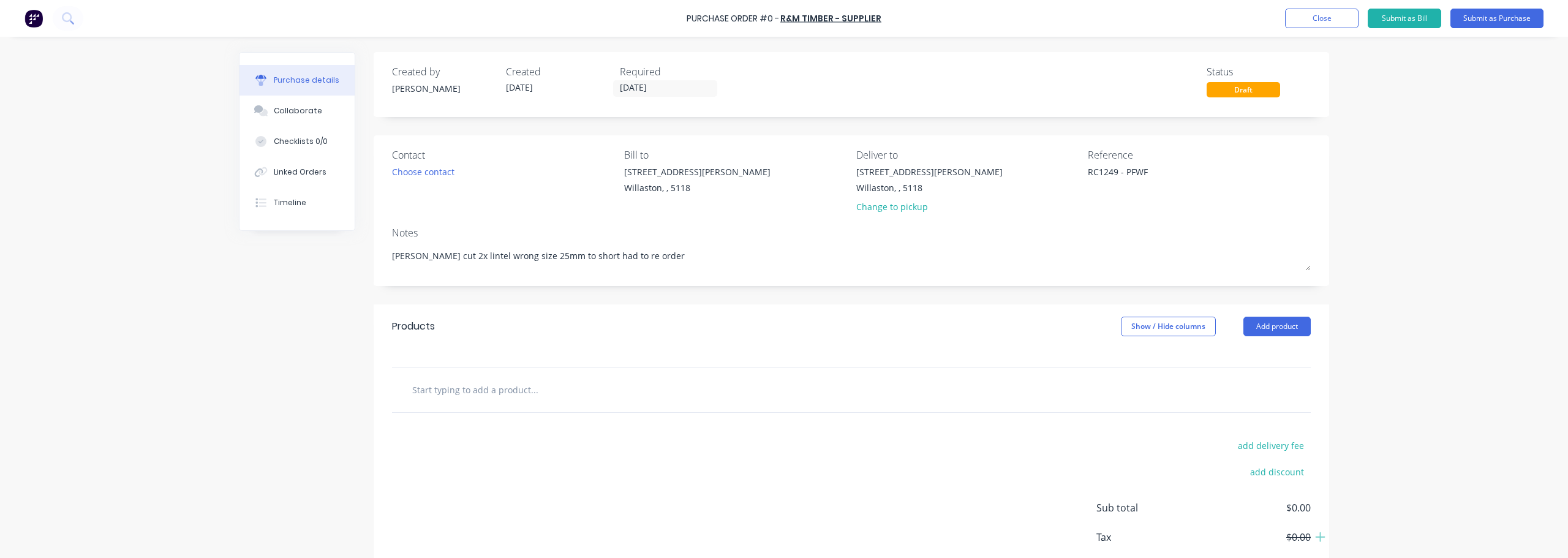
type textarea "[PERSON_NAME] cut 2x lintel wrong size 25mm to short had to re order"
type textarea "x"
type textarea "[PERSON_NAME] cut 2x lintel wrong size 25mm to short had to re order"
click at [465, 390] on input "text" at bounding box center [534, 389] width 245 height 24
type textarea "x"
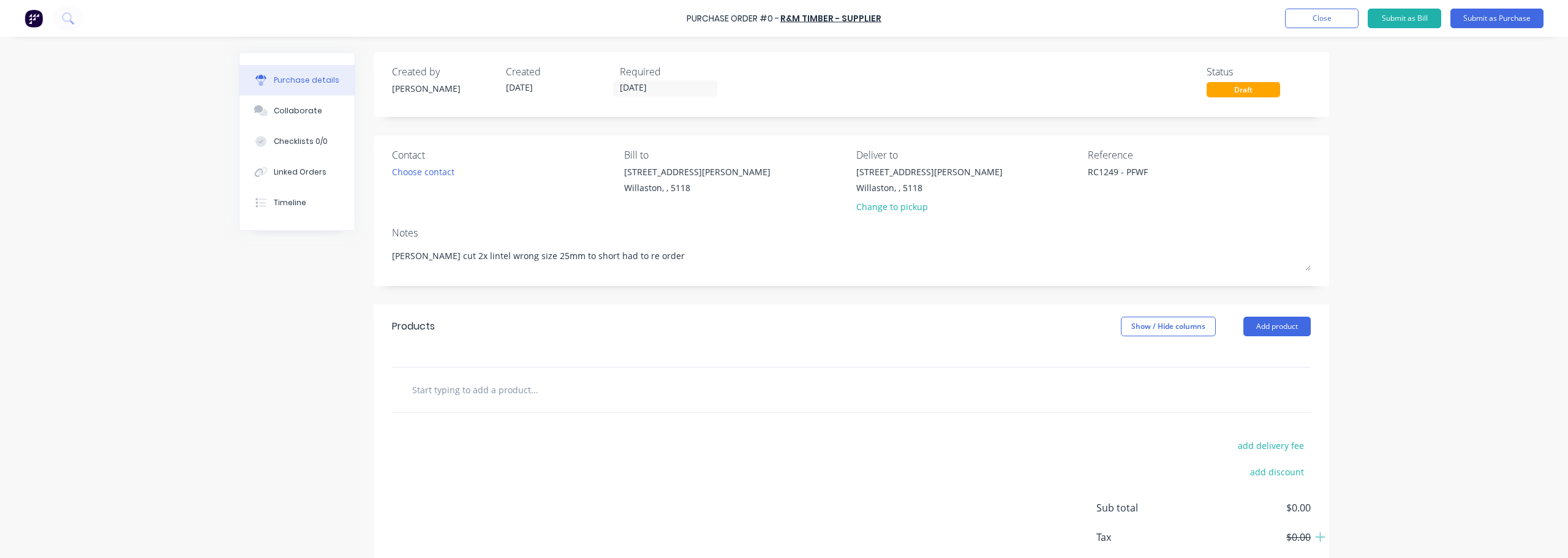
type input "h"
type textarea "x"
type input "h3"
type textarea "x"
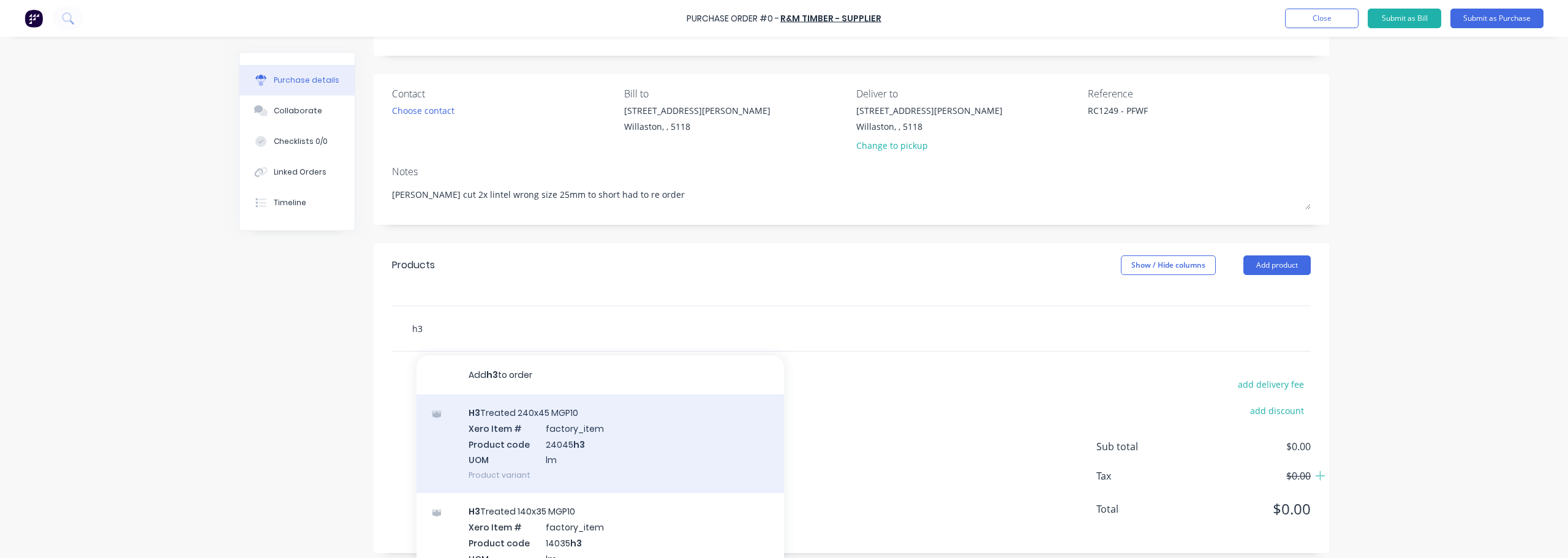
type input "h3"
click at [575, 415] on div "H3 Treated 240x45 MGP10 Xero Item # factory_item Product code 24045 h3 UOM lm P…" at bounding box center [600, 443] width 367 height 99
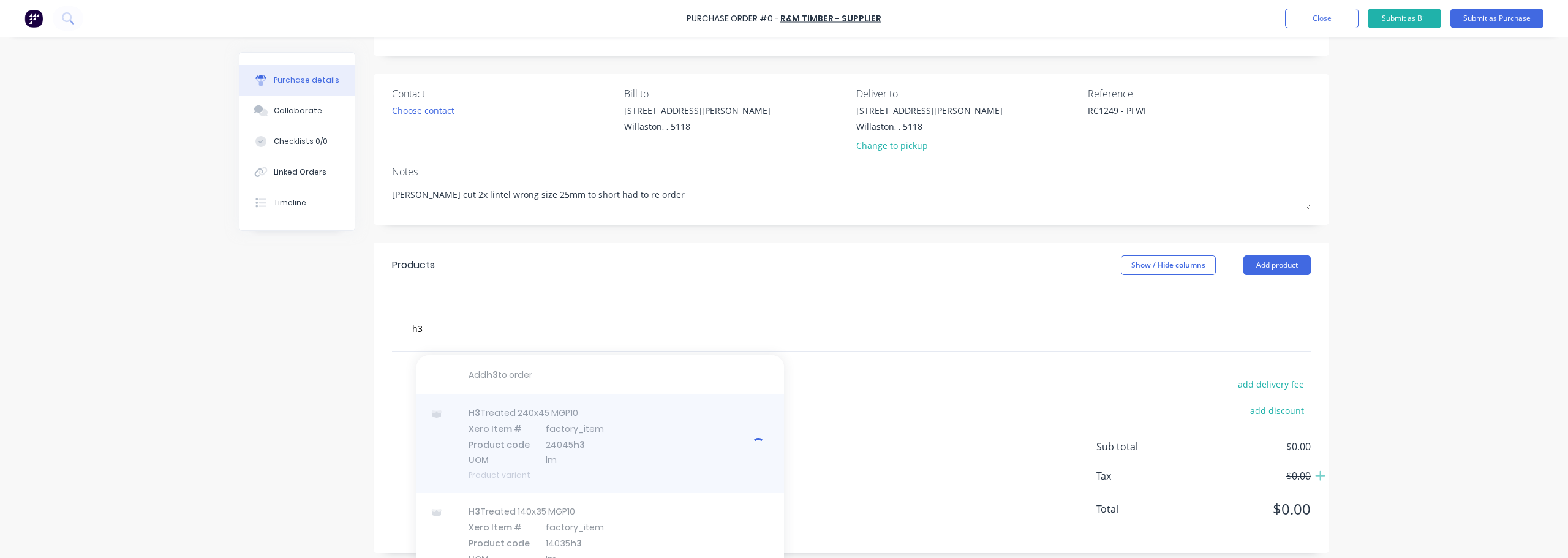
type textarea "x"
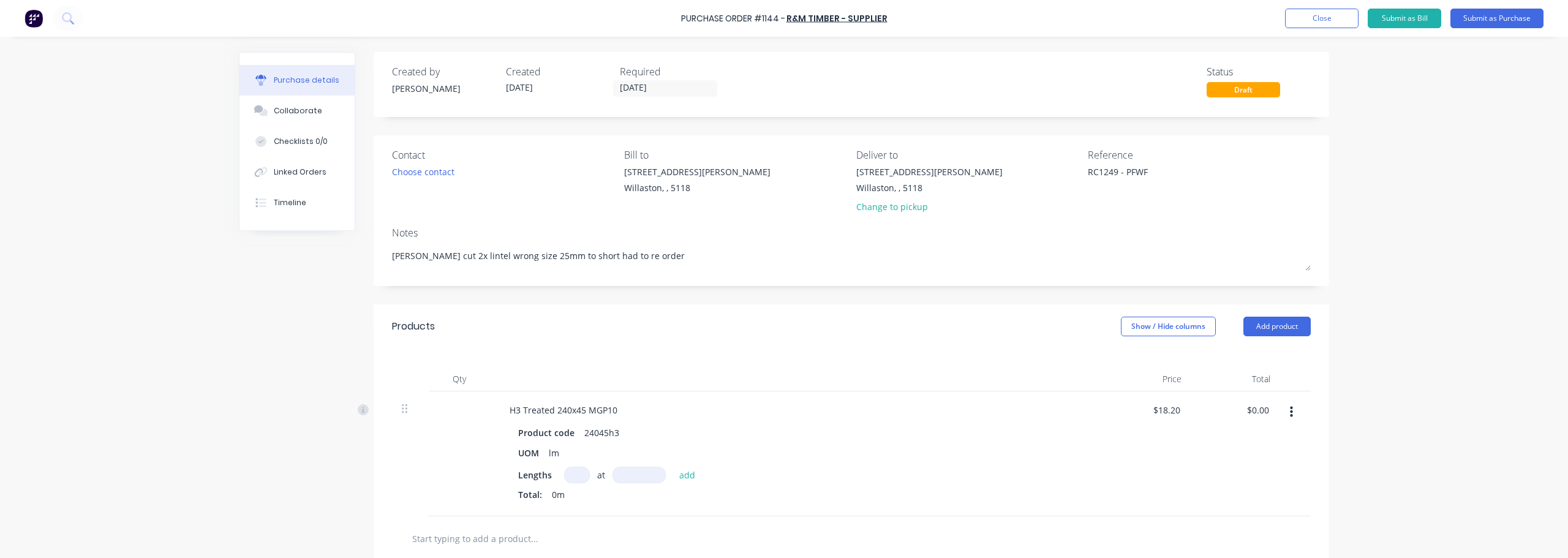
click at [575, 475] on input at bounding box center [577, 475] width 26 height 16
type textarea "x"
type input "1"
type textarea "x"
type input "1"
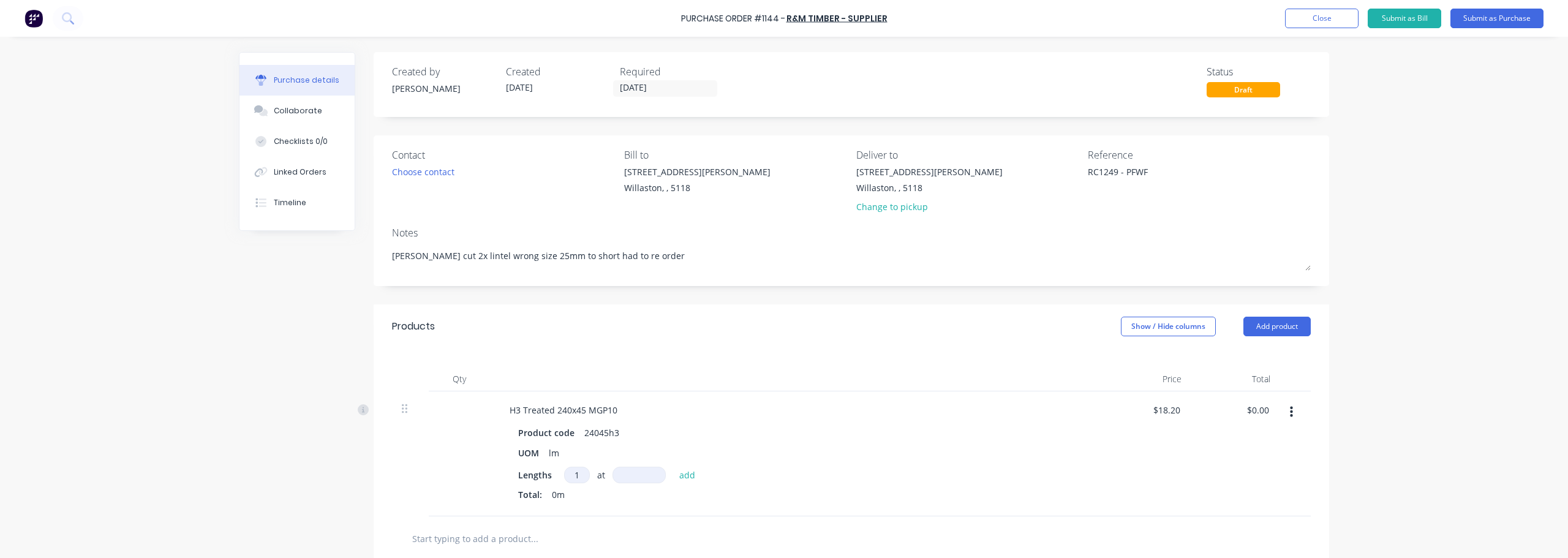
type textarea "x"
type input "6"
type textarea "x"
click at [674, 475] on button "add" at bounding box center [687, 474] width 29 height 15
click at [894, 184] on div "Willaston, , 5118" at bounding box center [929, 188] width 146 height 13
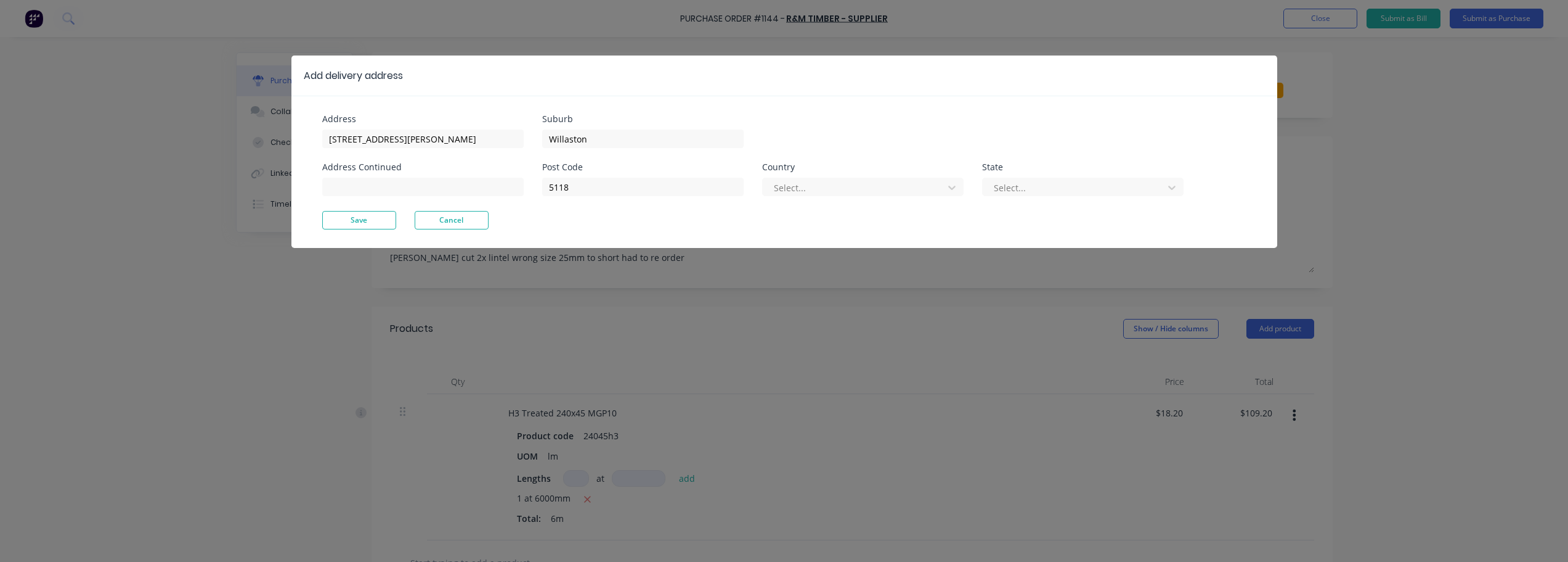
click at [459, 216] on button "Cancel" at bounding box center [452, 220] width 74 height 19
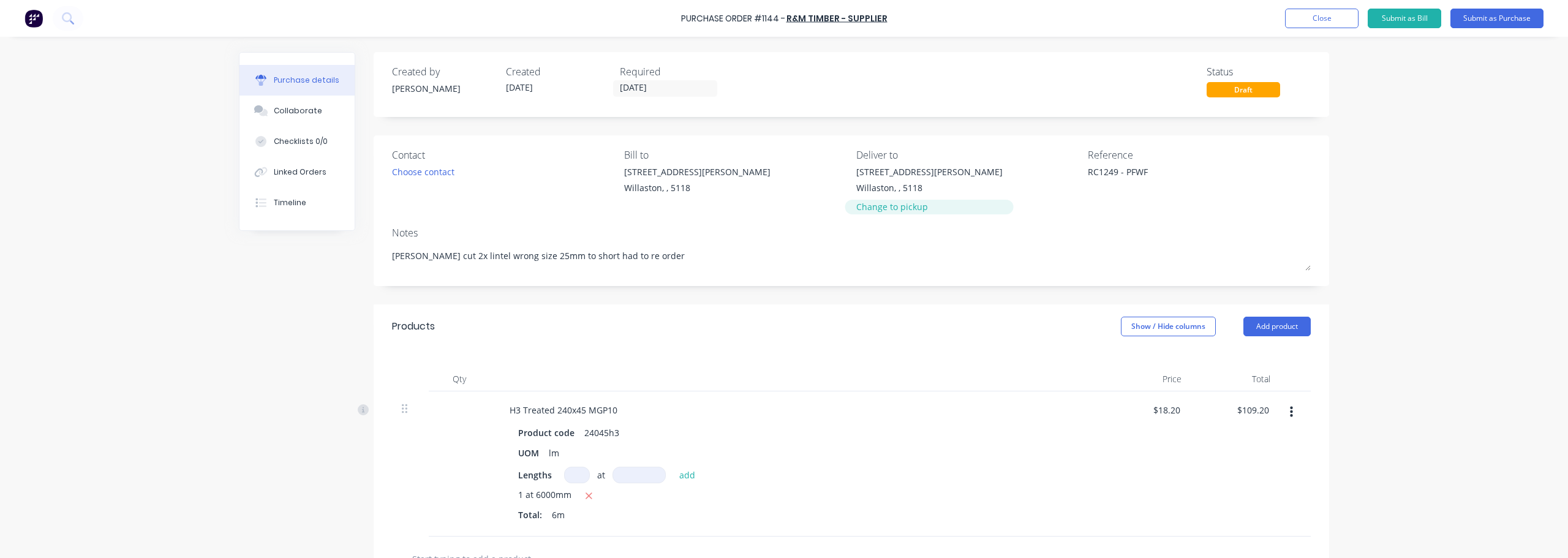
click at [880, 210] on div "Change to pickup" at bounding box center [929, 206] width 146 height 13
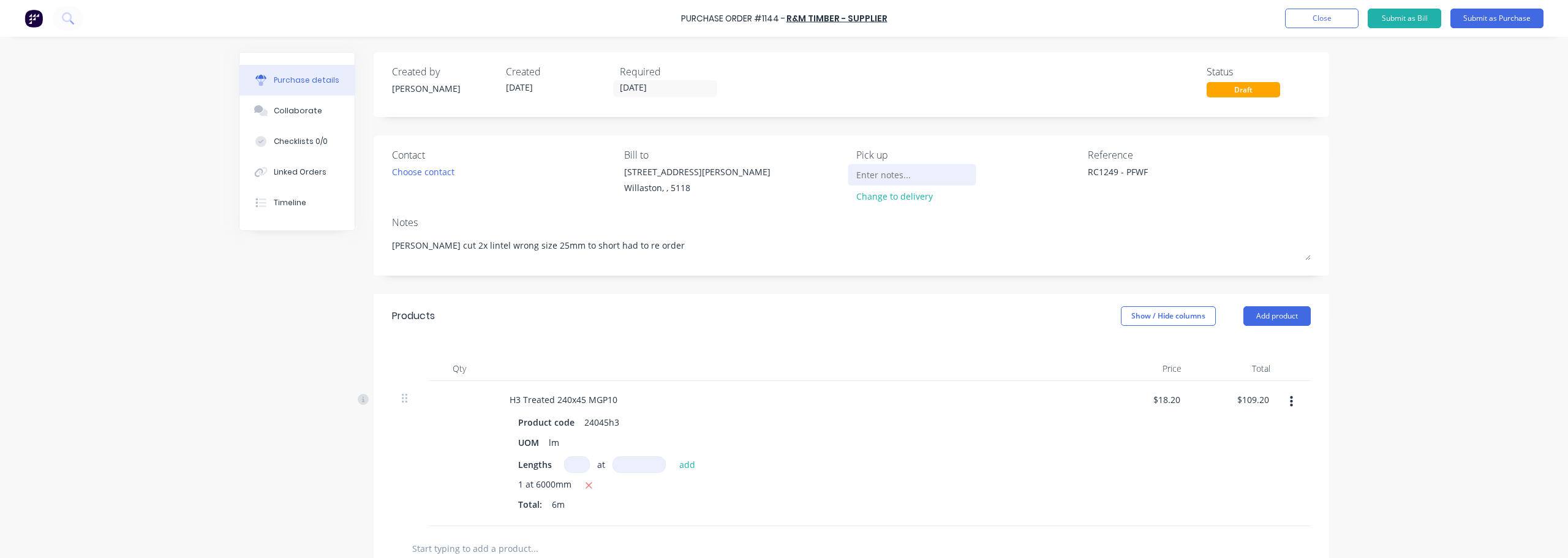
click at [878, 172] on input at bounding box center [912, 175] width 112 height 19
click at [1504, 21] on button "Submit as Purchase" at bounding box center [1497, 19] width 93 height 20
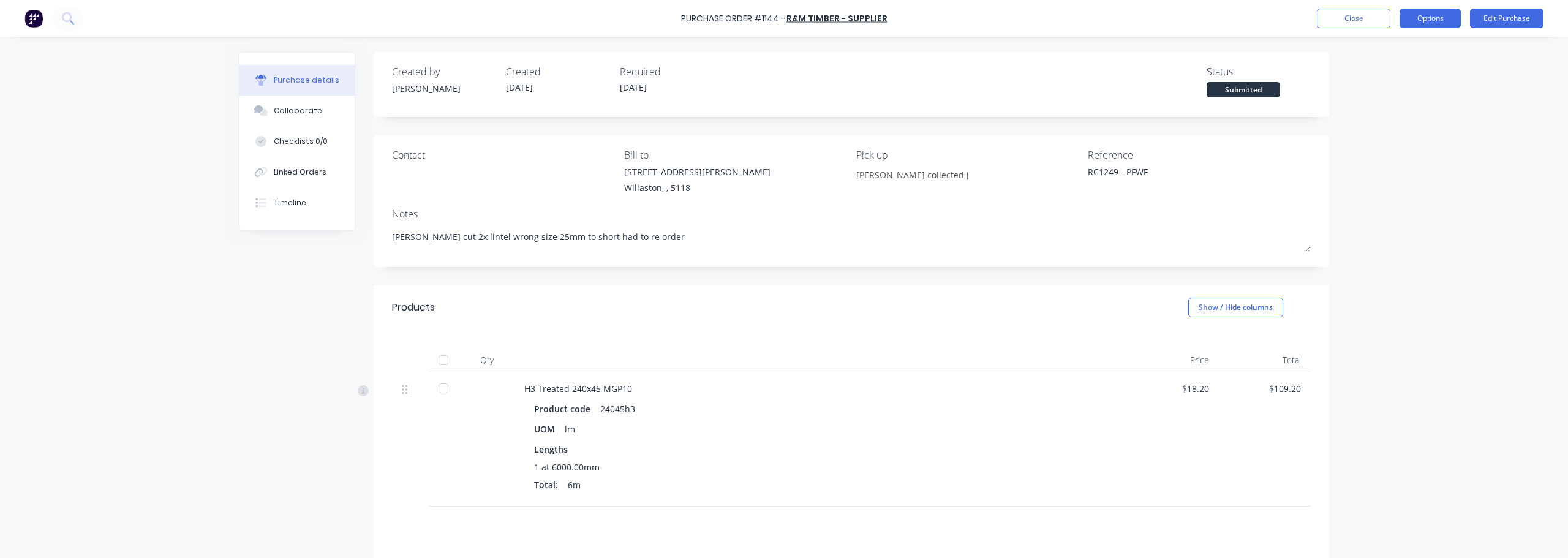
click at [1424, 24] on button "Options" at bounding box center [1429, 19] width 61 height 20
click at [1409, 55] on div "Print / Email" at bounding box center [1402, 50] width 95 height 18
click at [1398, 78] on div "With pricing" at bounding box center [1402, 74] width 95 height 18
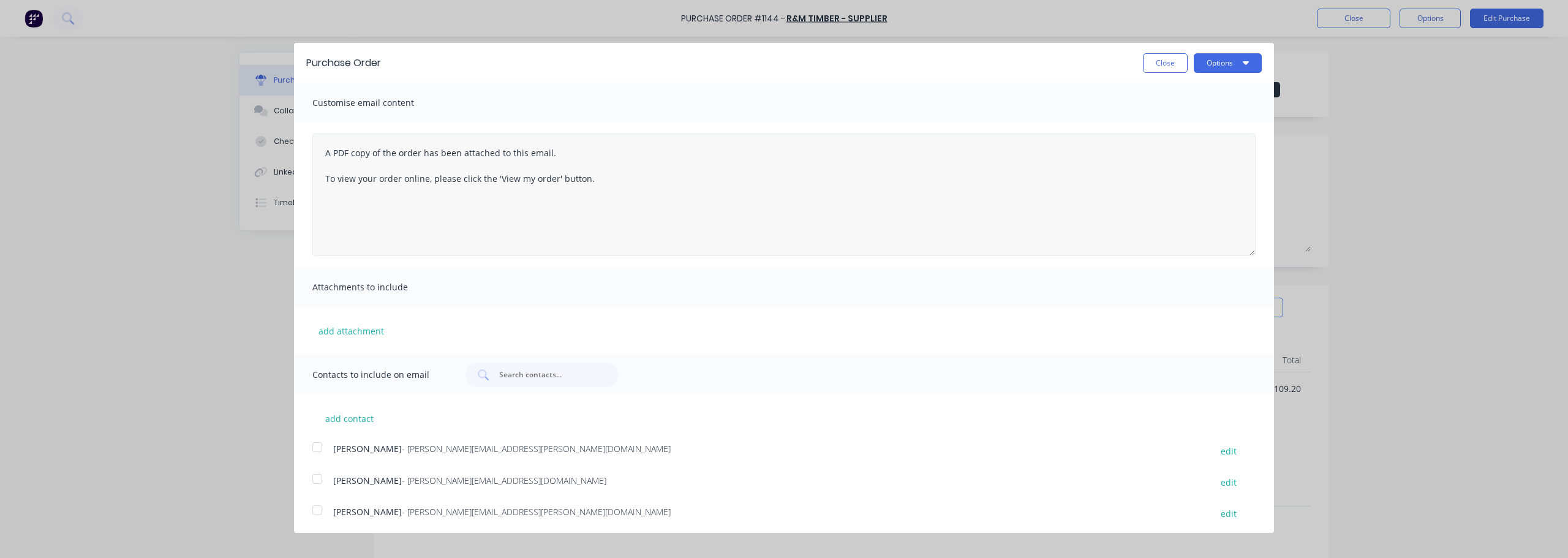
scroll to position [4, 0]
click at [318, 444] on div at bounding box center [318, 443] width 24 height 24
click at [1227, 62] on button "Options" at bounding box center [1227, 60] width 68 height 20
click at [1162, 112] on div "Email" at bounding box center [1204, 118] width 95 height 18
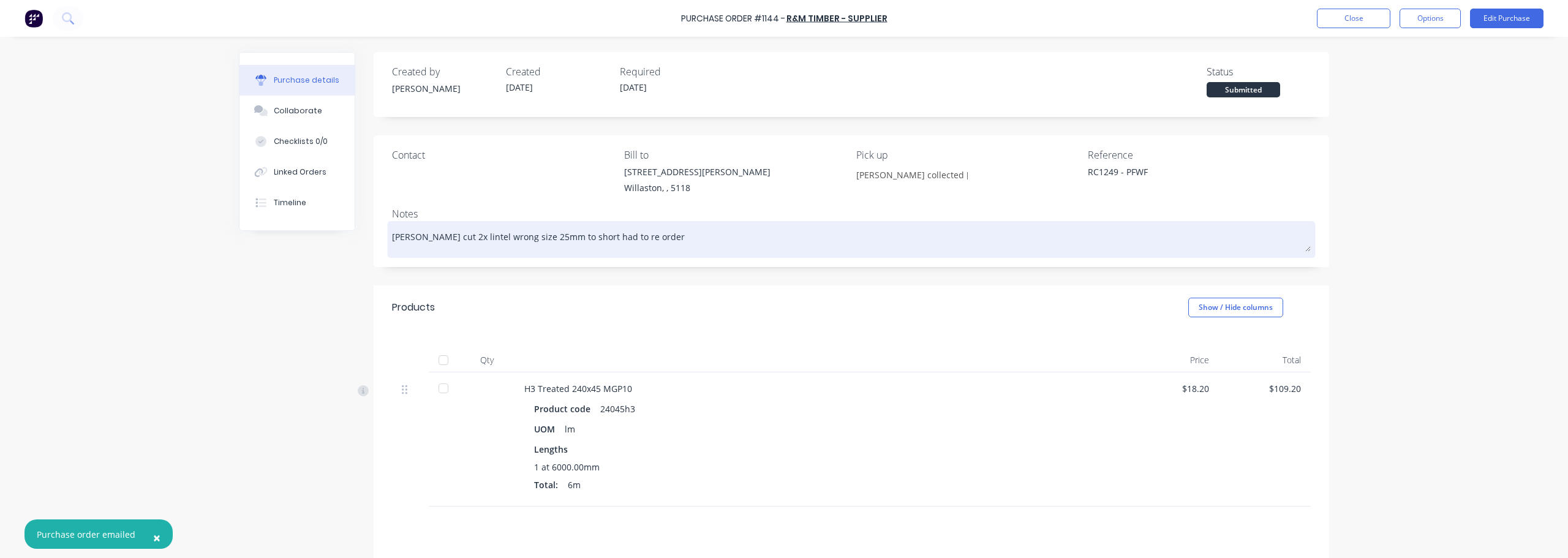
click at [651, 237] on textarea "[PERSON_NAME] cut 2x lintel wrong size 25mm to short had to re order" at bounding box center [851, 238] width 918 height 28
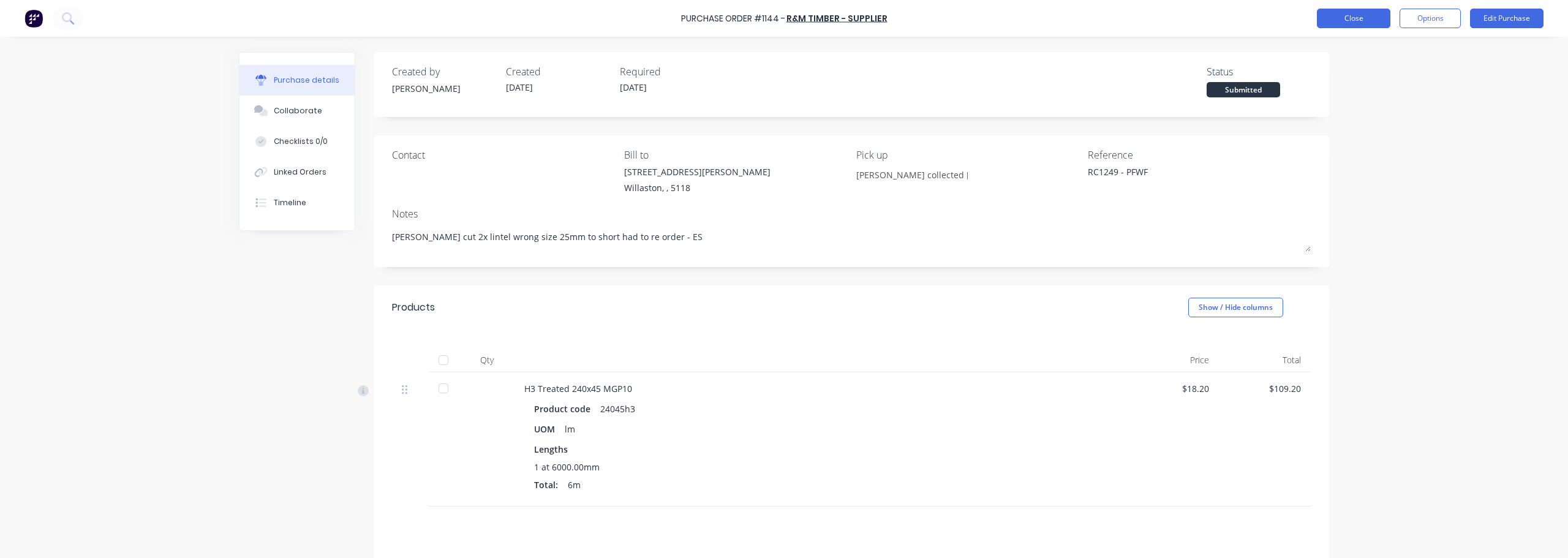
click at [1375, 20] on button "Close" at bounding box center [1353, 19] width 73 height 20
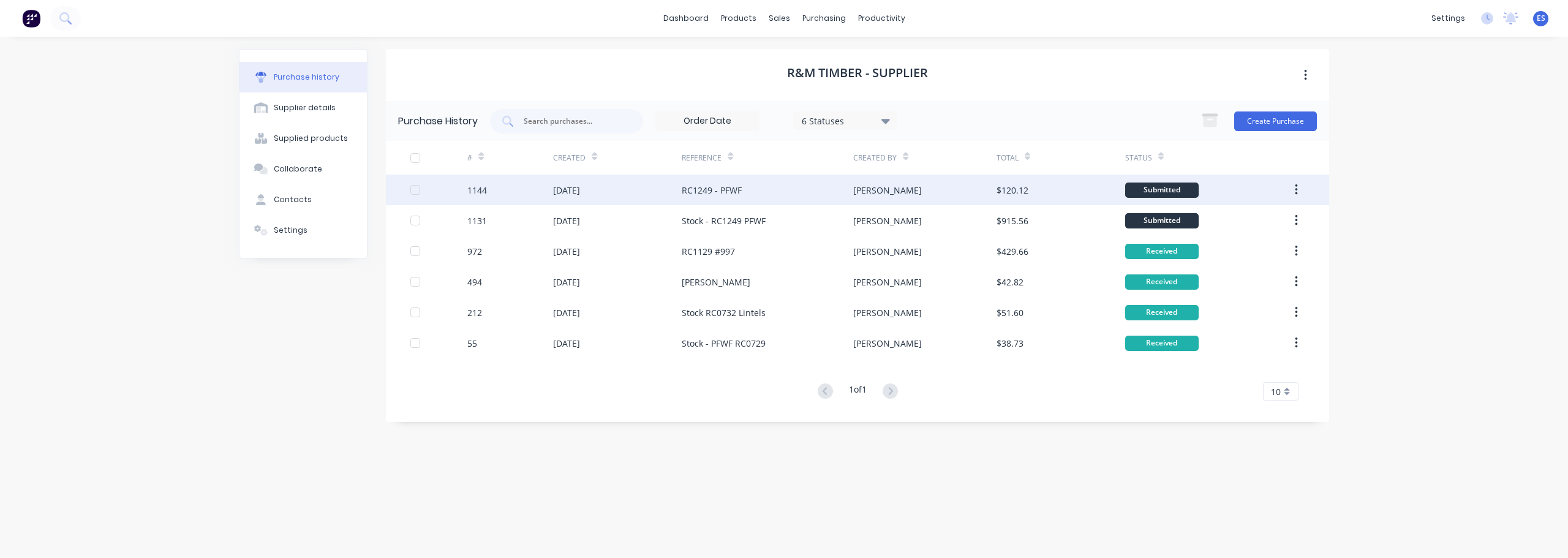
click at [1168, 188] on div "Submitted" at bounding box center [1162, 190] width 73 height 16
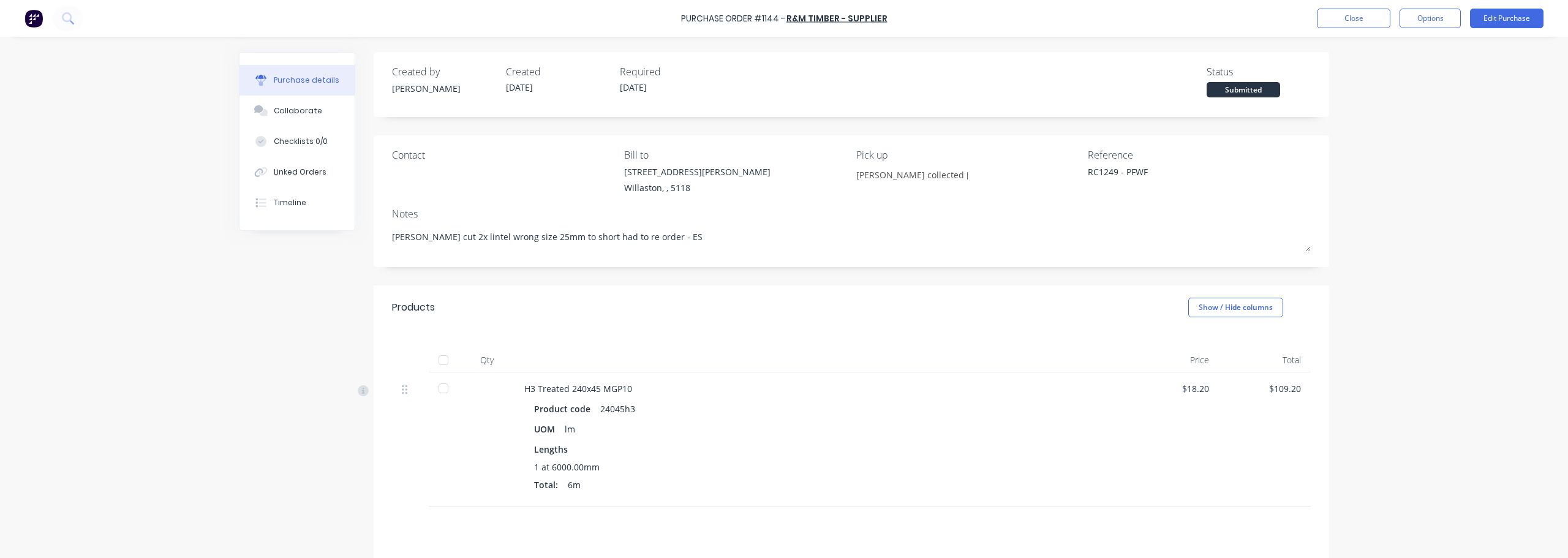
click at [1225, 91] on div "Submitted" at bounding box center [1243, 90] width 73 height 16
click at [1252, 89] on div "Submitted" at bounding box center [1243, 90] width 73 height 16
click at [442, 394] on div at bounding box center [443, 388] width 24 height 24
click at [1371, 21] on button "Close" at bounding box center [1353, 19] width 73 height 20
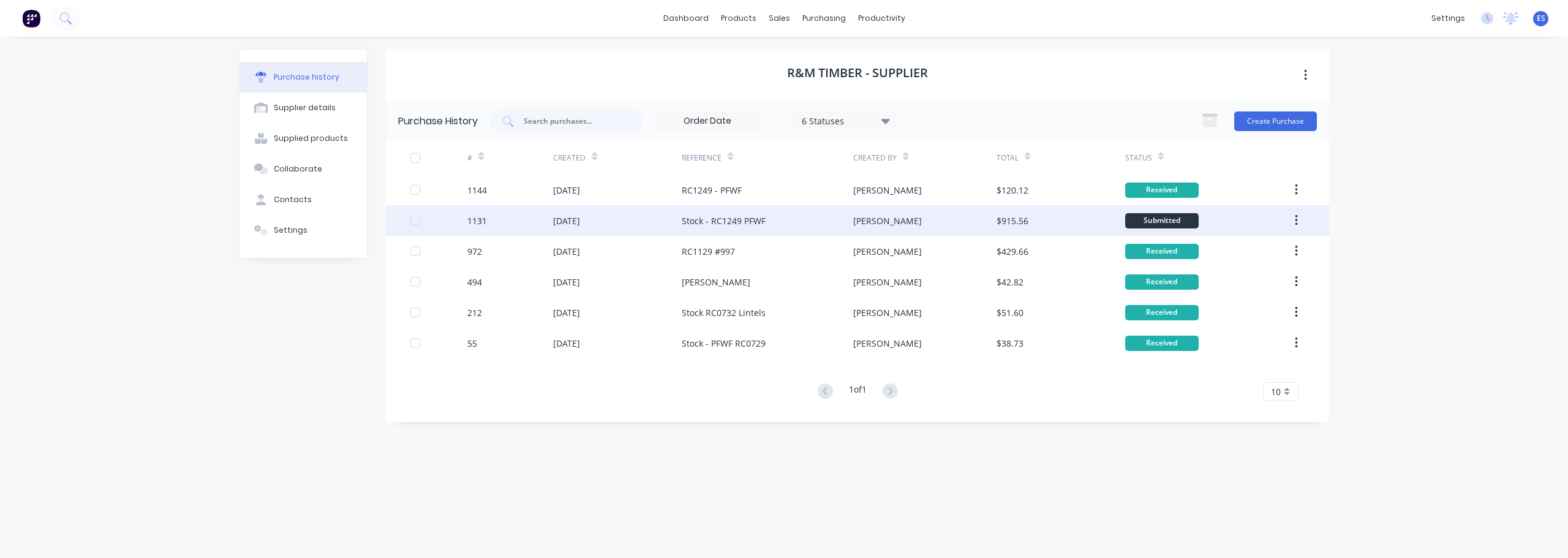
click at [1172, 219] on div "Submitted" at bounding box center [1162, 220] width 73 height 16
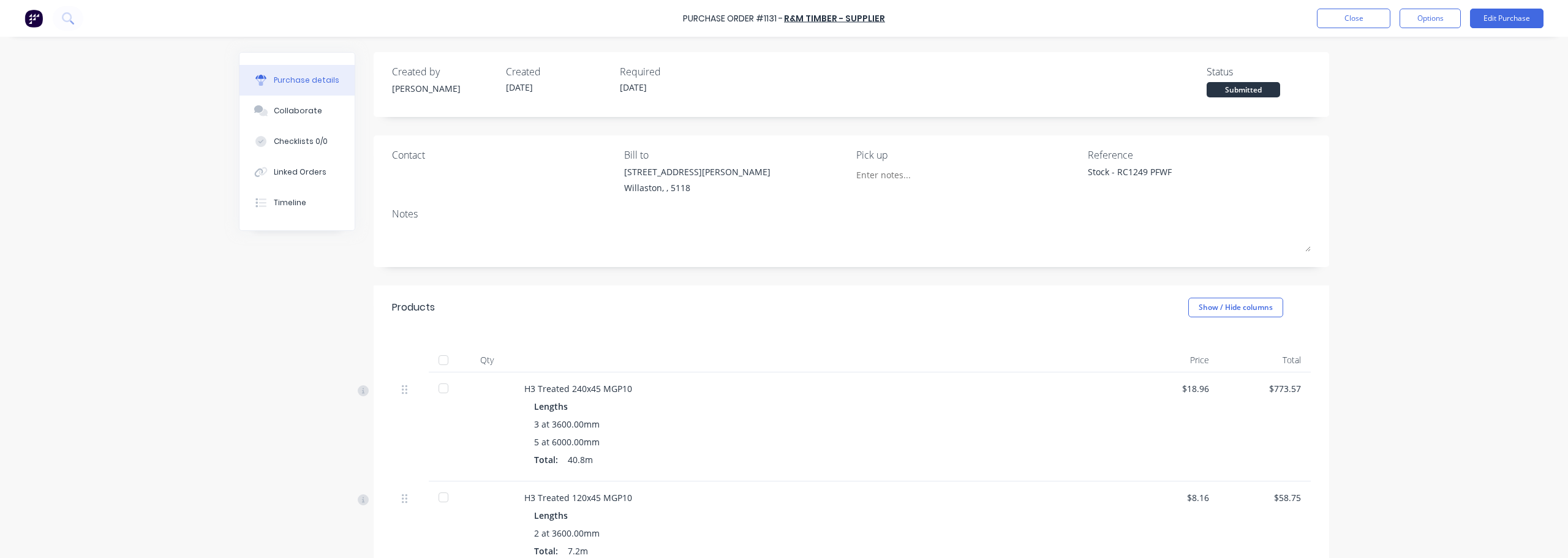
click at [1230, 89] on div "Submitted" at bounding box center [1243, 90] width 73 height 16
drag, startPoint x: 438, startPoint y: 361, endPoint x: 551, endPoint y: 352, distance: 113.4
click at [438, 361] on div at bounding box center [443, 360] width 24 height 24
click at [1357, 24] on button "Close" at bounding box center [1353, 19] width 73 height 20
